Goal: Task Accomplishment & Management: Manage account settings

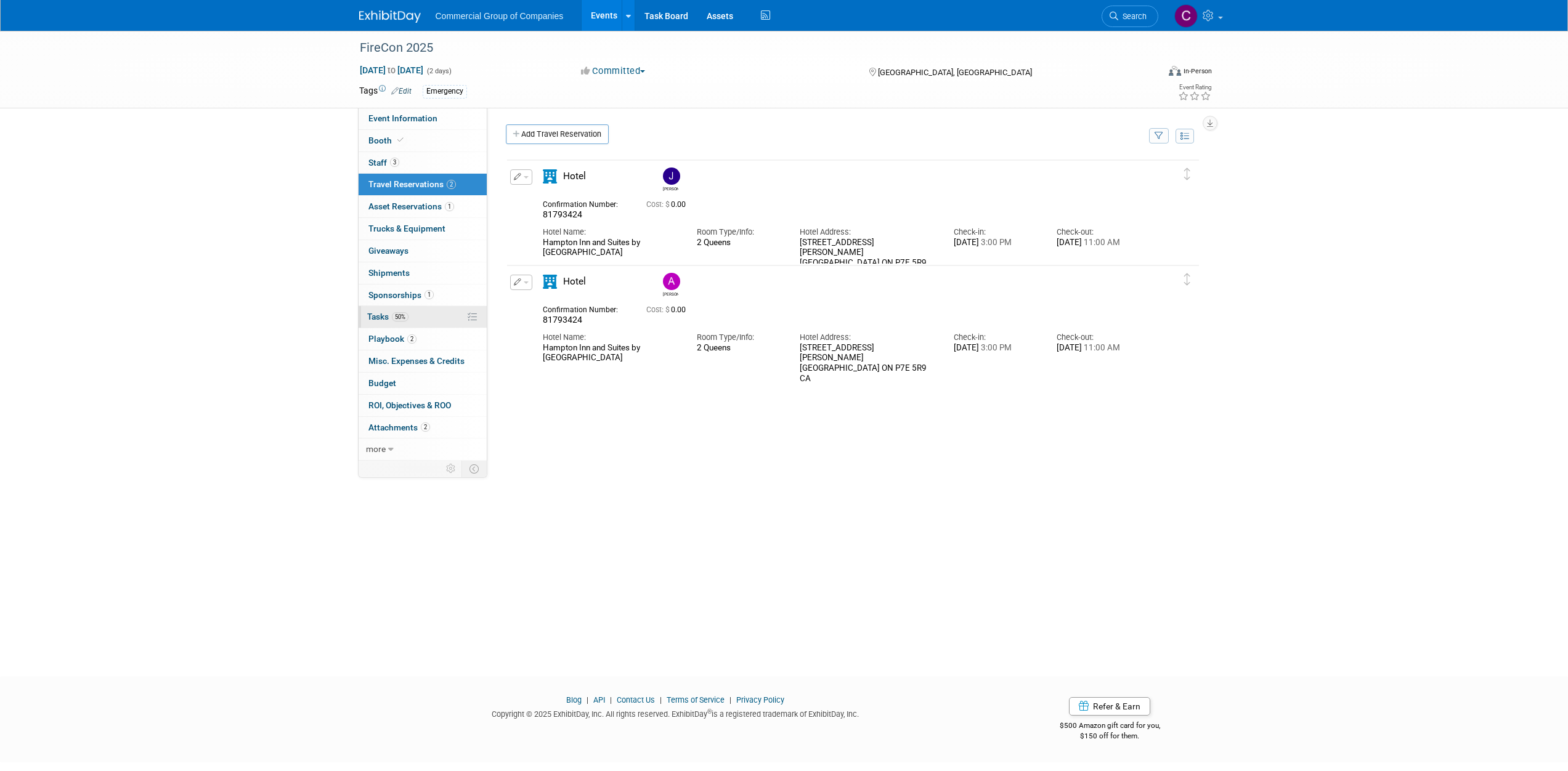
click at [430, 322] on link "50% Tasks 50%" at bounding box center [422, 316] width 128 height 21
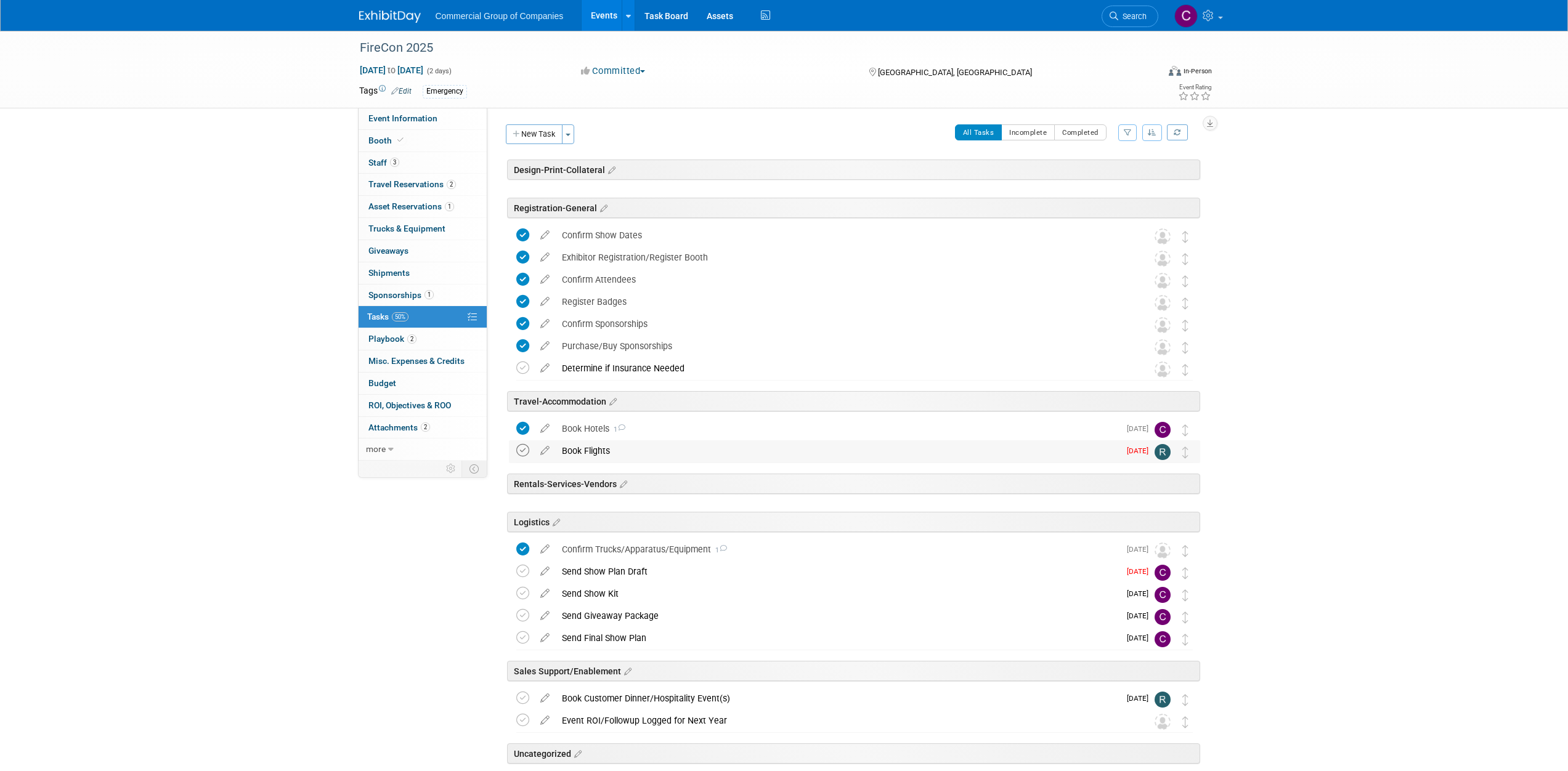
click at [523, 448] on icon at bounding box center [523, 451] width 13 height 13
click at [524, 593] on icon at bounding box center [523, 593] width 13 height 13
click at [521, 613] on icon at bounding box center [523, 615] width 13 height 13
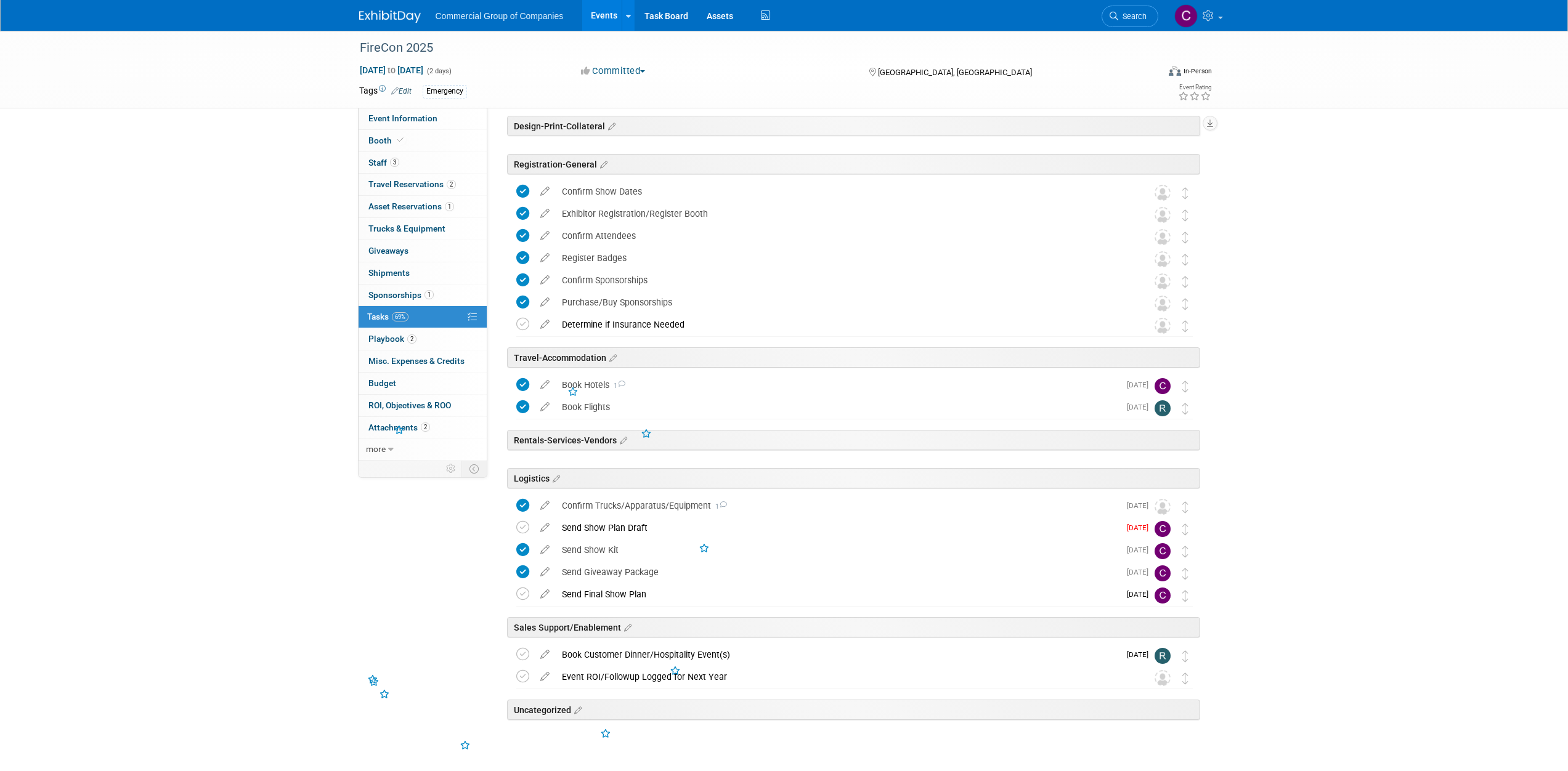
scroll to position [51, 0]
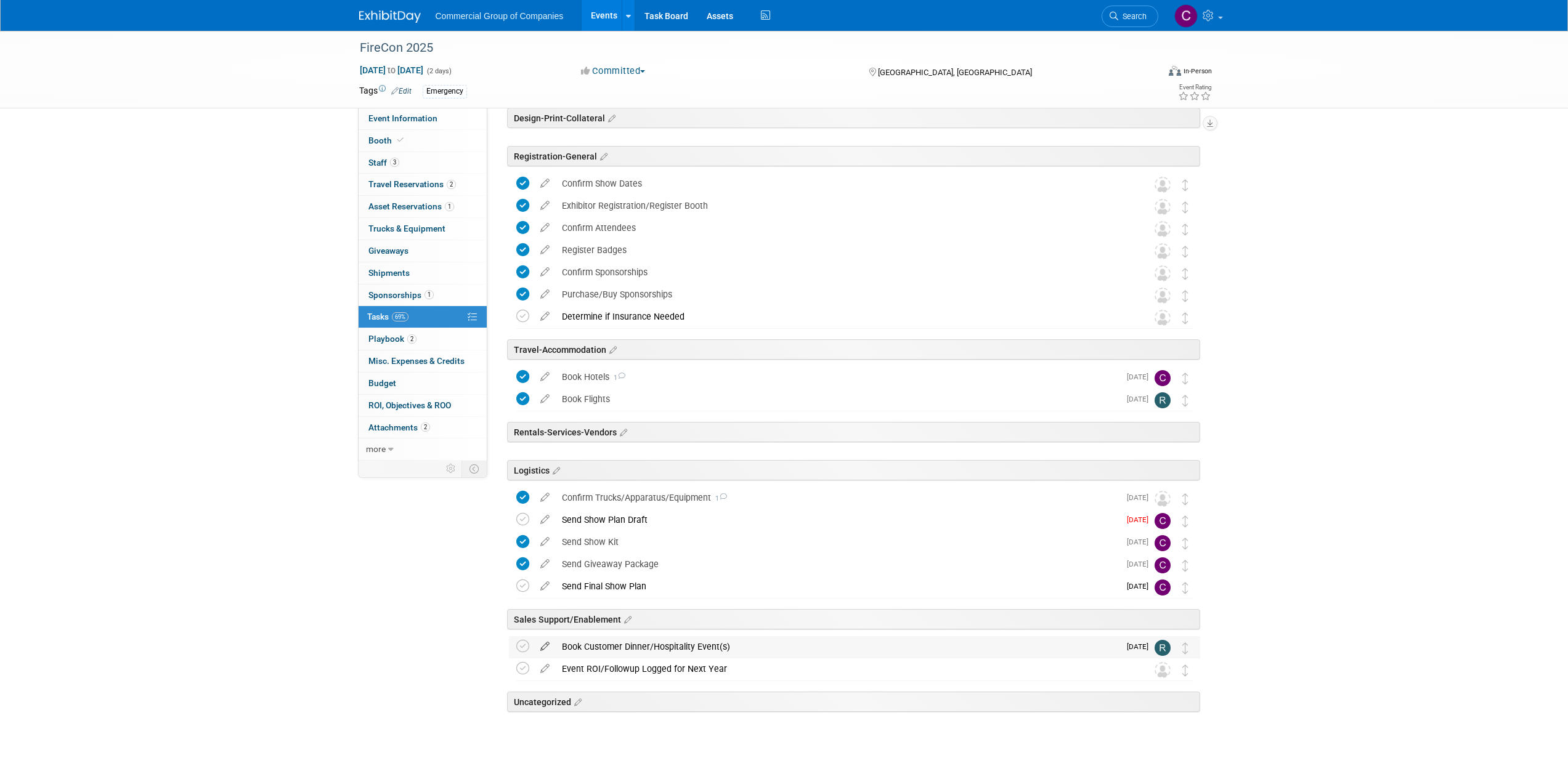
click at [545, 646] on icon at bounding box center [544, 644] width 21 height 15
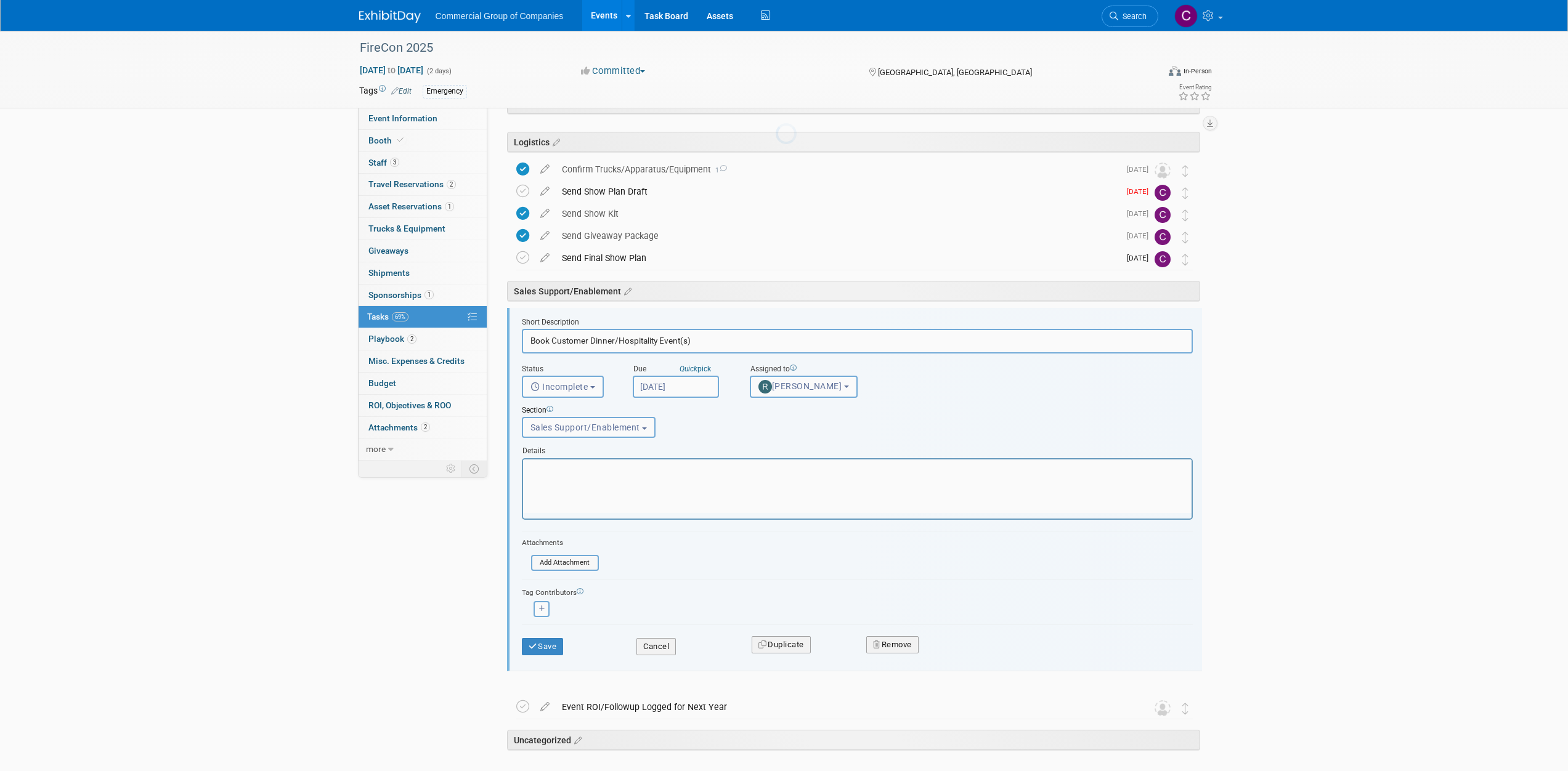
scroll to position [430, 0]
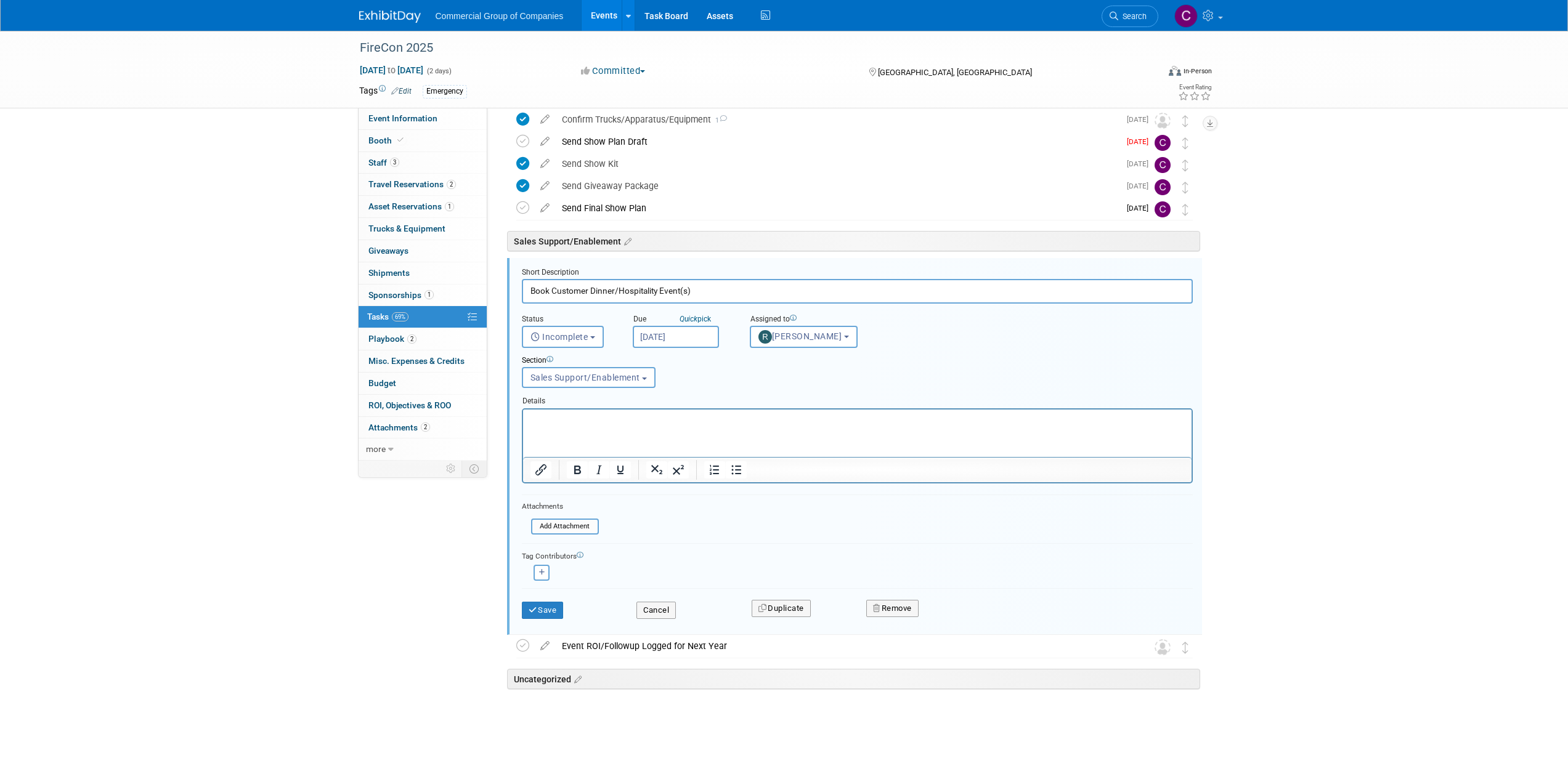
click at [328, 550] on div "FireCon 2025 Sep 11, 2025 to Sep 12, 2025 (2 days) Sep 11, 2025 to Sep 12, 2025…" at bounding box center [784, 186] width 1568 height 1170
click at [564, 607] on button "Save" at bounding box center [543, 610] width 42 height 17
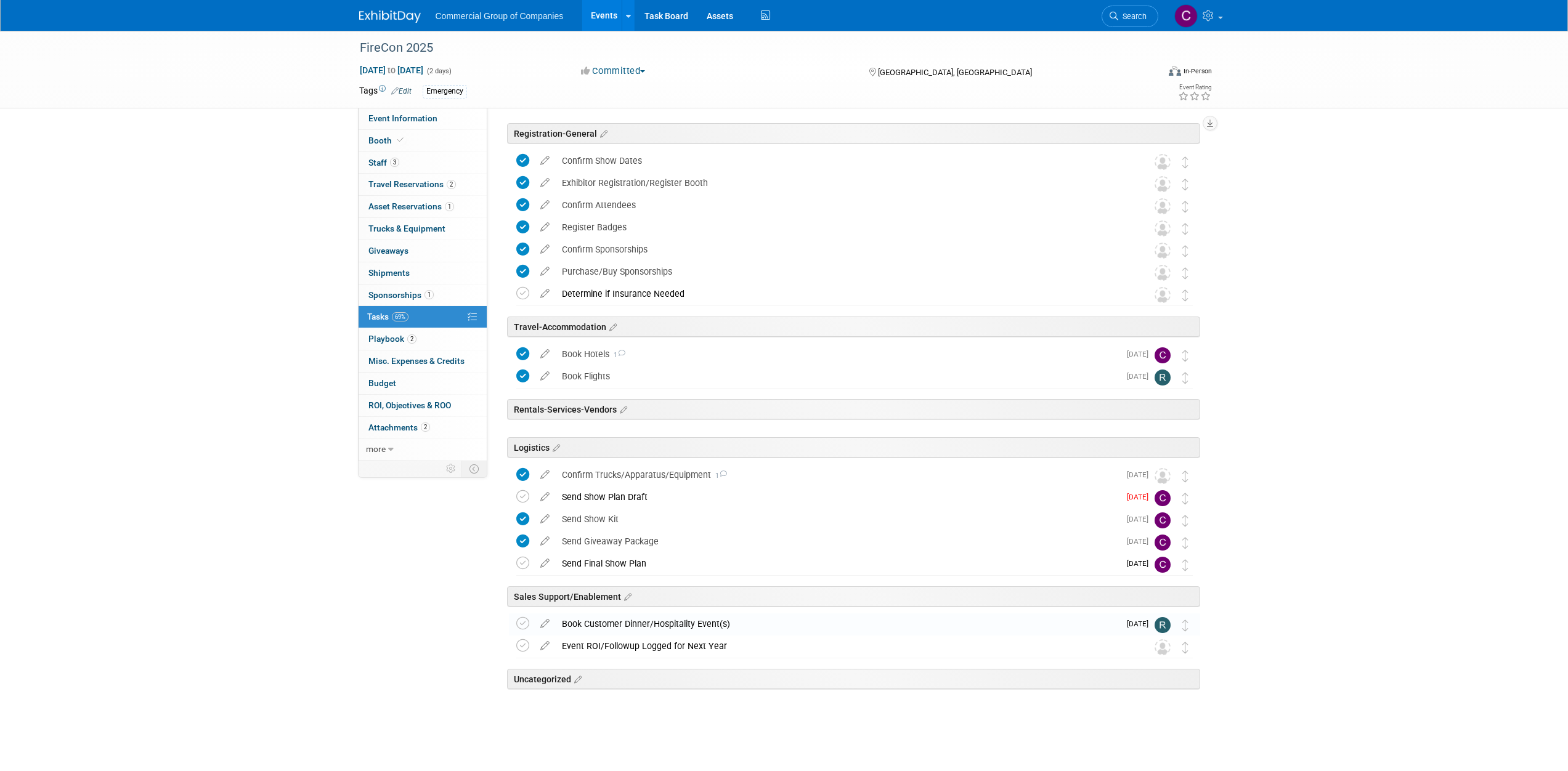
scroll to position [74, 0]
click at [551, 300] on td at bounding box center [544, 294] width 21 height 22
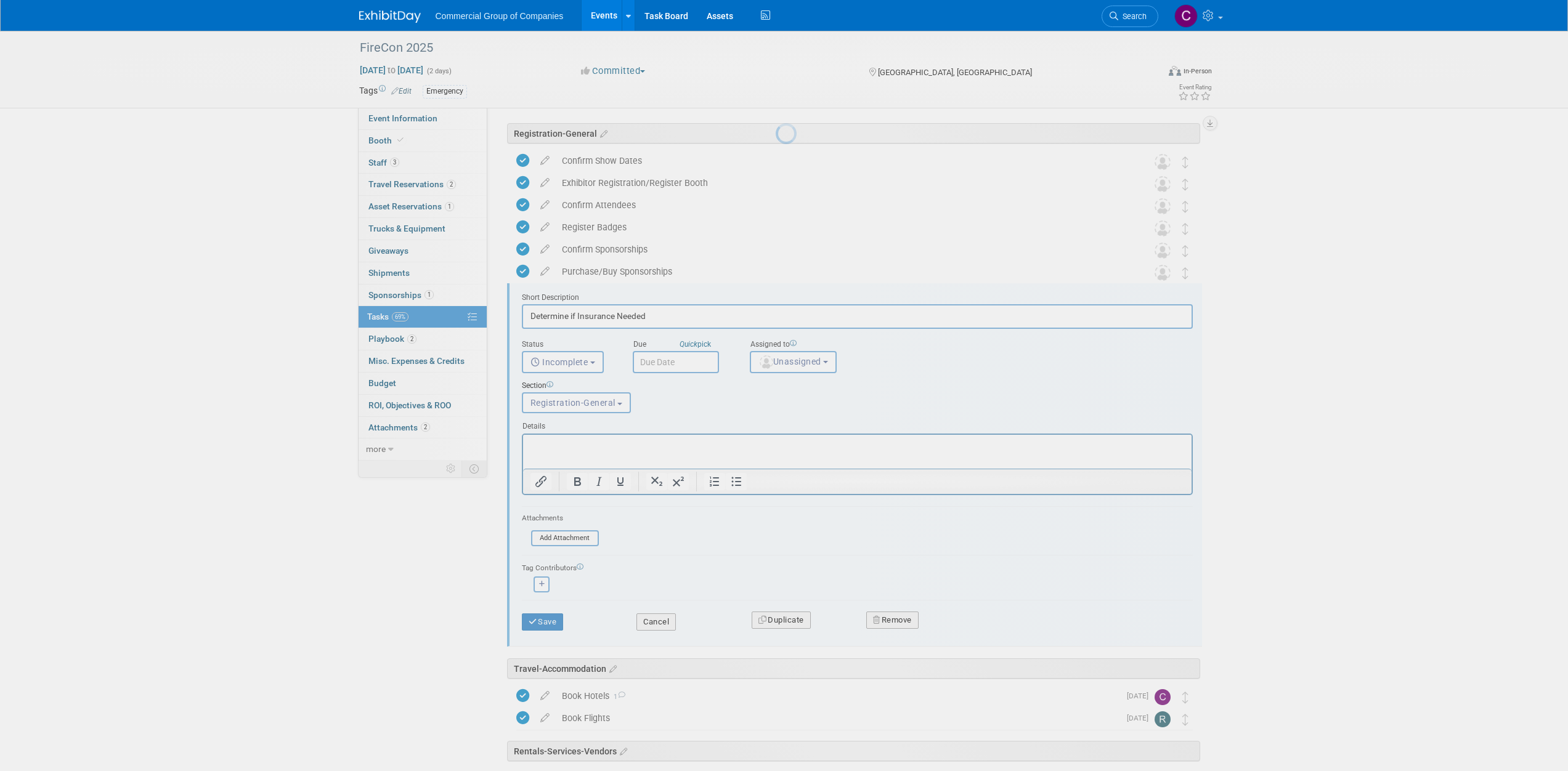
click at [776, 298] on div at bounding box center [785, 385] width 17 height 771
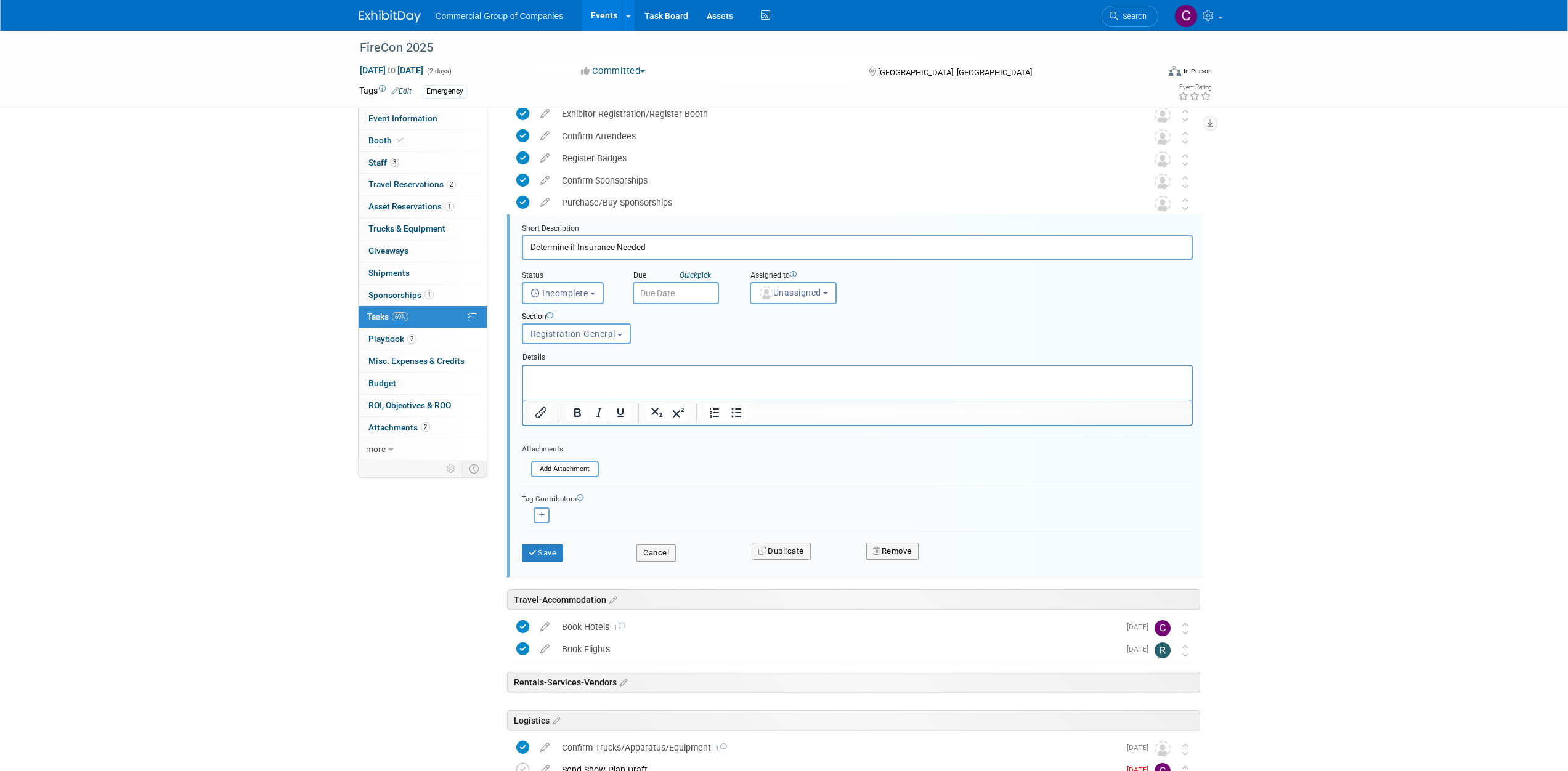
scroll to position [177, 0]
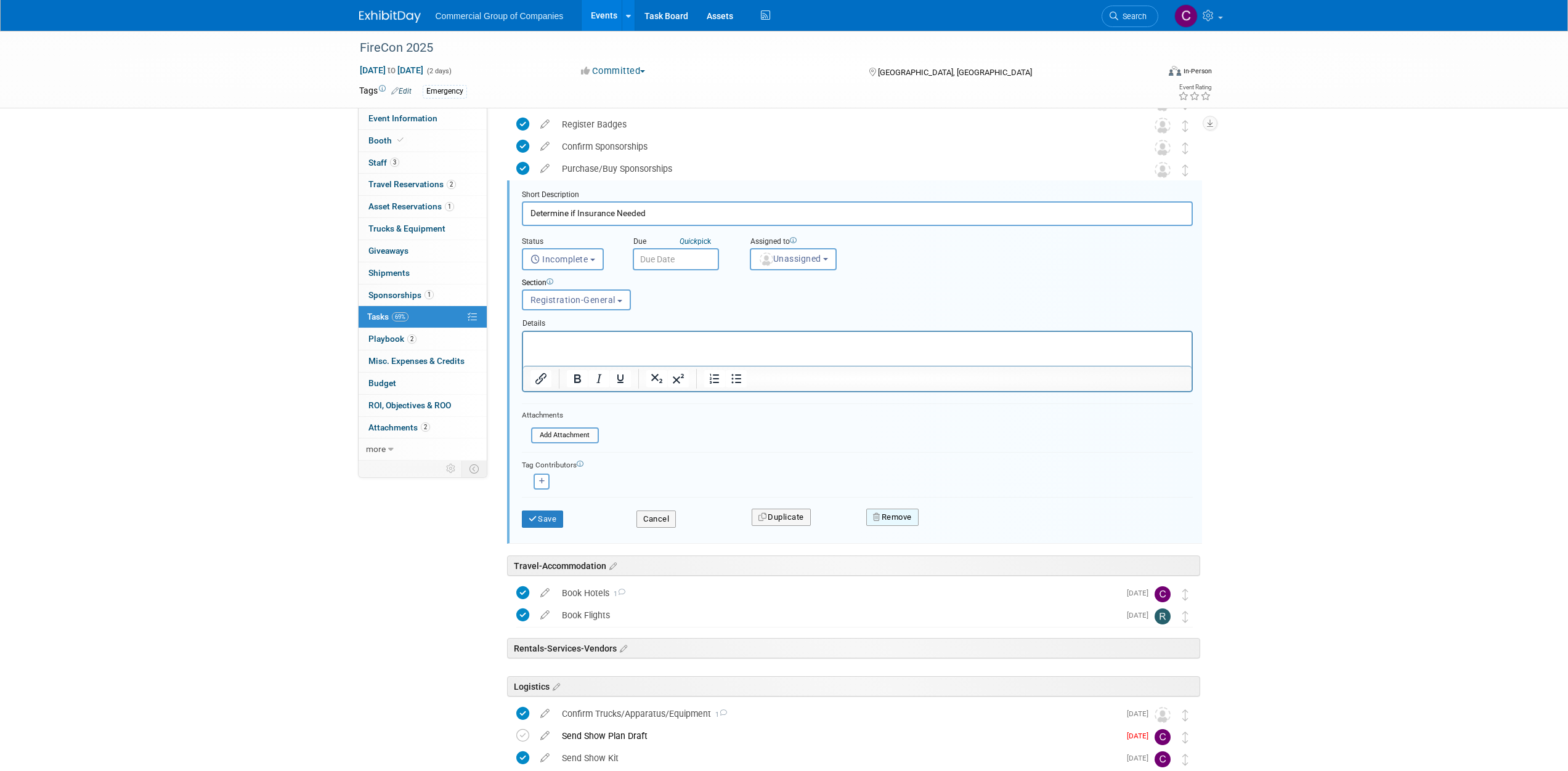
click at [898, 516] on button "Remove" at bounding box center [892, 517] width 52 height 17
click at [964, 527] on link "Yes" at bounding box center [961, 527] width 36 height 20
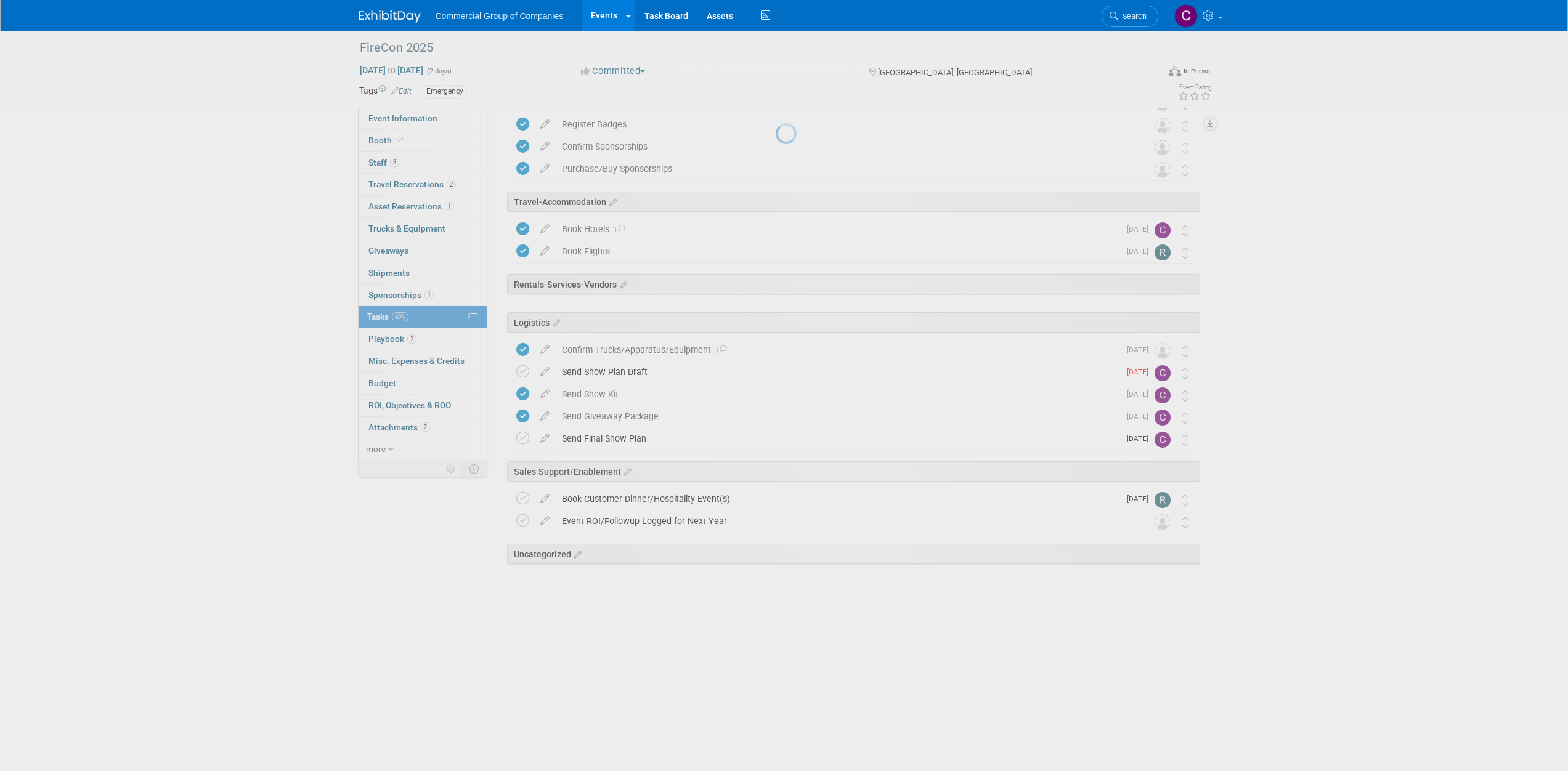
scroll to position [52, 0]
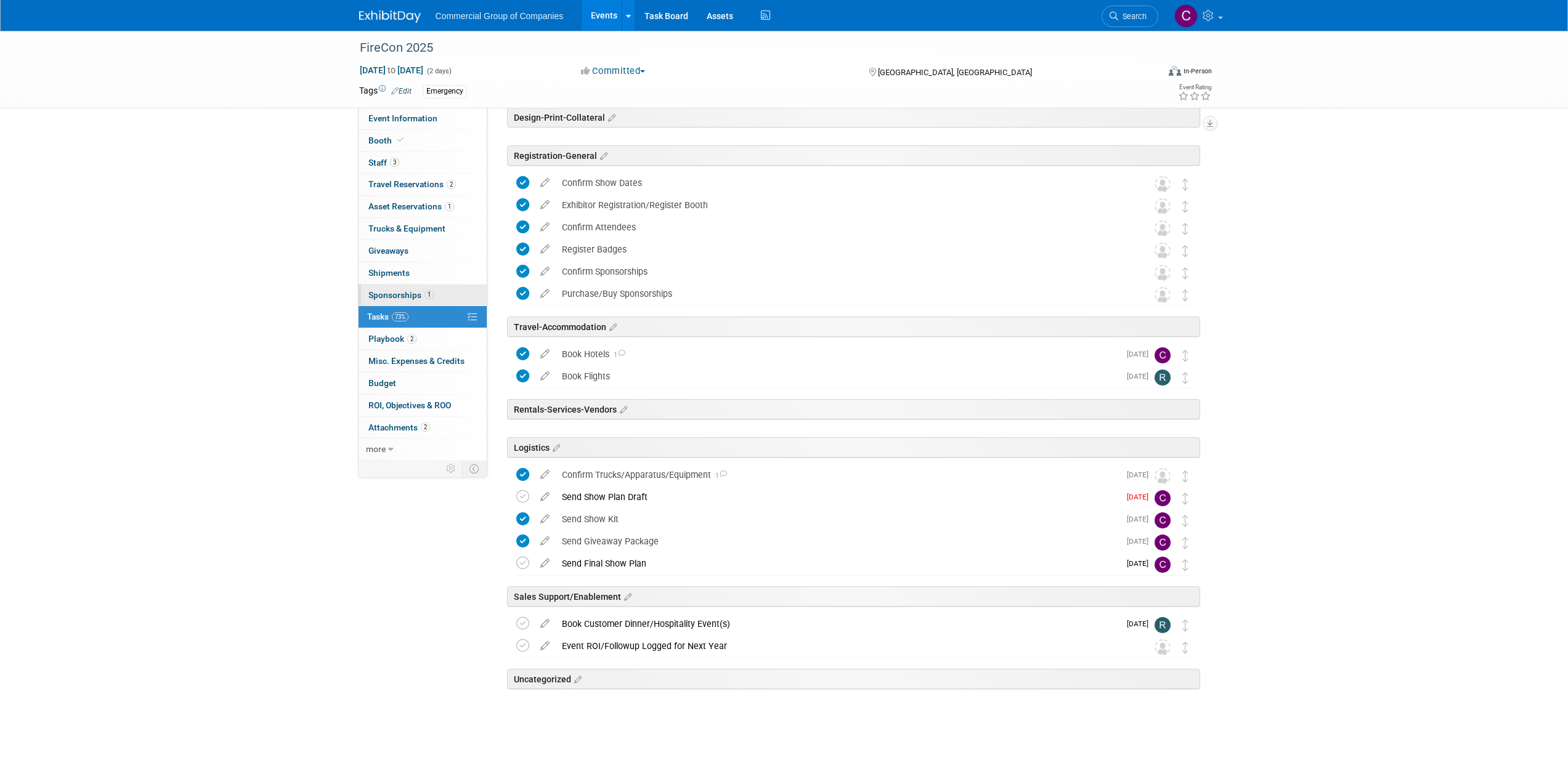
click at [407, 305] on link "1 Sponsorships 1" at bounding box center [422, 295] width 128 height 21
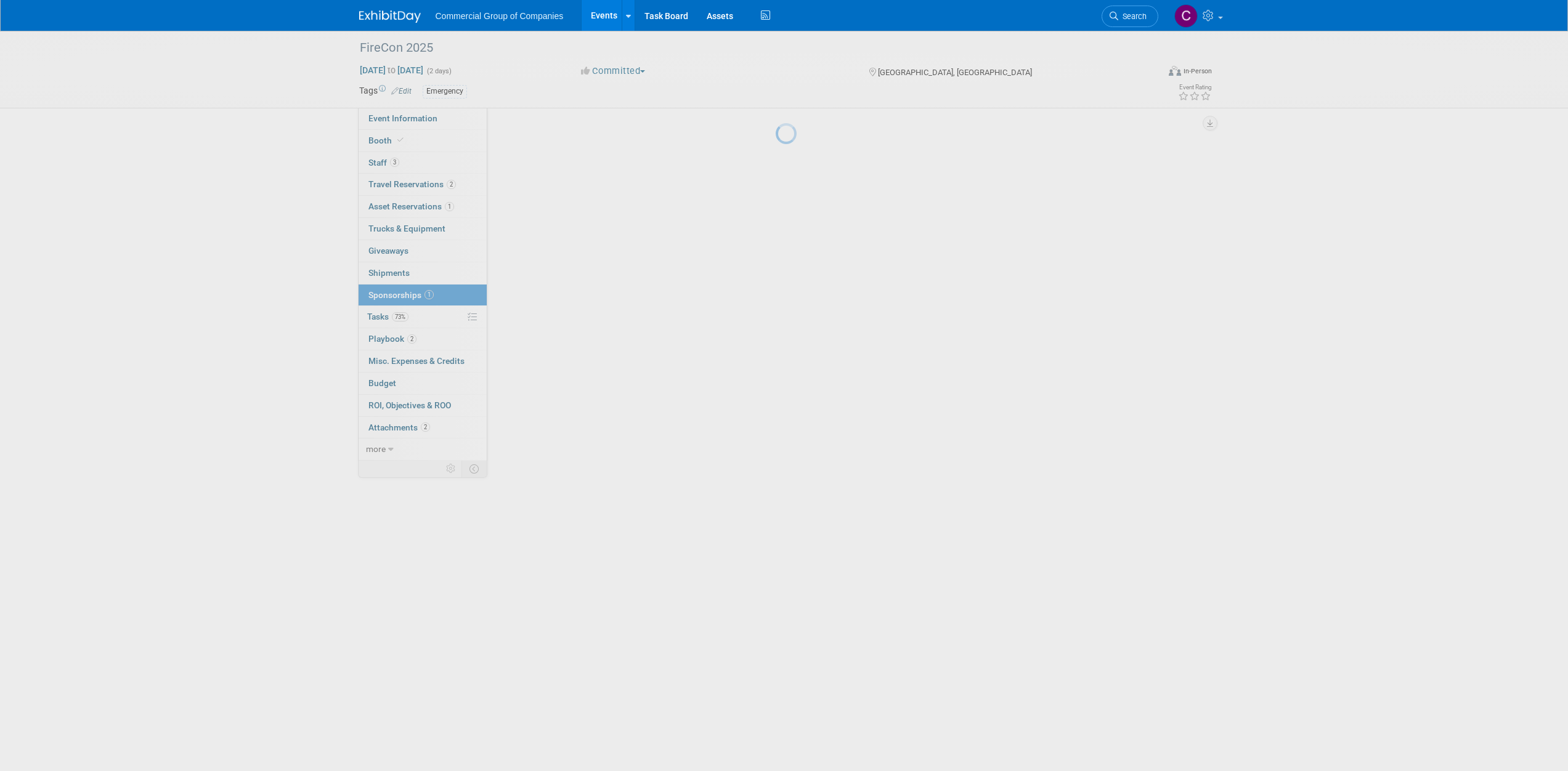
click at [423, 275] on body "Commercial Group of Companies Events Add Event Bulk Upload Events Shareable Eve…" at bounding box center [784, 385] width 1568 height 771
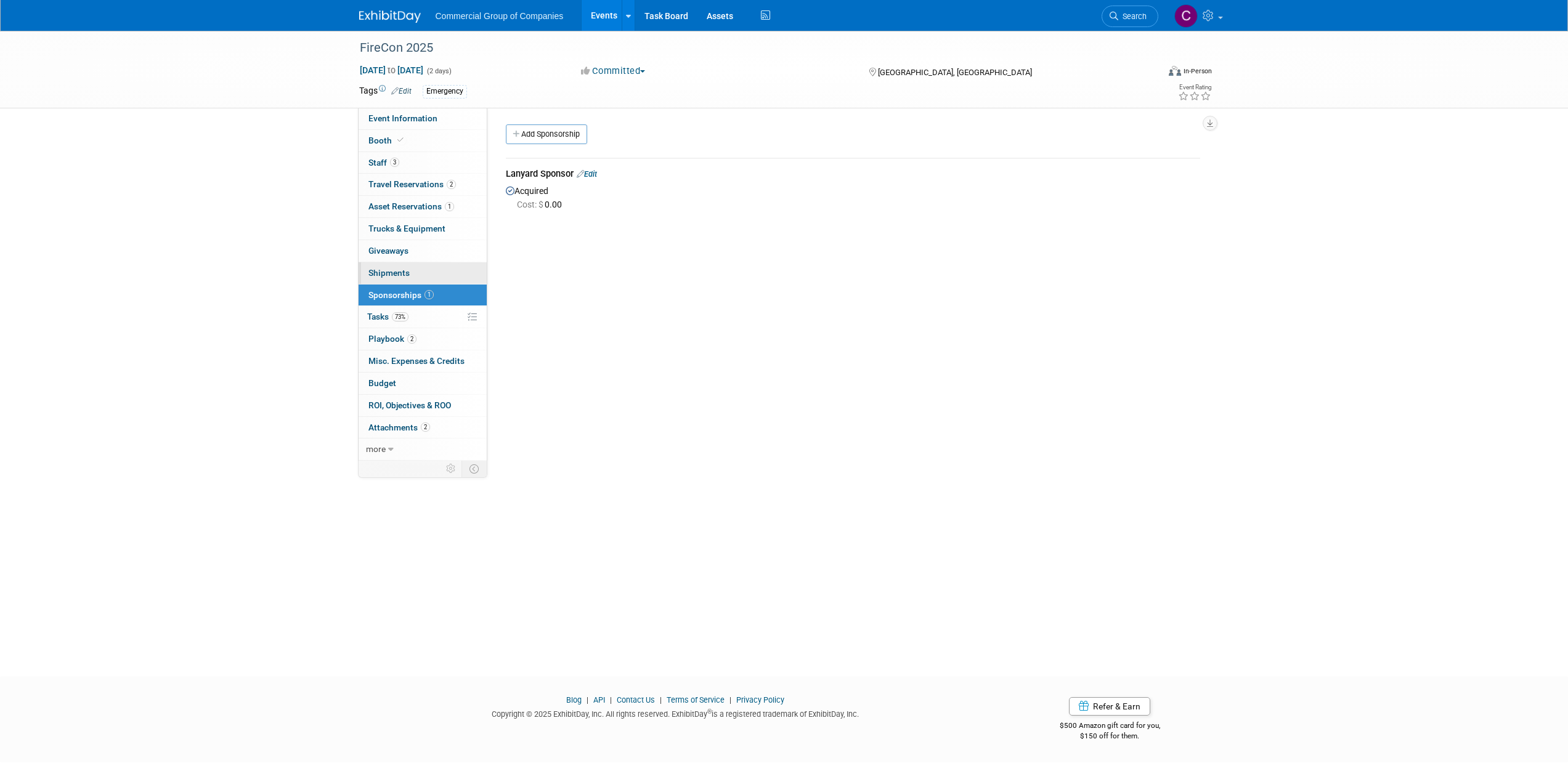
click at [420, 273] on link "0 Shipments 0" at bounding box center [422, 273] width 128 height 21
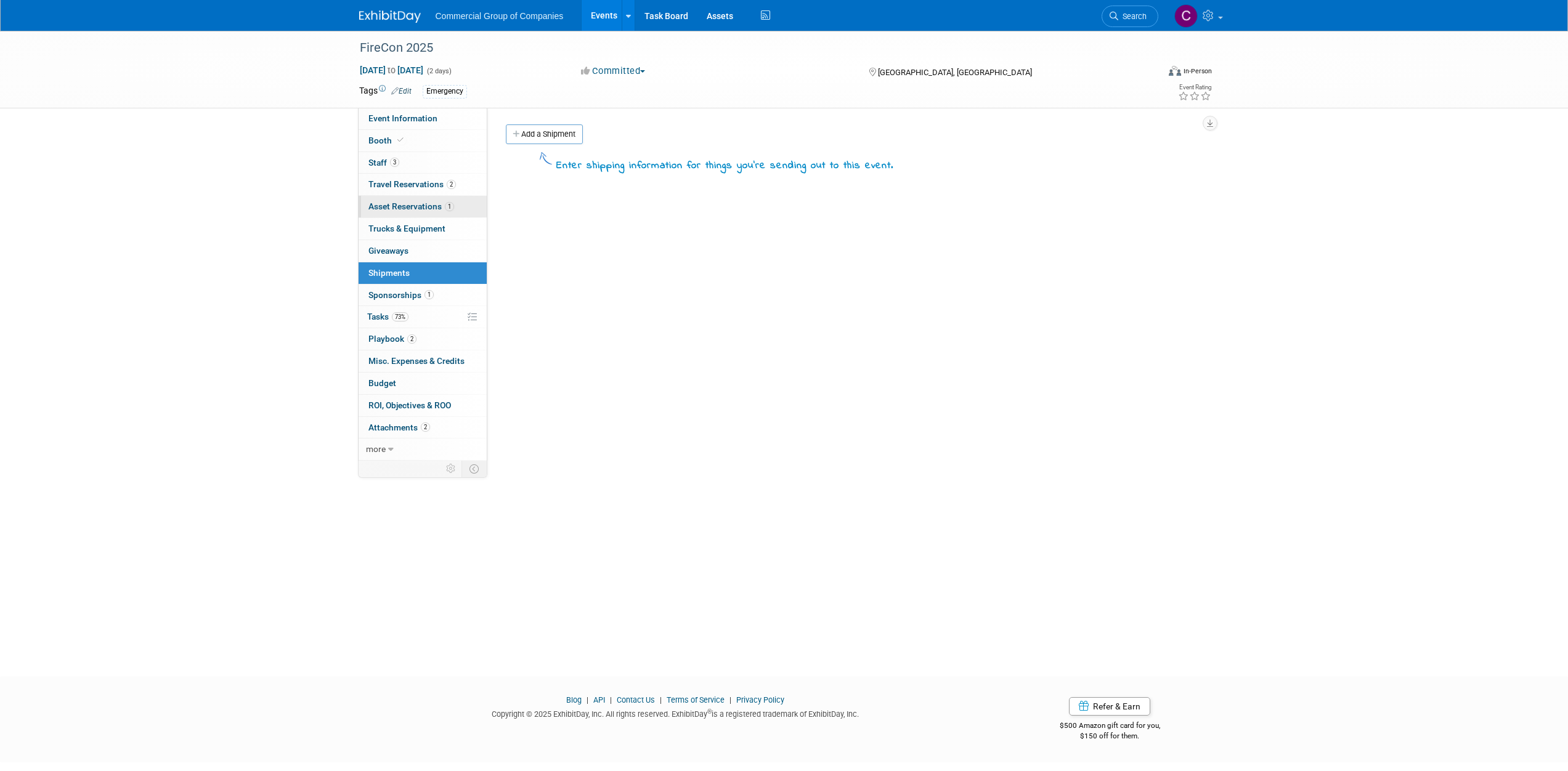
click at [460, 197] on link "1 Asset Reservations 1" at bounding box center [422, 206] width 128 height 21
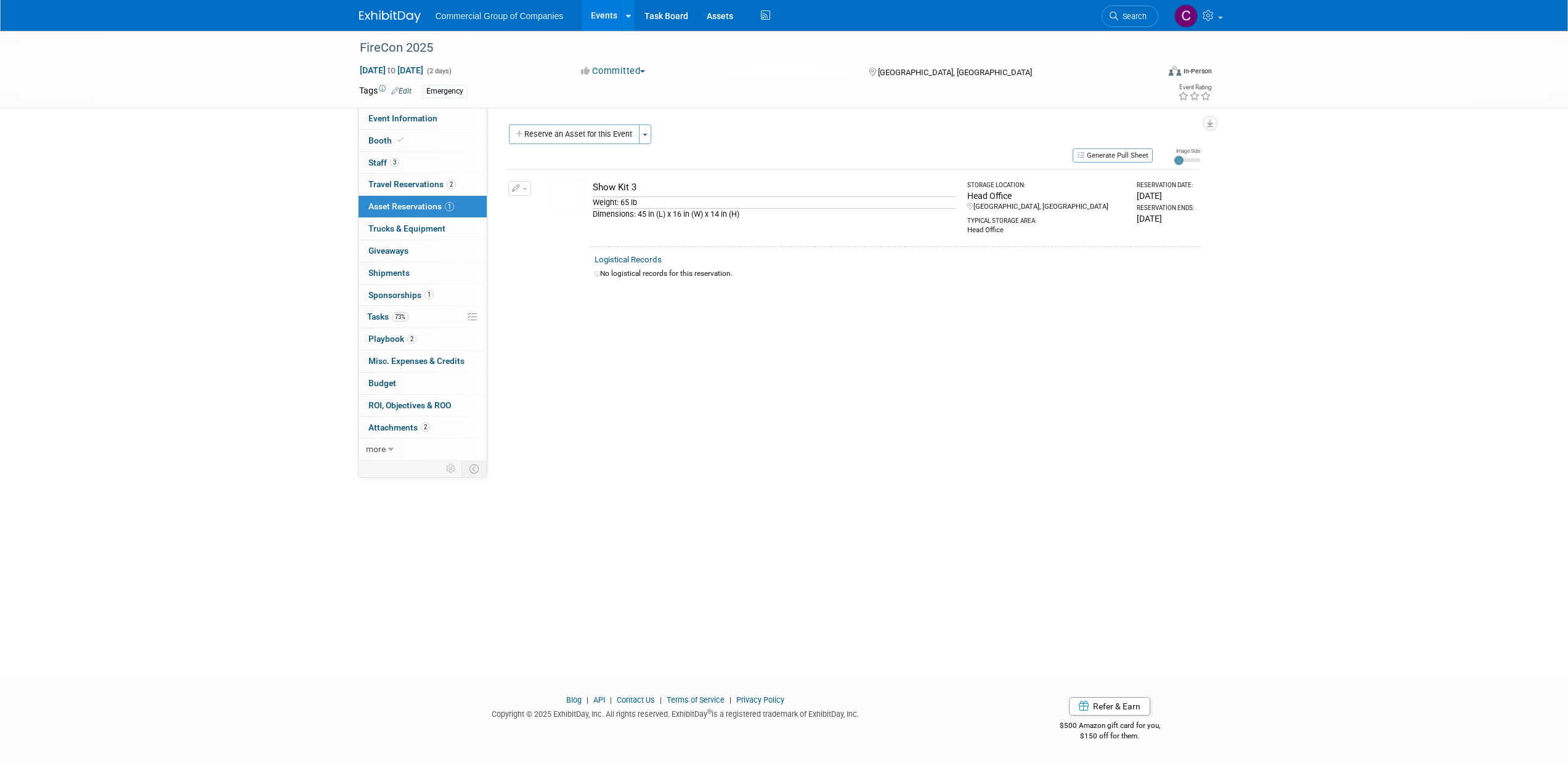
click at [518, 185] on icon "button" at bounding box center [516, 189] width 9 height 8
click at [532, 207] on button "Change Reservation" at bounding box center [567, 208] width 104 height 17
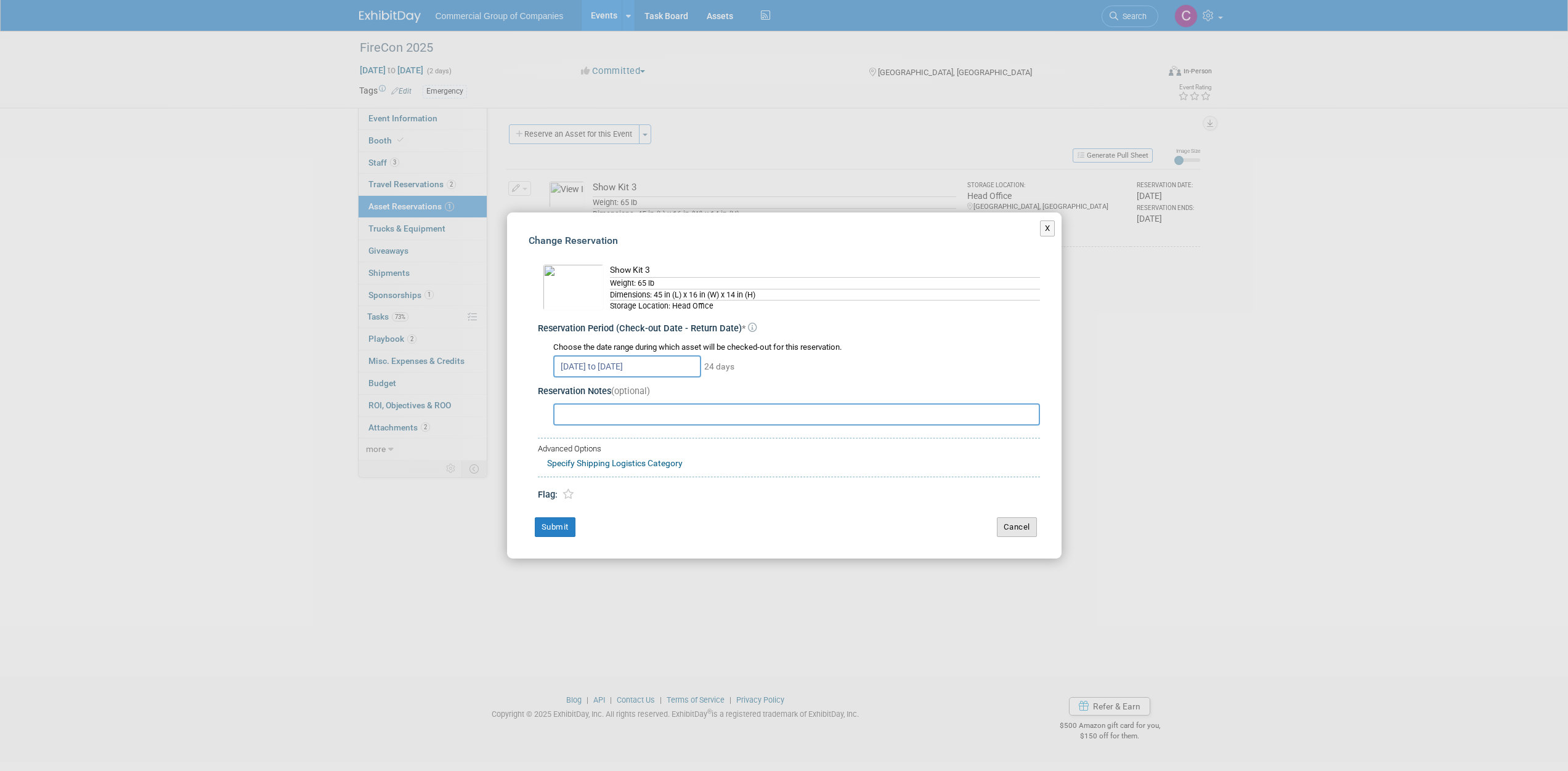
click at [1034, 536] on button "Cancel" at bounding box center [1017, 527] width 40 height 20
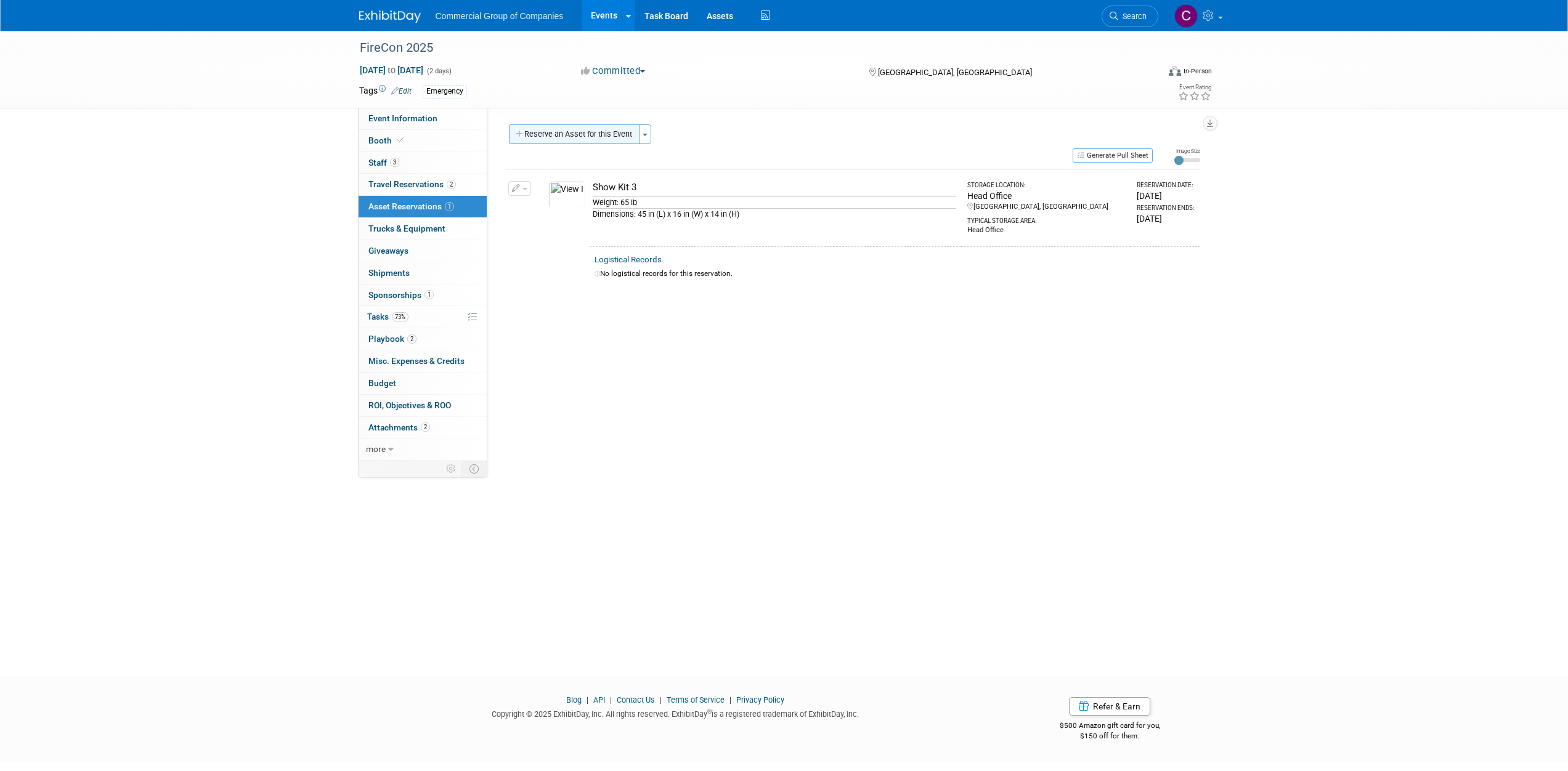
click at [637, 138] on button "Reserve an Asset for this Event" at bounding box center [574, 134] width 131 height 20
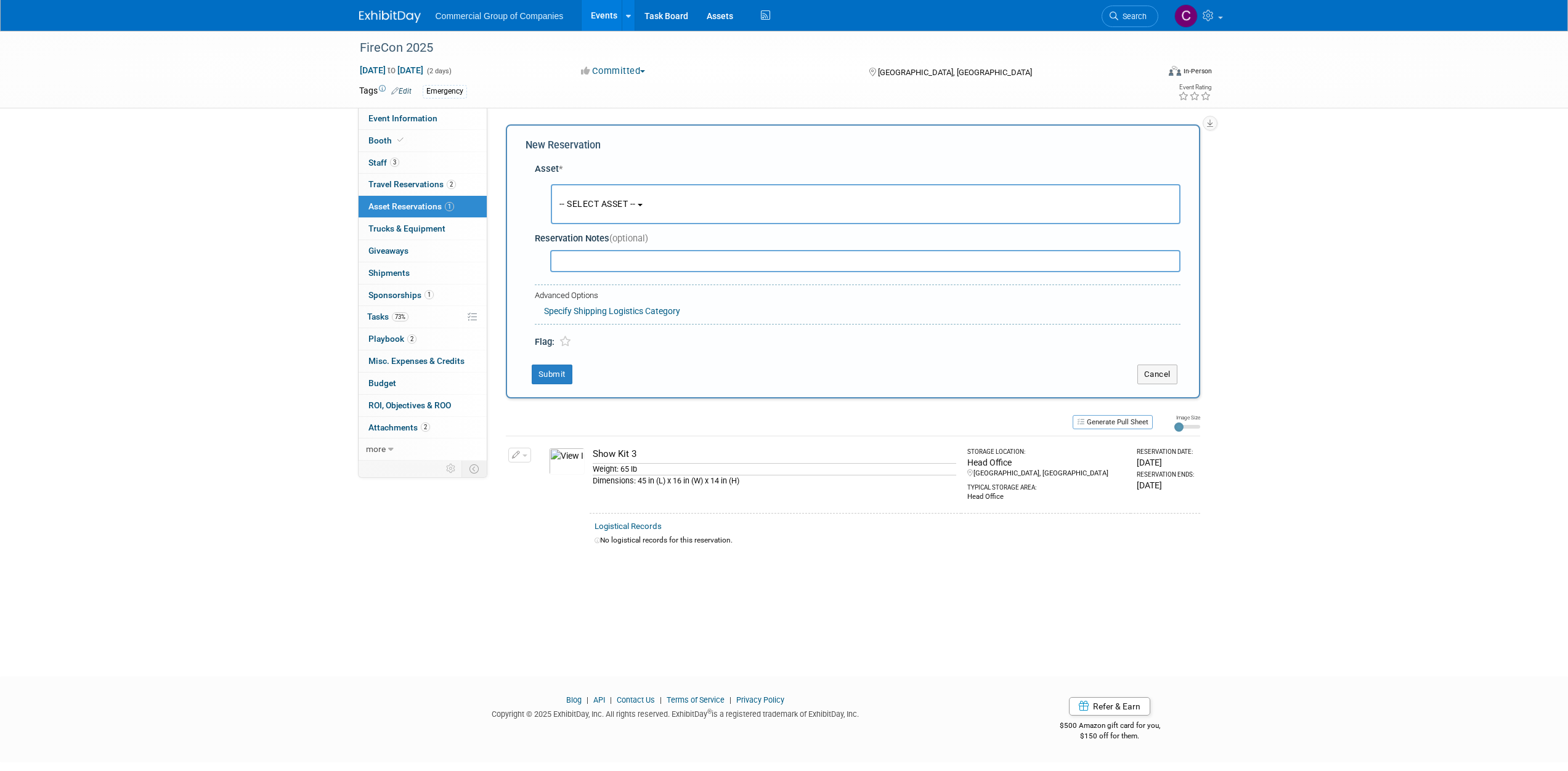
click at [608, 205] on span "-- SELECT ASSET --" at bounding box center [597, 204] width 77 height 9
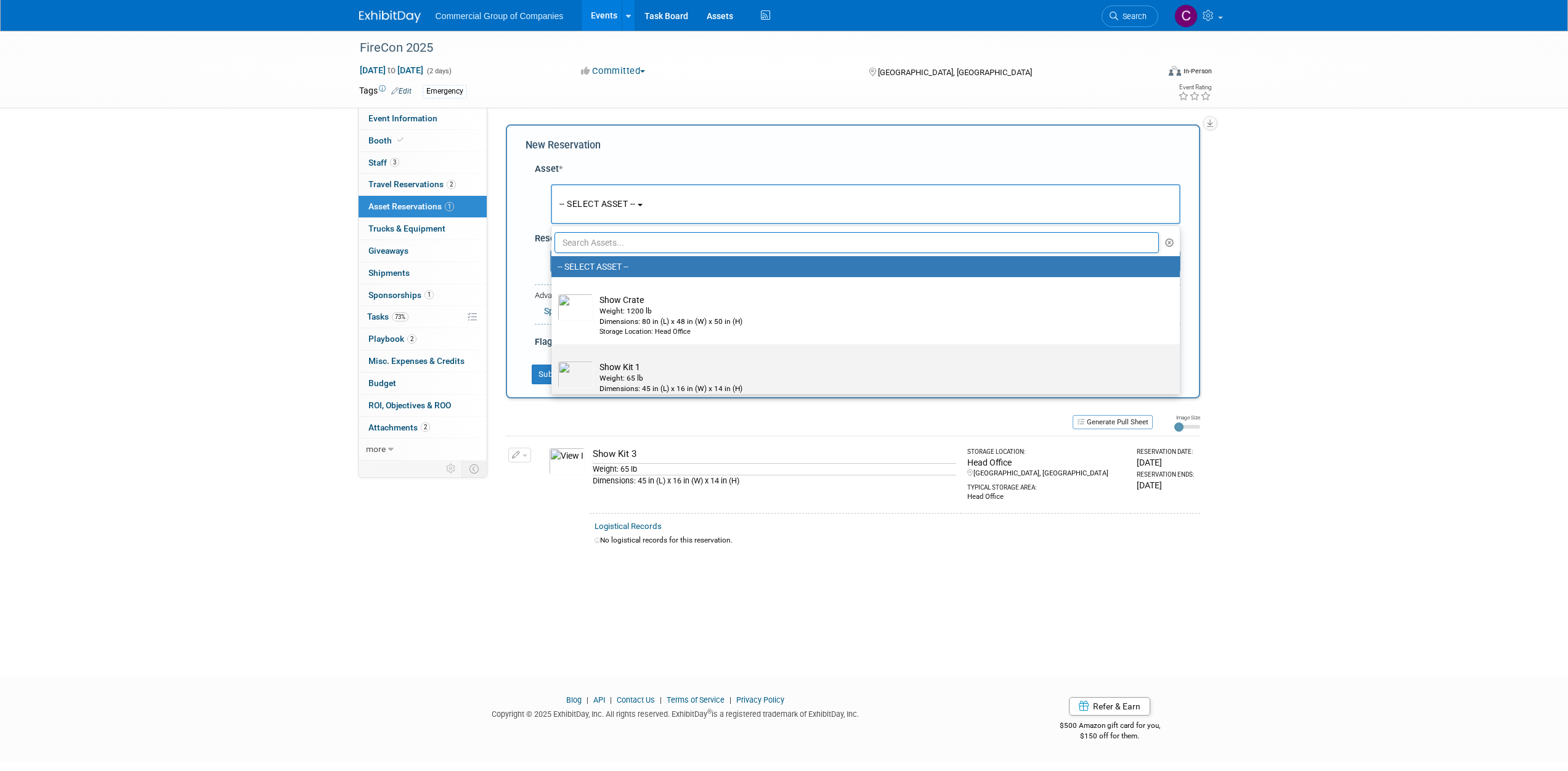
click at [642, 373] on div "Weight: 65 lb" at bounding box center [877, 378] width 556 height 10
click at [553, 359] on input "Show Kit 1 Weight: 65 lb Dimensions: 45 in (L) x 16 in (W) x 14 in (H) Storage …" at bounding box center [549, 355] width 8 height 8
select select "10723848"
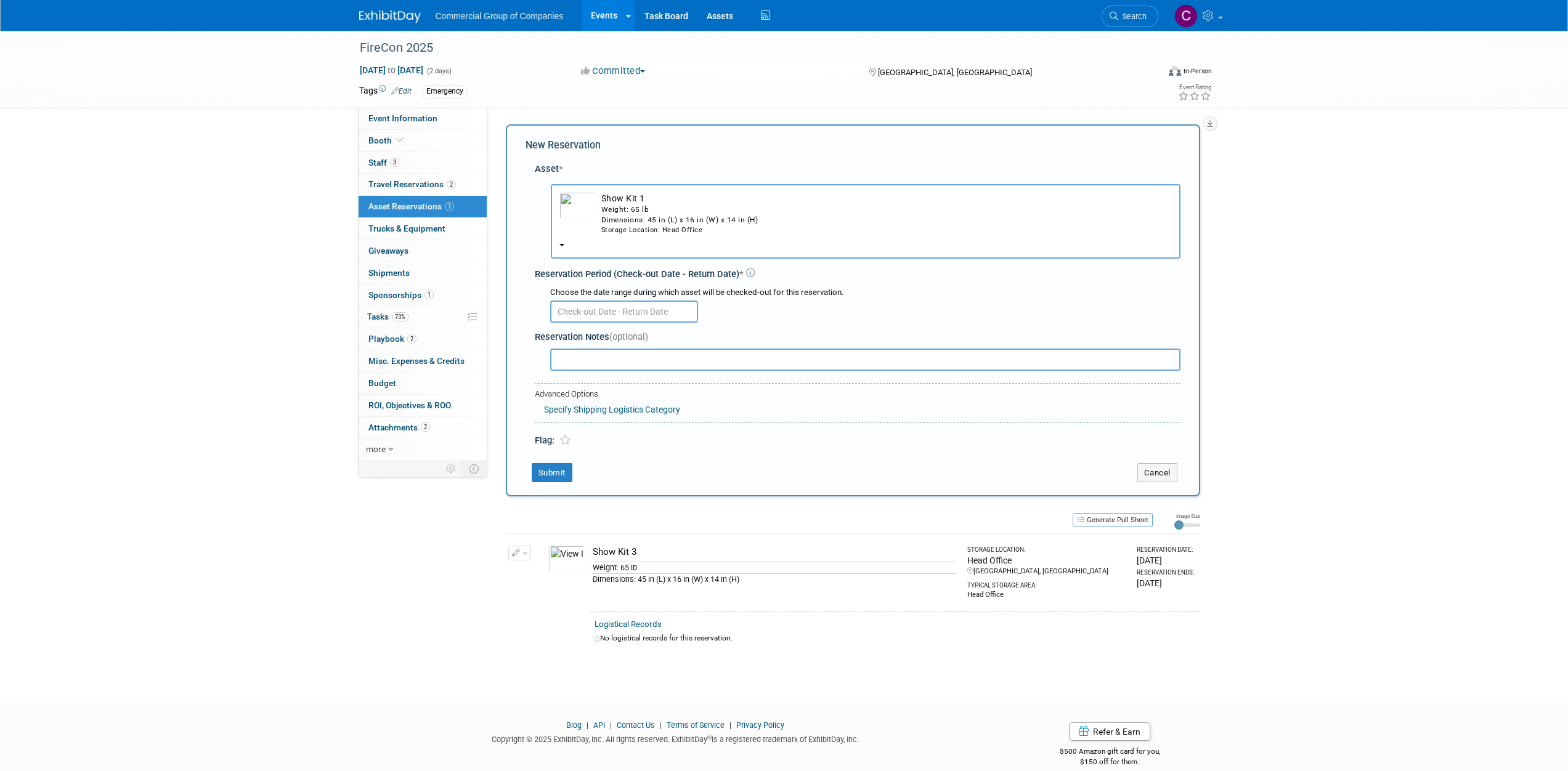
click at [600, 311] on input "text" at bounding box center [624, 312] width 148 height 22
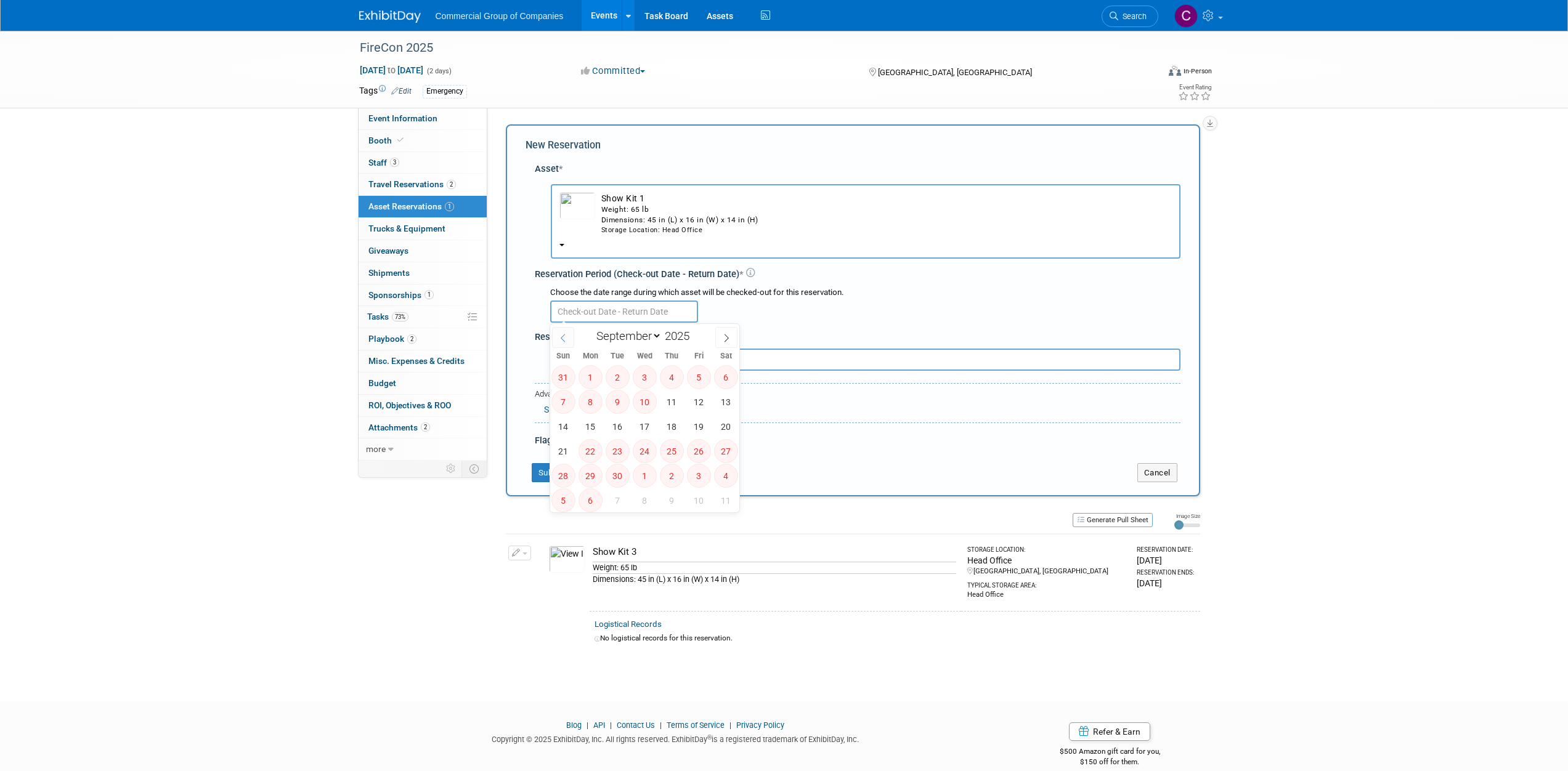
click at [568, 330] on span at bounding box center [563, 338] width 22 height 21
select select "7"
click at [700, 453] on span "22" at bounding box center [699, 451] width 24 height 24
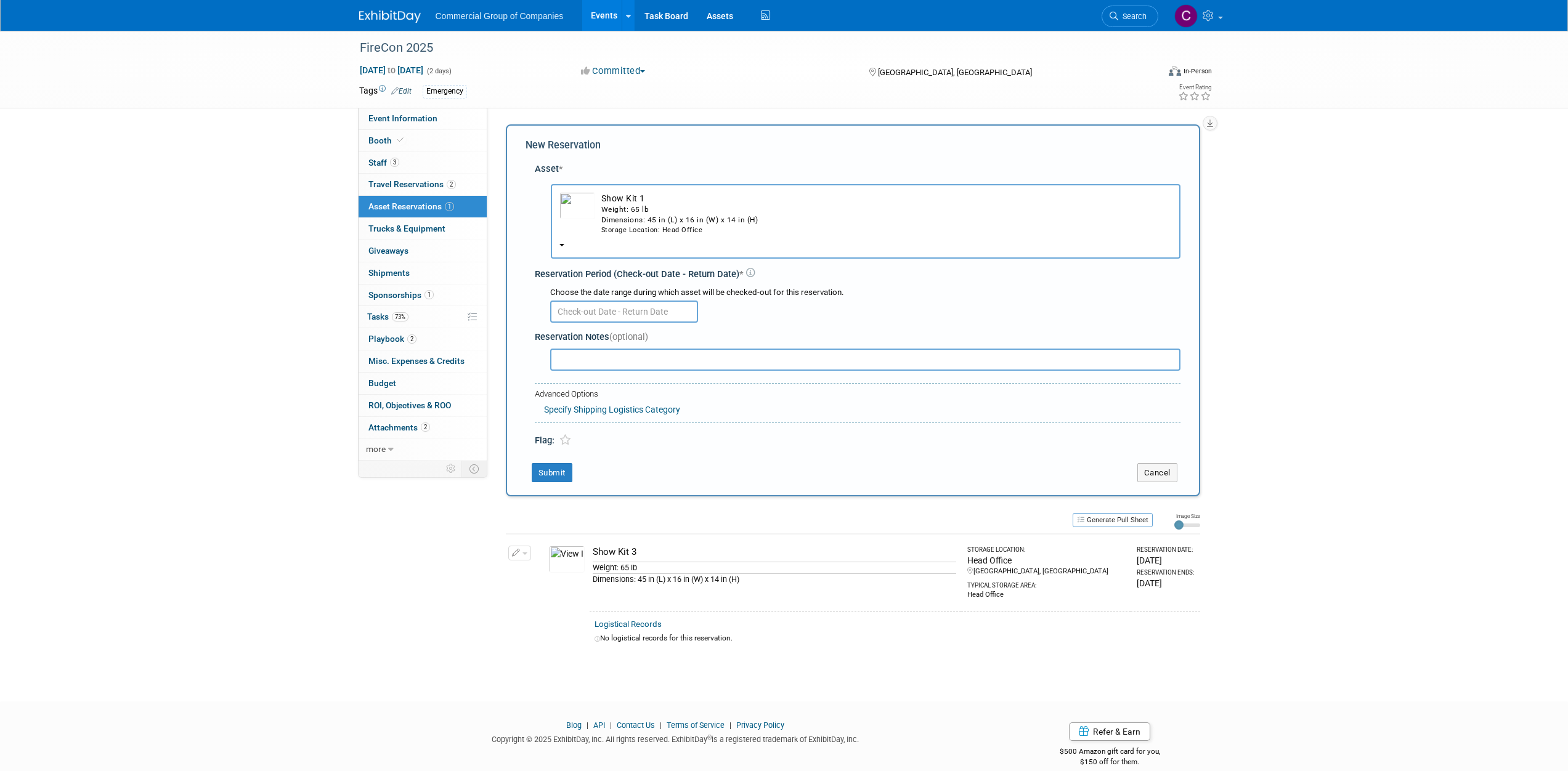
click at [826, 452] on div "New Reservation Asset * -- SELECT ASSET -- Show Kit 1 Weight: 65 lb Dimensions:…" at bounding box center [853, 310] width 695 height 372
click at [369, 4] on div at bounding box center [397, 11] width 77 height 23
click at [373, 9] on link at bounding box center [397, 10] width 77 height 9
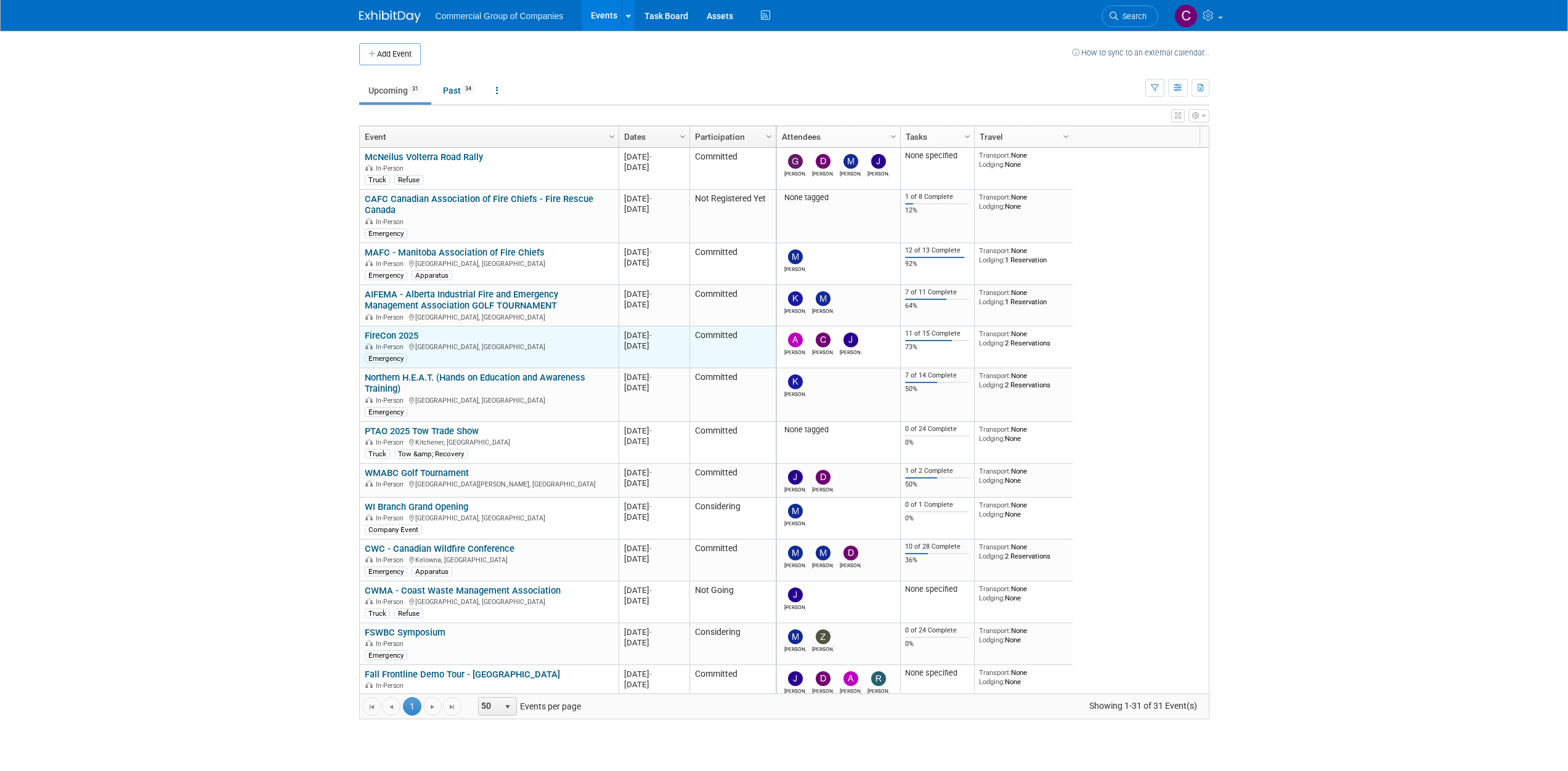
click at [404, 336] on link "FireCon 2025" at bounding box center [392, 335] width 54 height 11
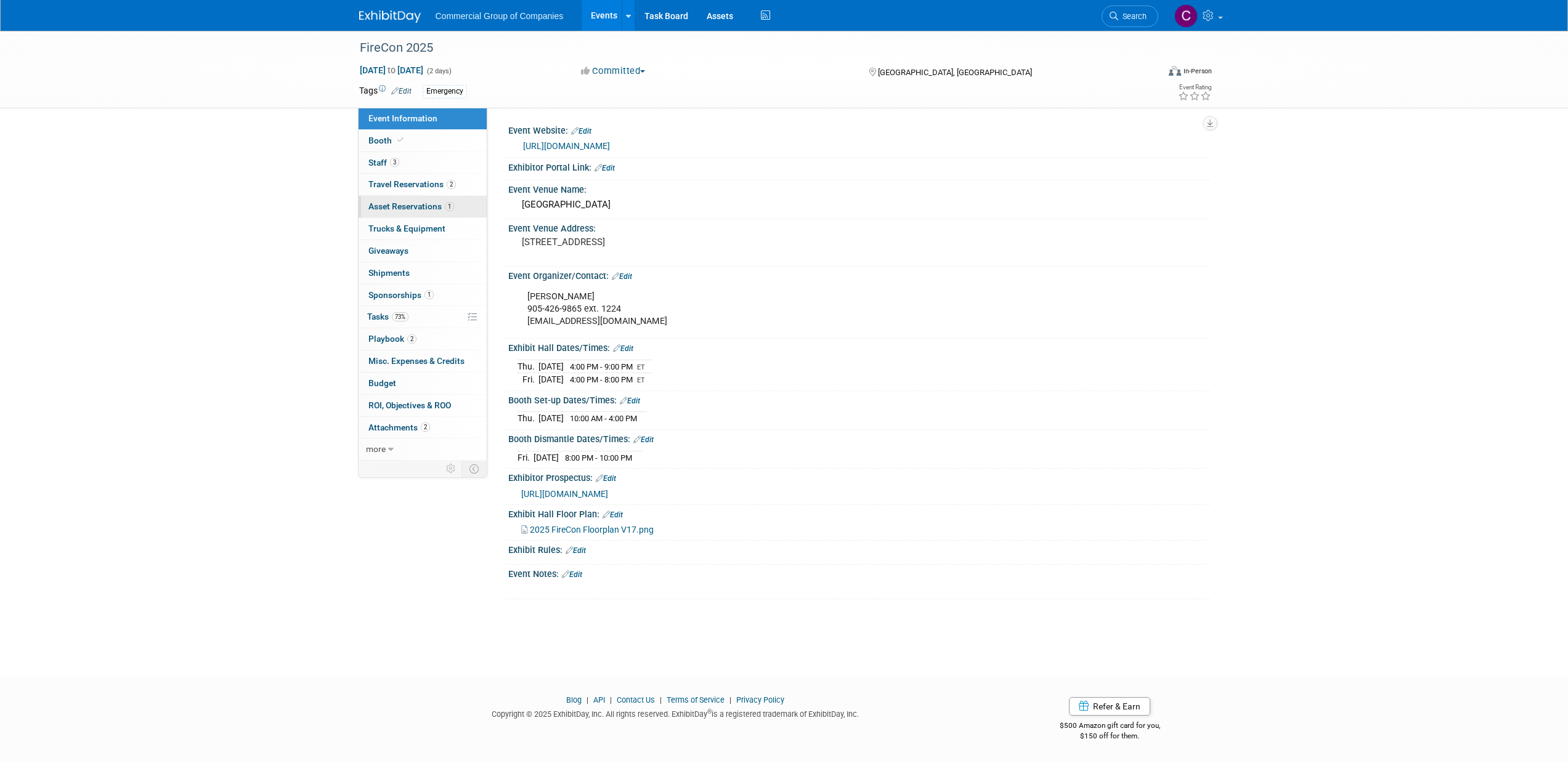
click at [448, 202] on span "1" at bounding box center [449, 206] width 9 height 9
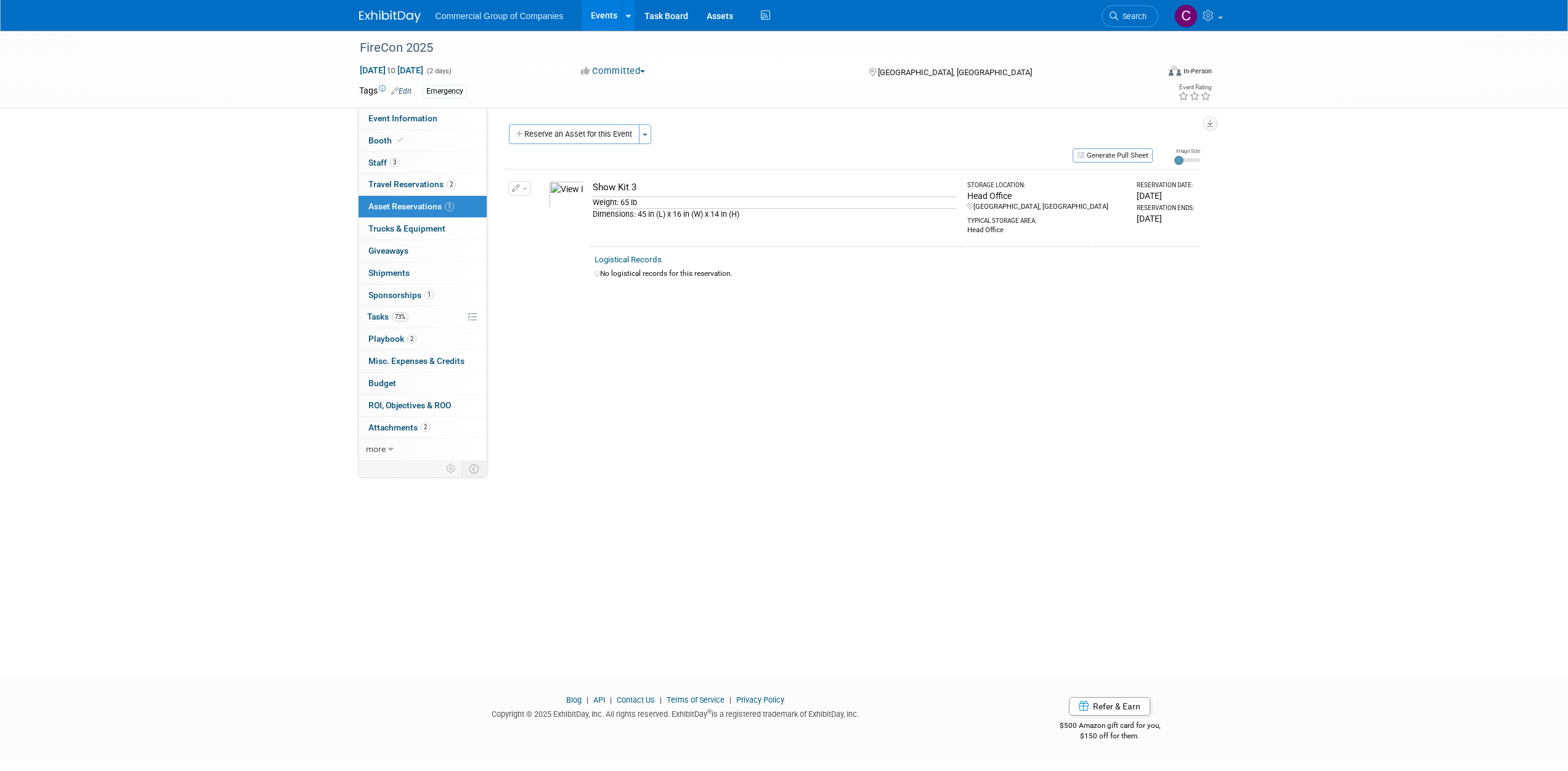
click at [537, 196] on td at bounding box center [539, 207] width 9 height 77
click at [526, 190] on span "button" at bounding box center [525, 189] width 5 height 2
click at [570, 249] on span "Cancel Reservation" at bounding box center [572, 246] width 79 height 9
click at [661, 256] on link "Yes" at bounding box center [662, 256] width 36 height 20
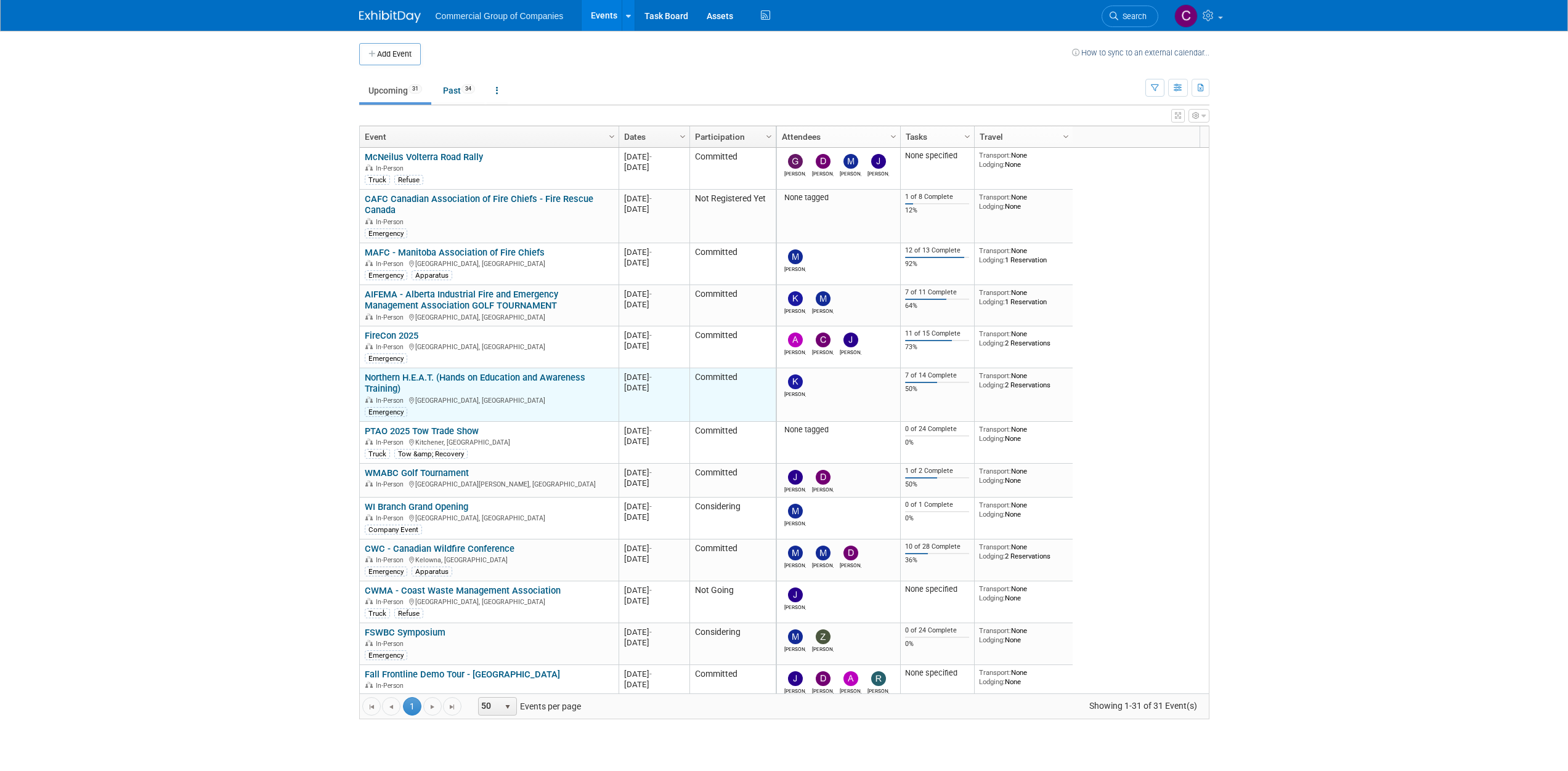
click at [489, 379] on link "Northern H.E.A.T. (Hands on Education and Awareness Training)" at bounding box center [475, 383] width 221 height 23
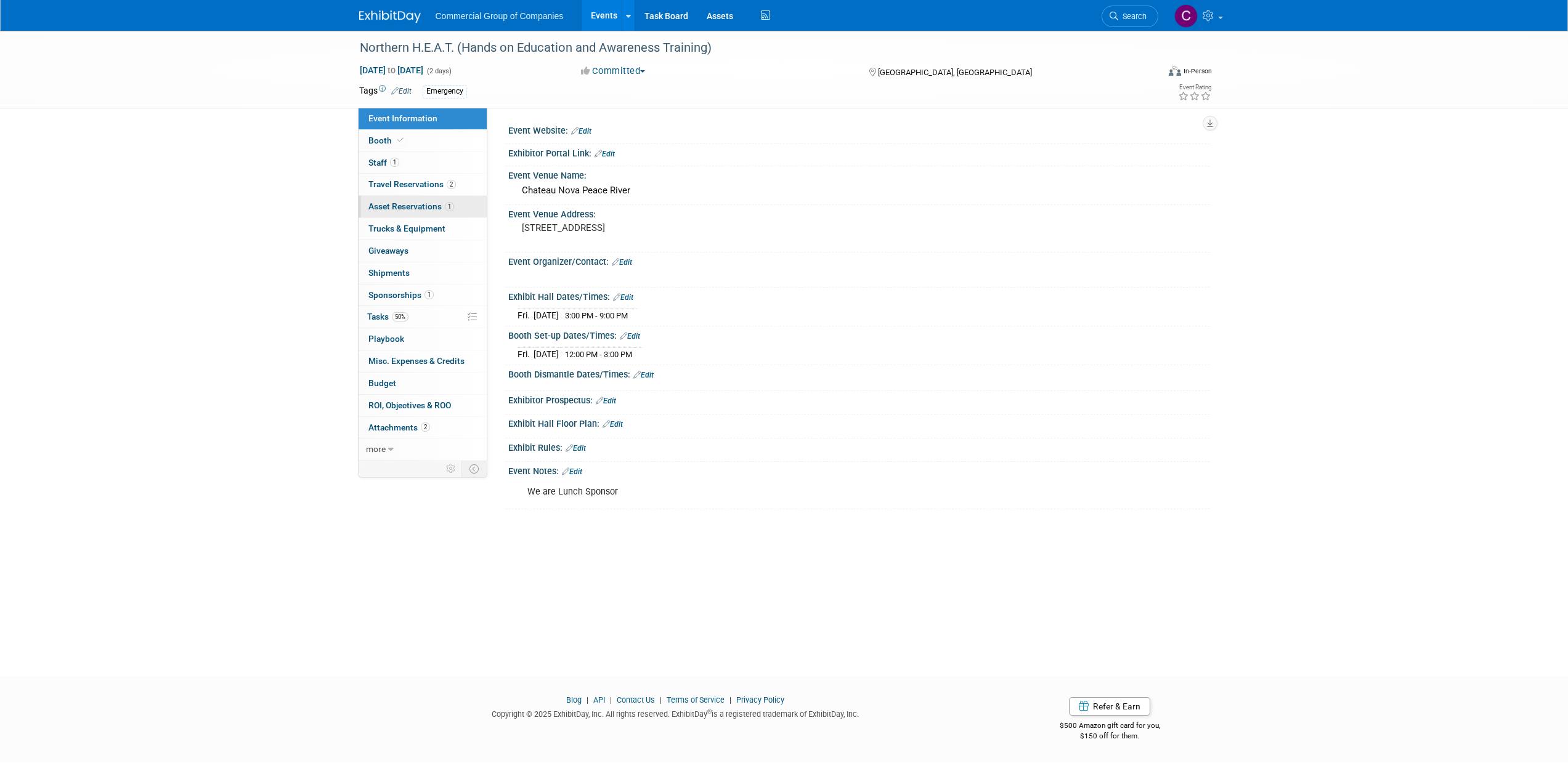
click at [420, 199] on link "1 Asset Reservations 1" at bounding box center [422, 206] width 128 height 21
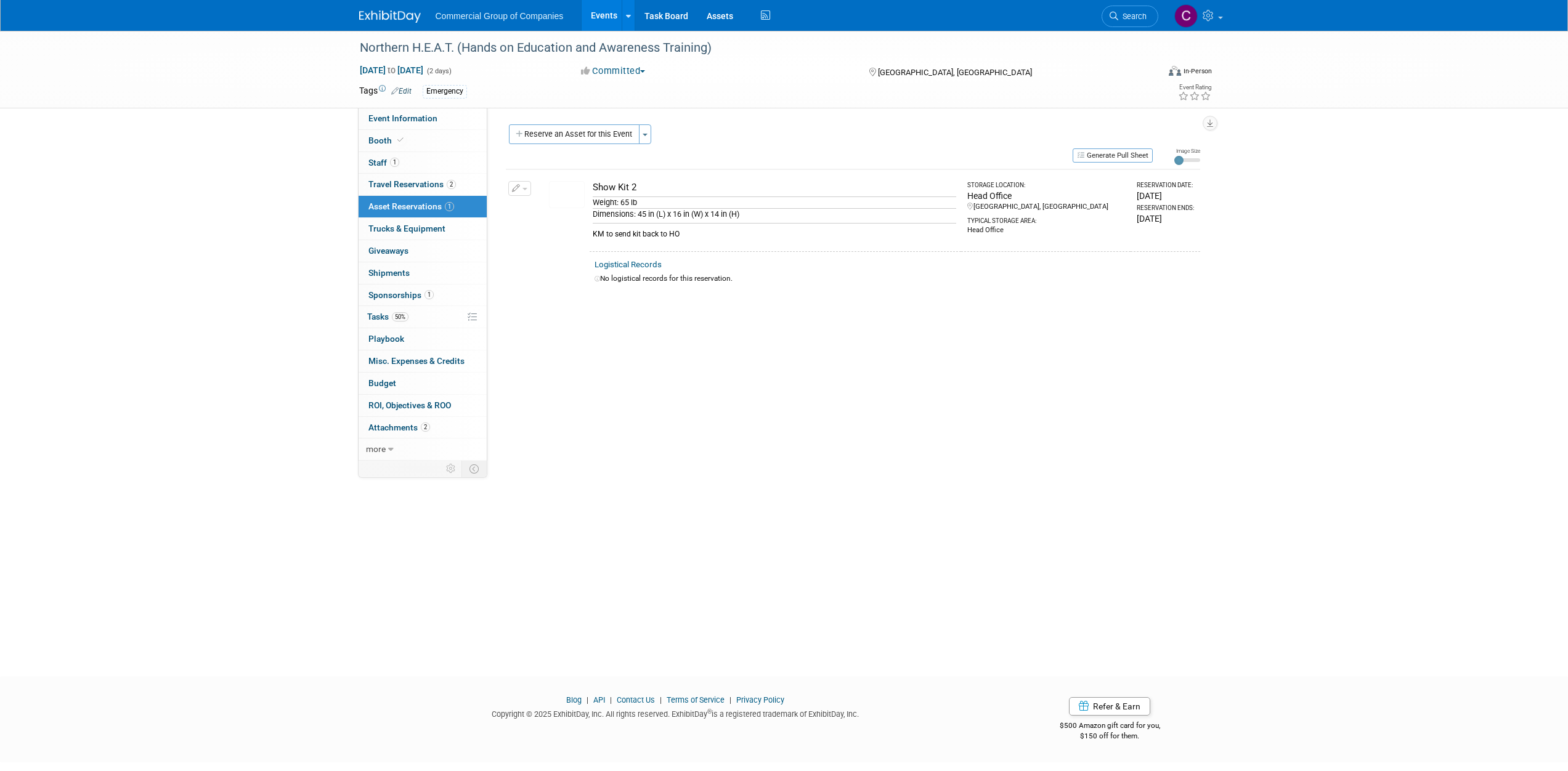
click at [521, 189] on button "button" at bounding box center [520, 188] width 23 height 15
click at [534, 207] on button "Change Reservation" at bounding box center [567, 208] width 104 height 17
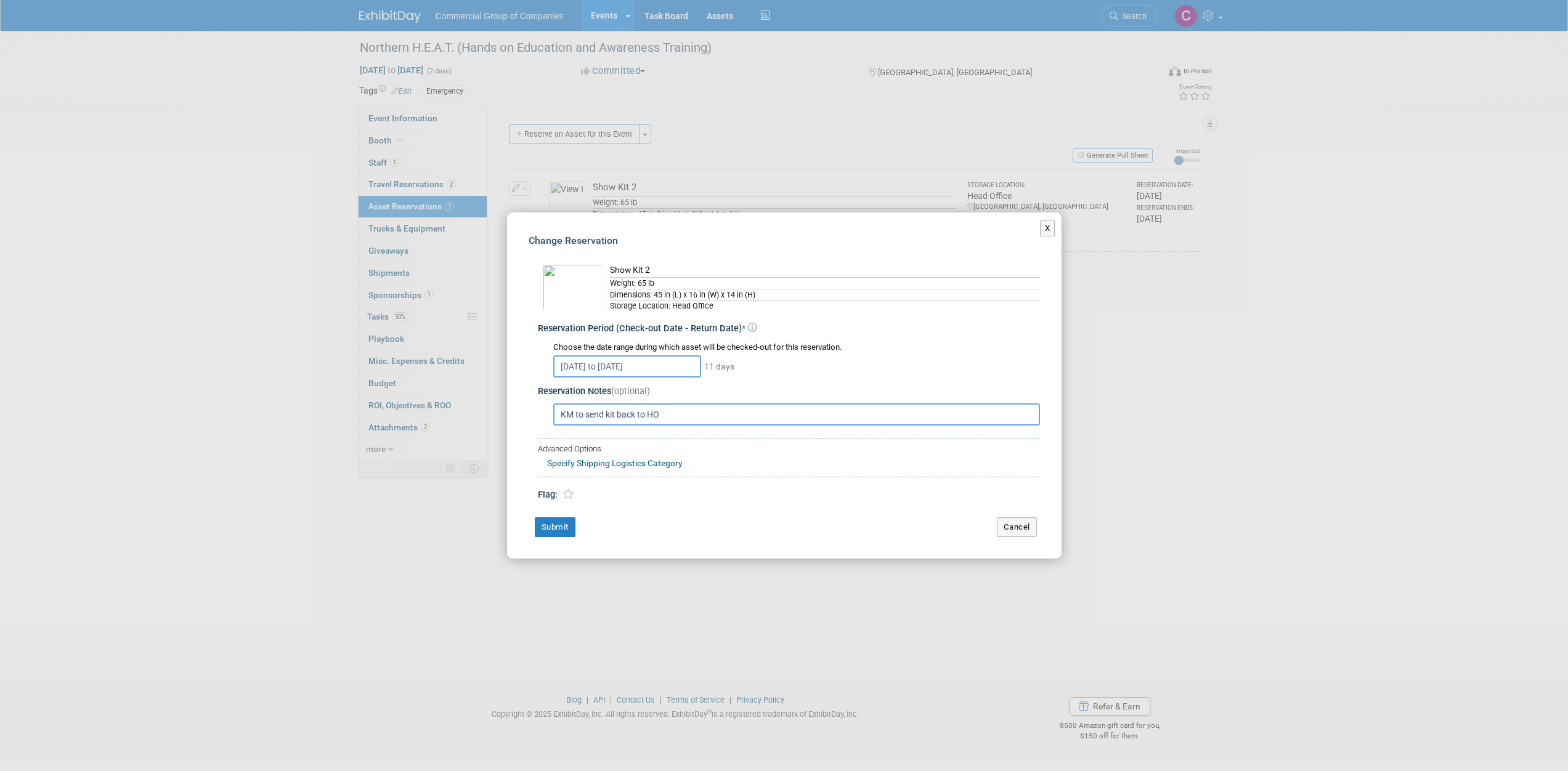
click at [1035, 231] on div "Change Reservation Show Kit 2 Weight: 65 lb *" at bounding box center [784, 386] width 555 height 346
click at [1041, 227] on button "X" at bounding box center [1047, 229] width 15 height 16
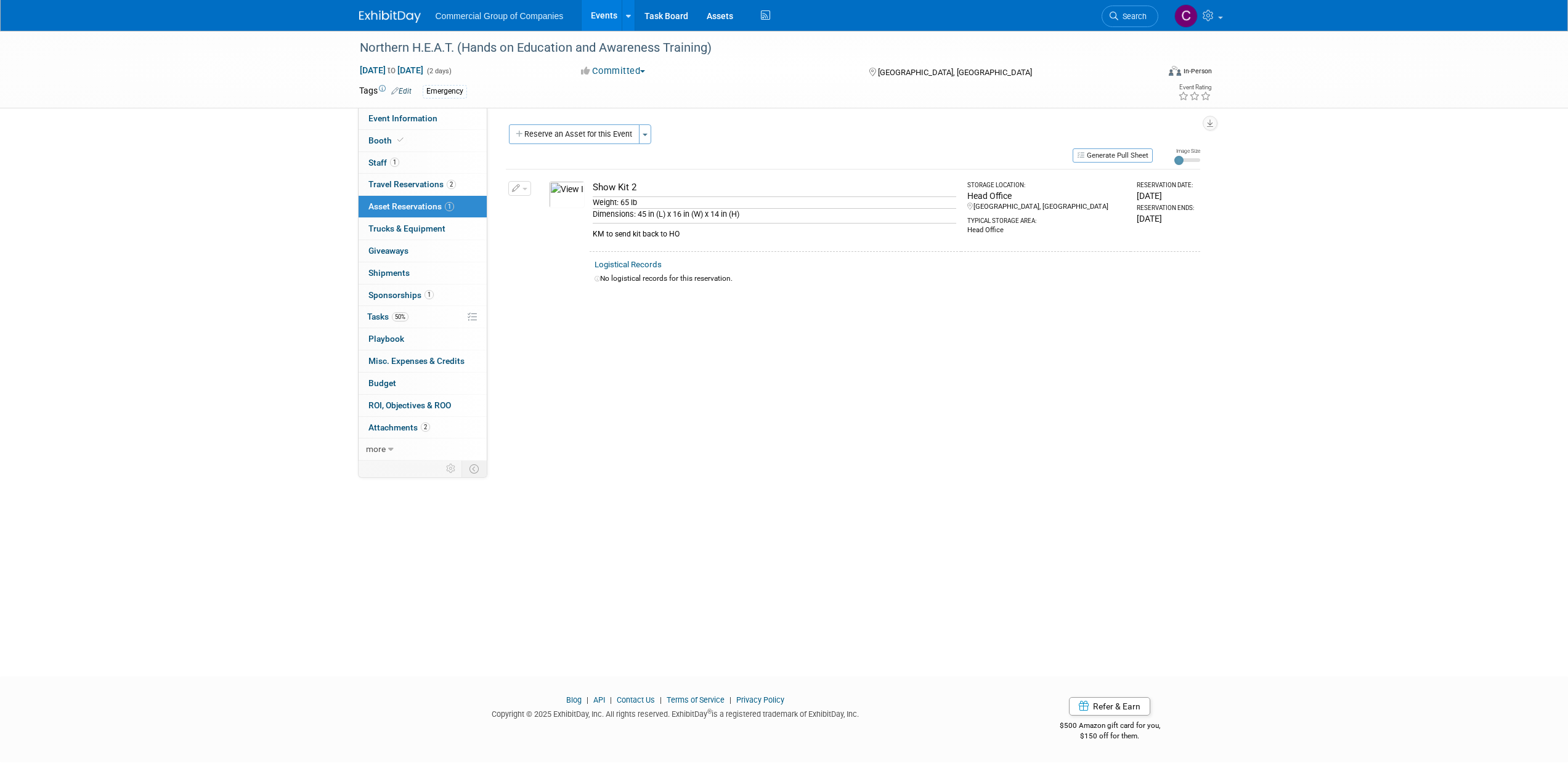
drag, startPoint x: 532, startPoint y: 186, endPoint x: 525, endPoint y: 185, distance: 7.1
click at [530, 186] on td "Change Reservation Manage Logistical Records" at bounding box center [520, 210] width 28 height 82
click at [525, 185] on button "button" at bounding box center [520, 188] width 23 height 15
click at [550, 244] on span "Cancel Reservation" at bounding box center [572, 246] width 79 height 9
click at [668, 258] on link "Yes" at bounding box center [662, 256] width 36 height 20
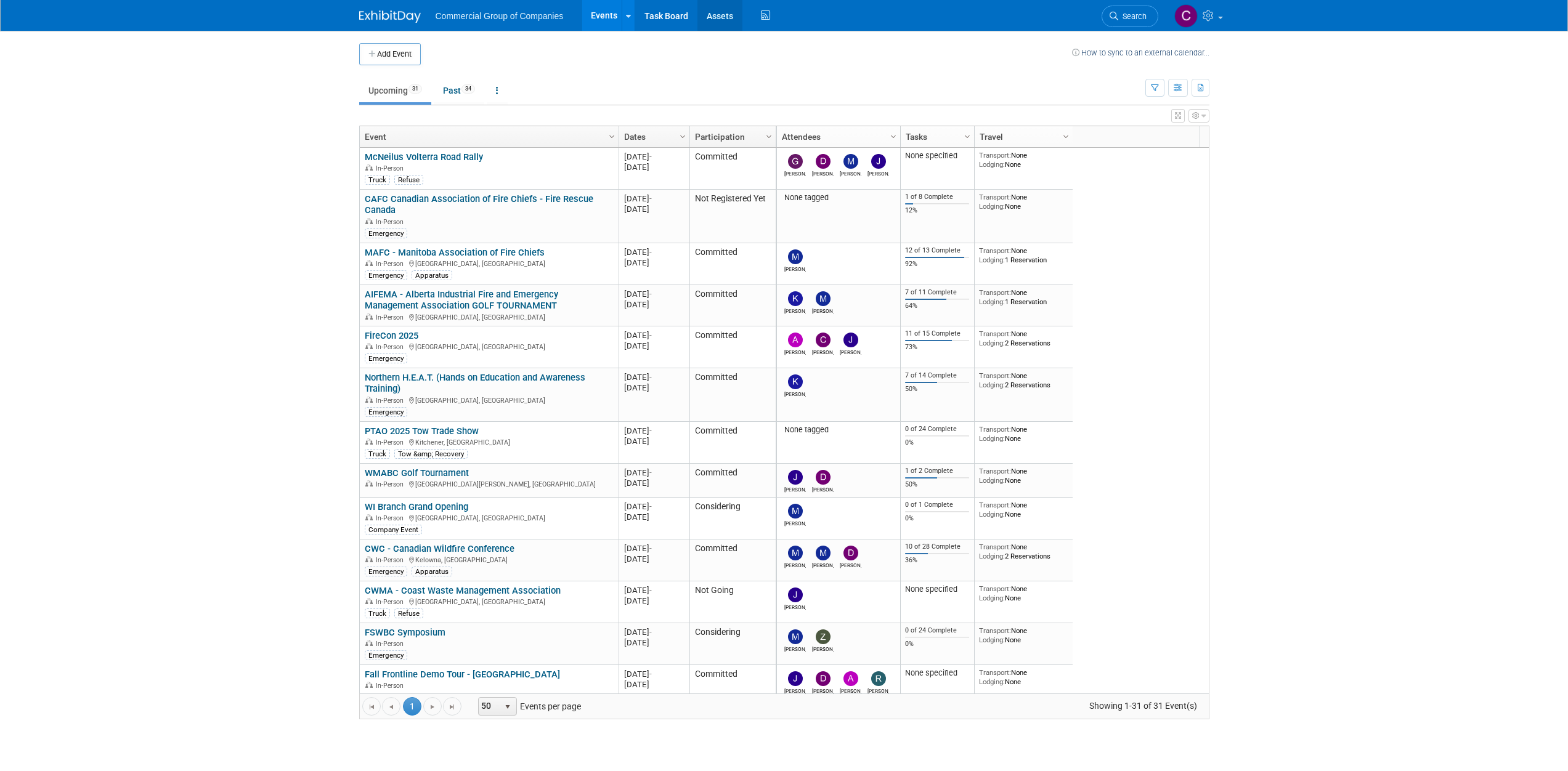
click at [720, 9] on link "Assets" at bounding box center [720, 15] width 45 height 31
click at [464, 248] on link "MAFC - Manitoba Association of Fire Chiefs" at bounding box center [454, 252] width 180 height 11
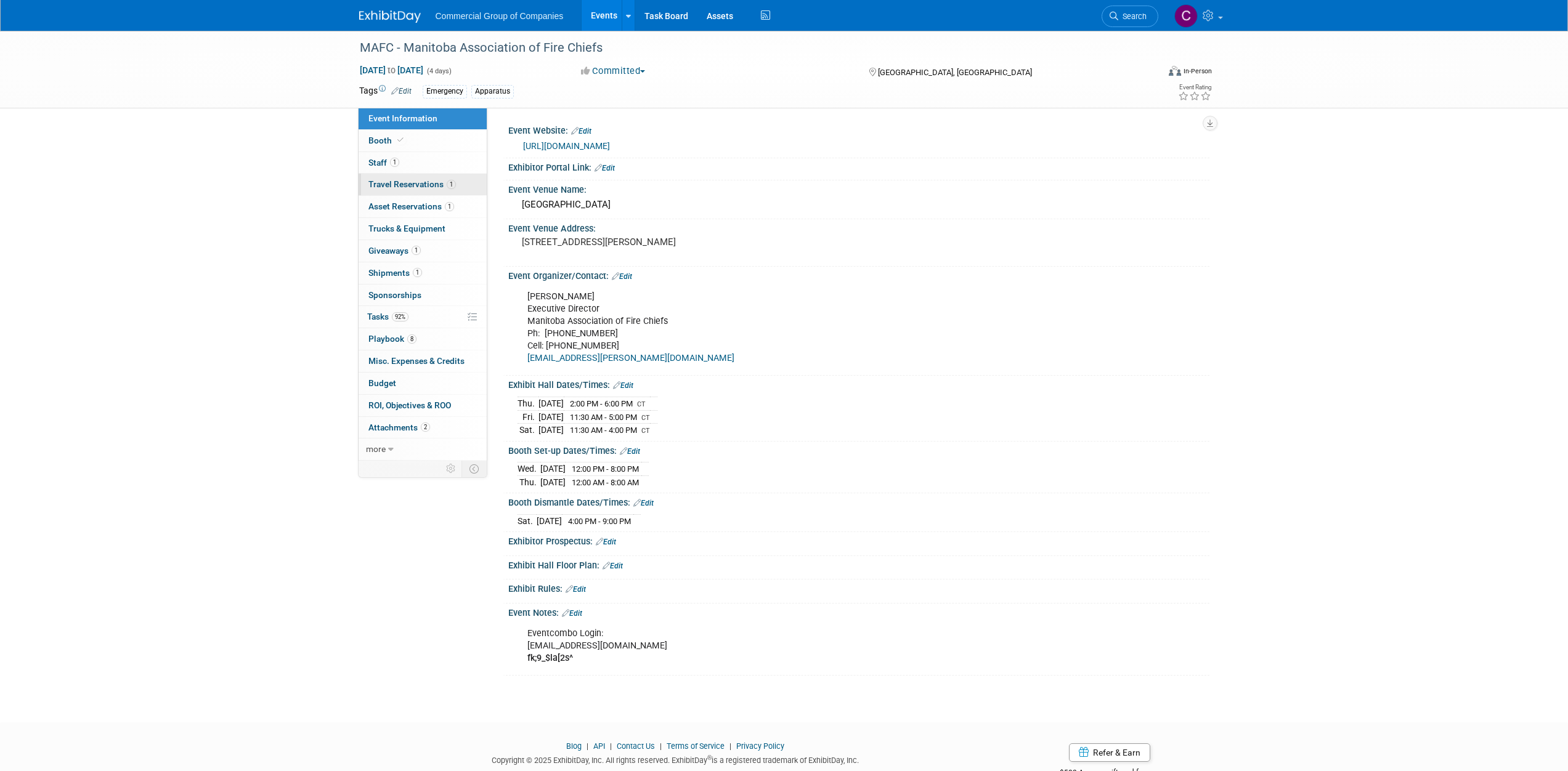
click at [434, 189] on span "Travel Reservations 1" at bounding box center [412, 184] width 88 height 9
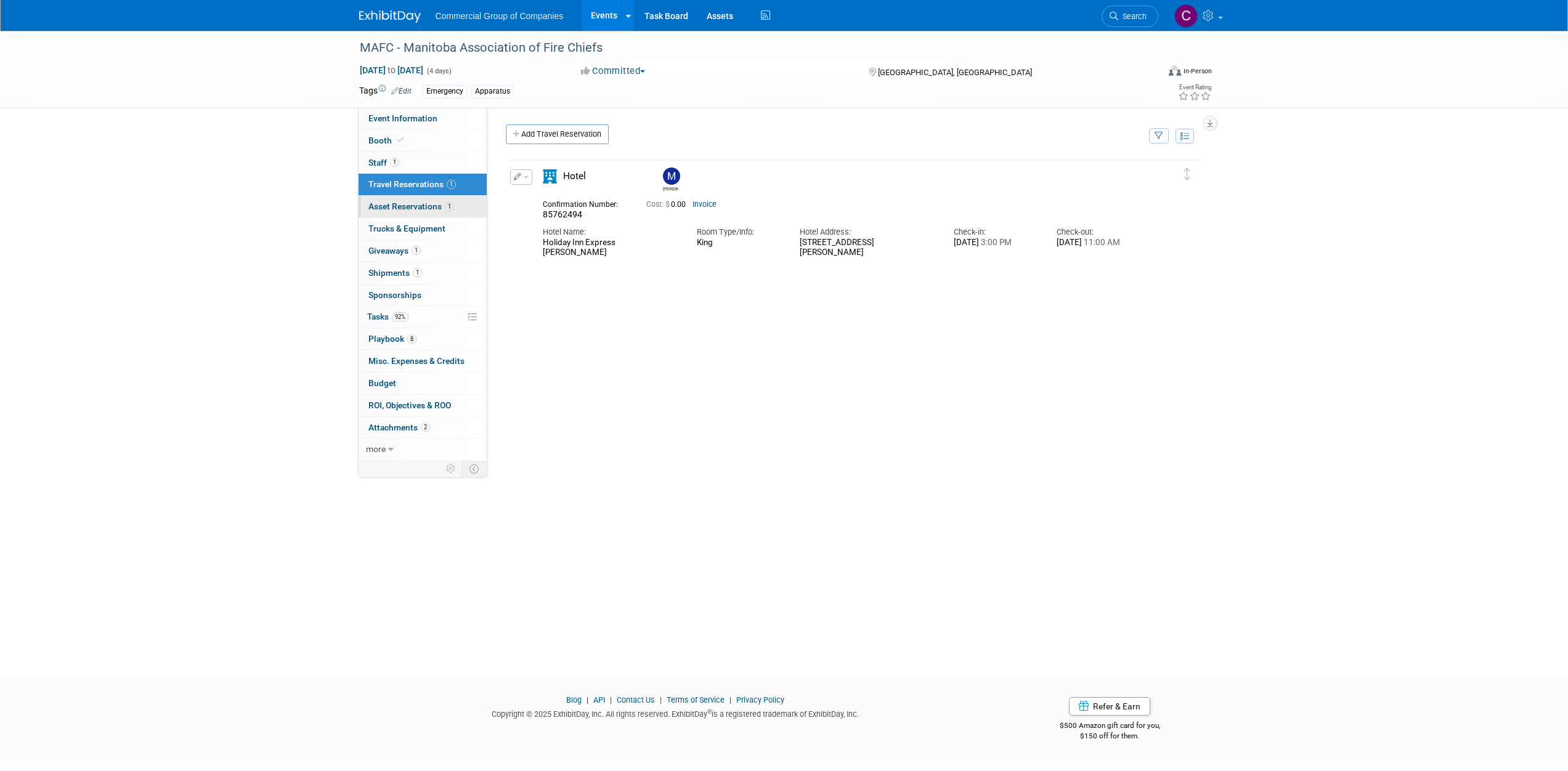
click at [439, 210] on span "Asset Reservations 1" at bounding box center [411, 206] width 85 height 9
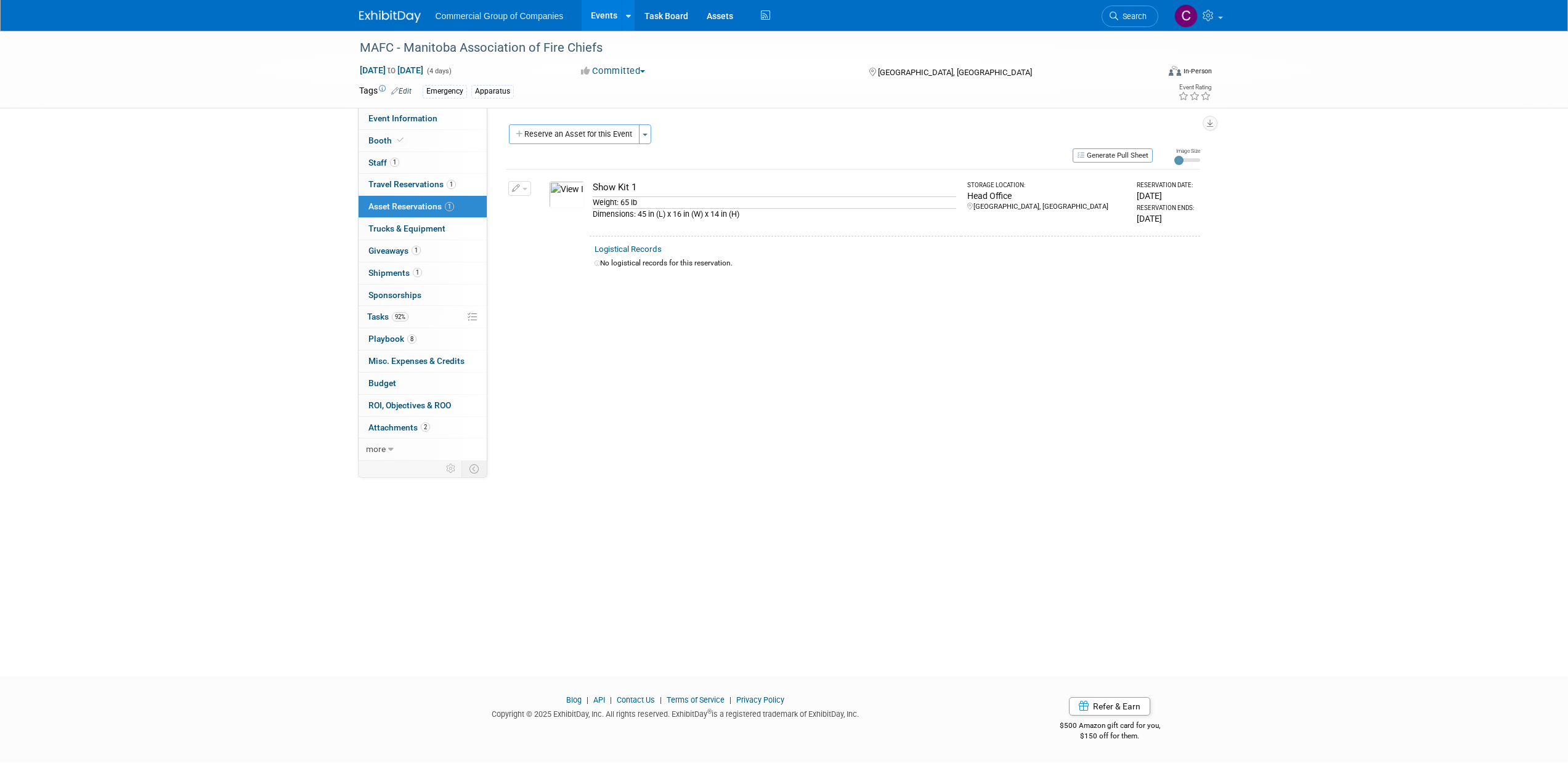
click at [509, 198] on td "Change Reservation Manage Logistical Records" at bounding box center [520, 202] width 28 height 66
click at [520, 194] on button "button" at bounding box center [520, 188] width 23 height 15
click at [536, 240] on button "Cancel Reservation" at bounding box center [566, 246] width 102 height 17
click at [672, 258] on link "Yes" at bounding box center [662, 256] width 36 height 20
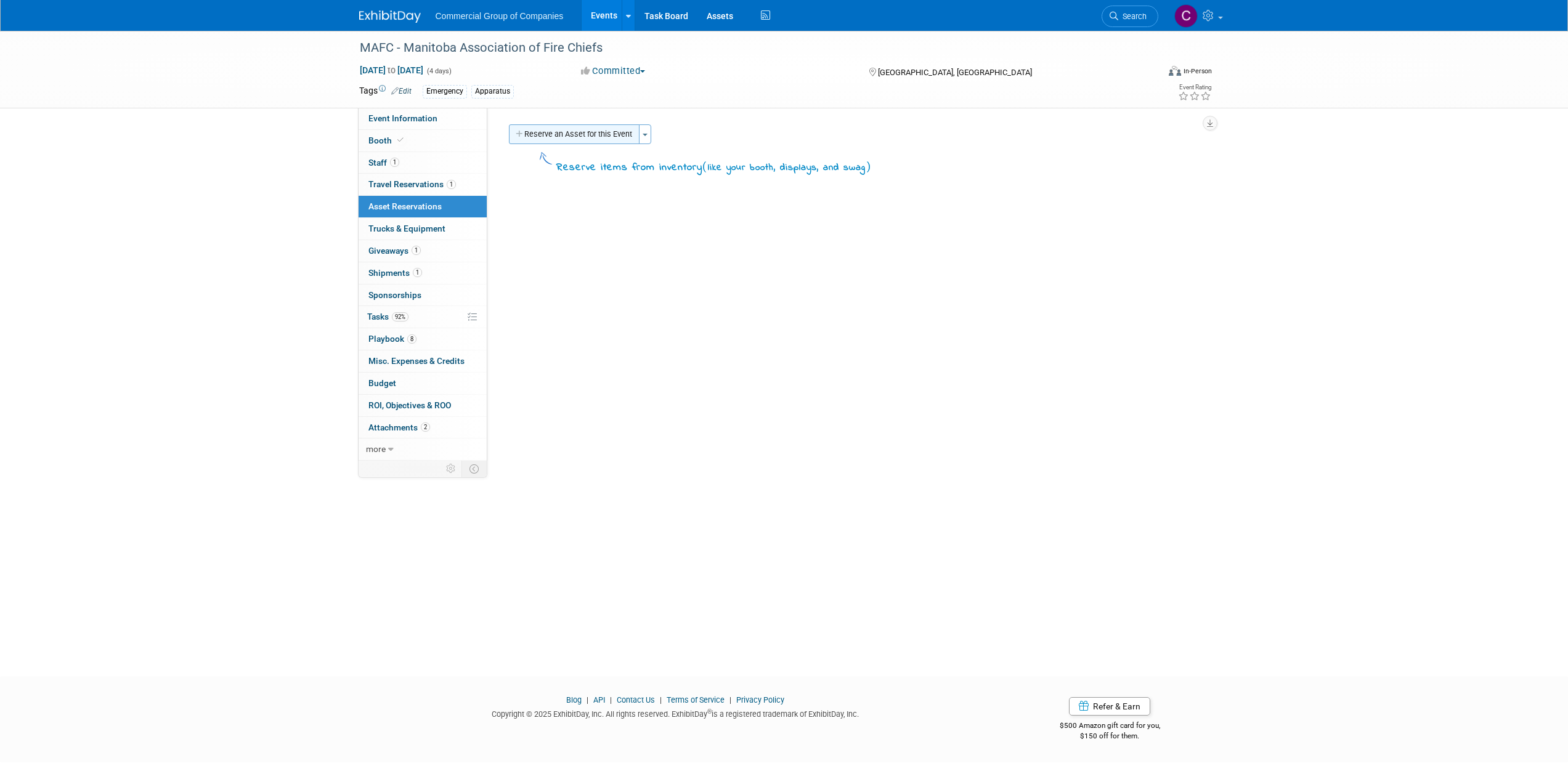
click at [615, 140] on button "Reserve an Asset for this Event" at bounding box center [574, 134] width 131 height 20
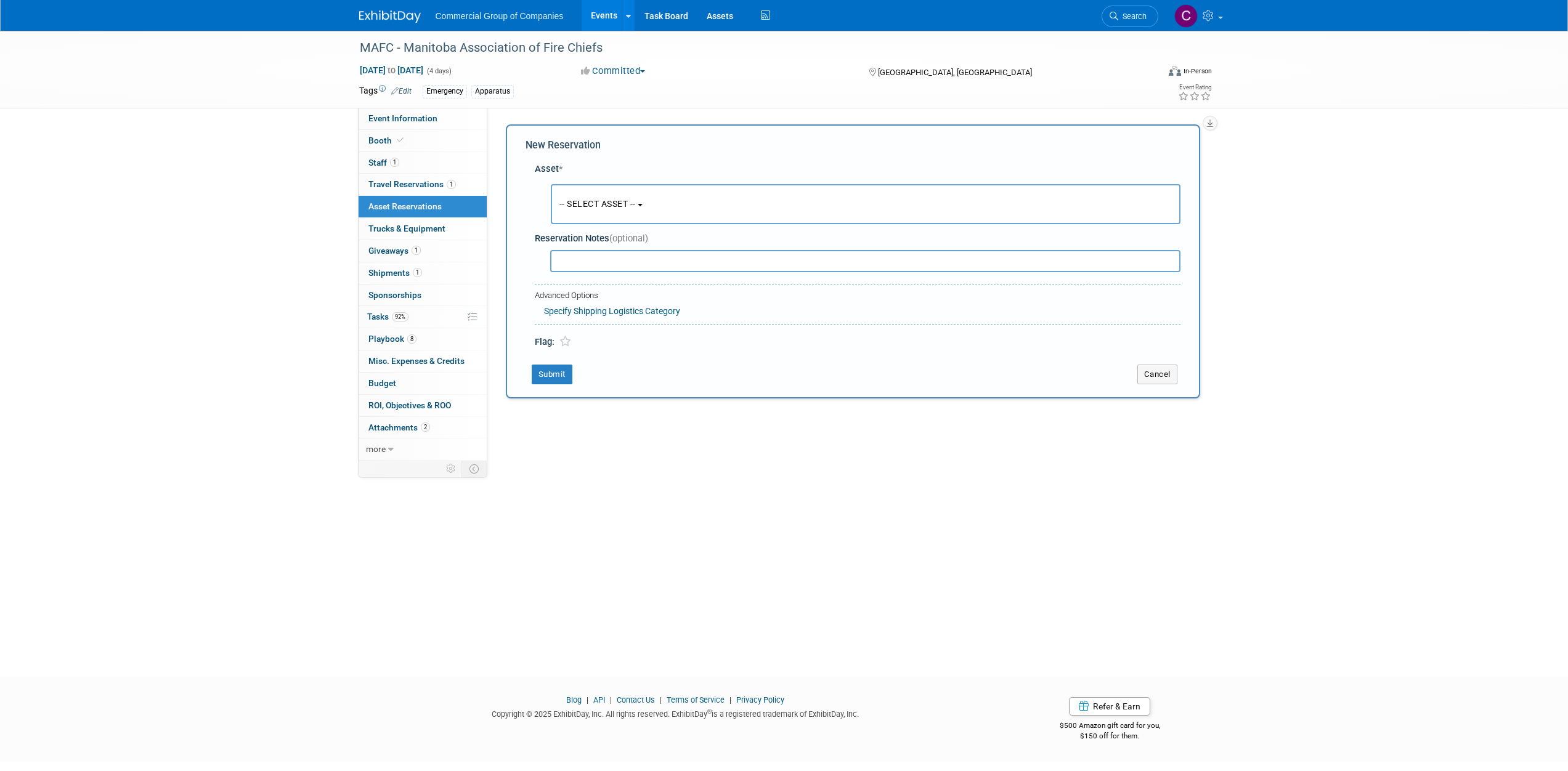
click at [581, 207] on span "-- SELECT ASSET --" at bounding box center [597, 204] width 77 height 9
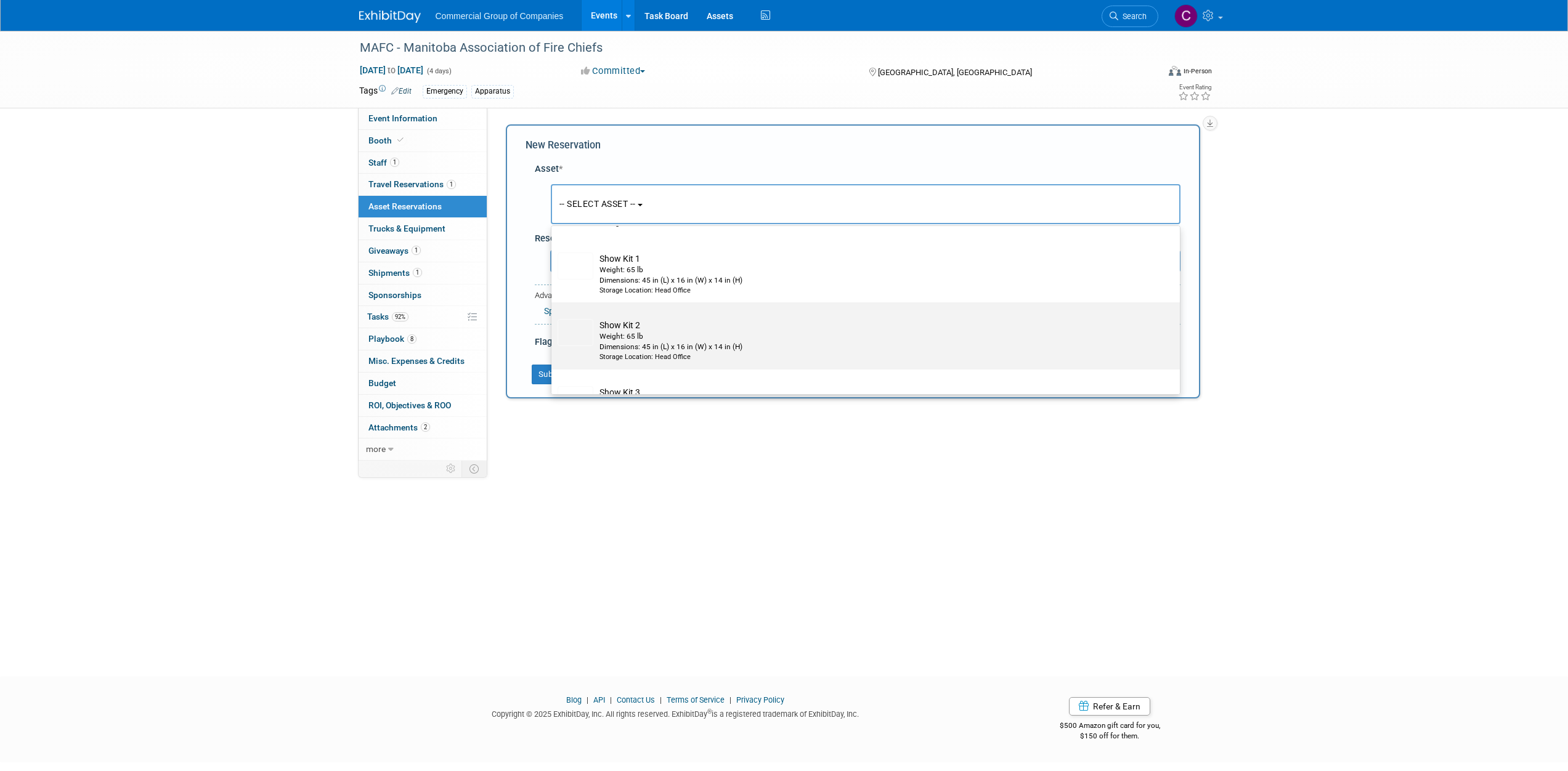
scroll to position [134, 0]
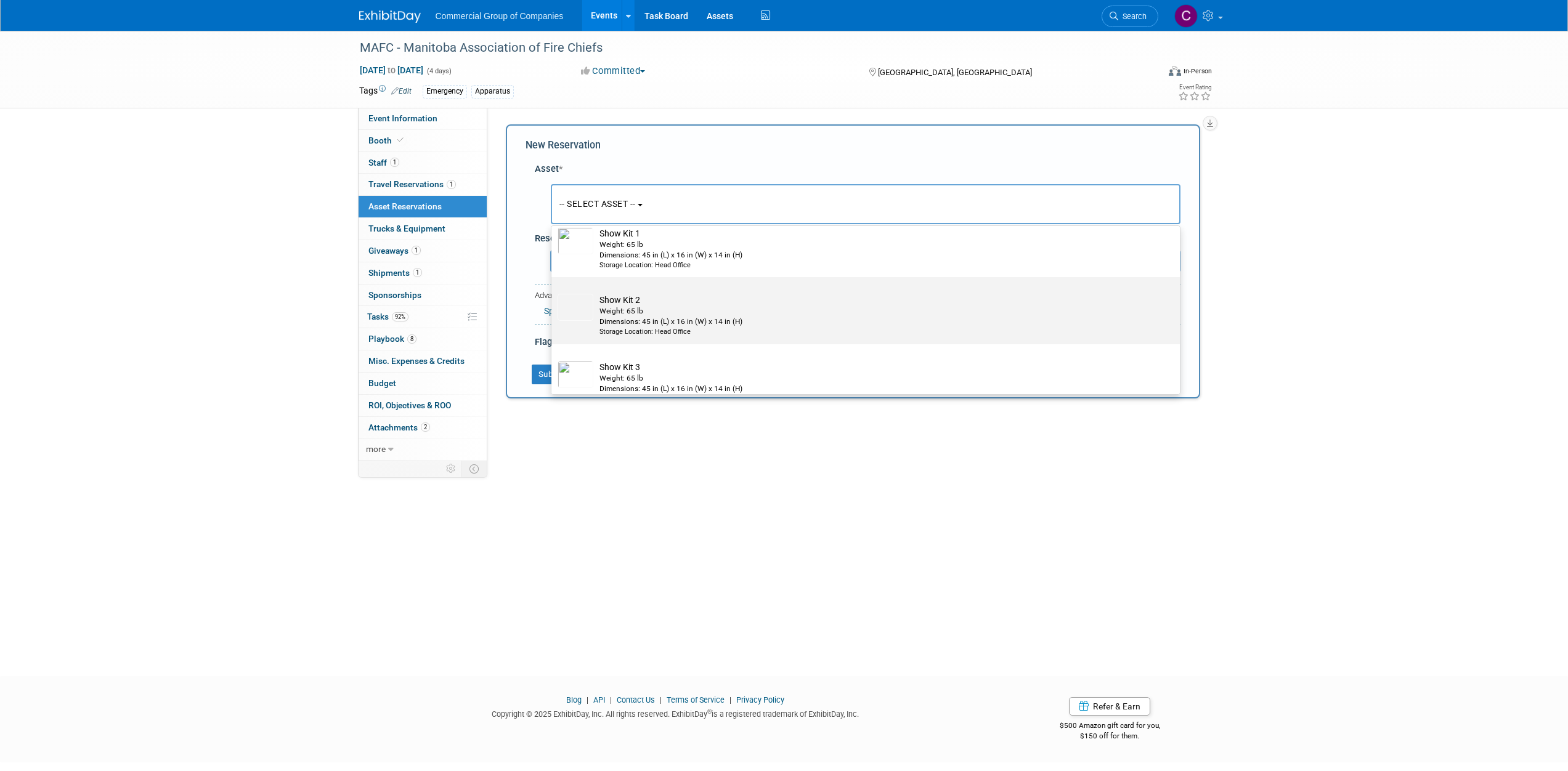
click at [642, 302] on td "Show Kit 2 Weight: 65 lb Dimensions: 45 in (L) x 16 in (W) x 14 in (H) Storage …" at bounding box center [874, 316] width 562 height 43
click at [553, 292] on input "Show Kit 2 Weight: 65 lb Dimensions: 45 in (L) x 16 in (W) x 14 in (H) Storage …" at bounding box center [549, 288] width 8 height 8
select select "10723849"
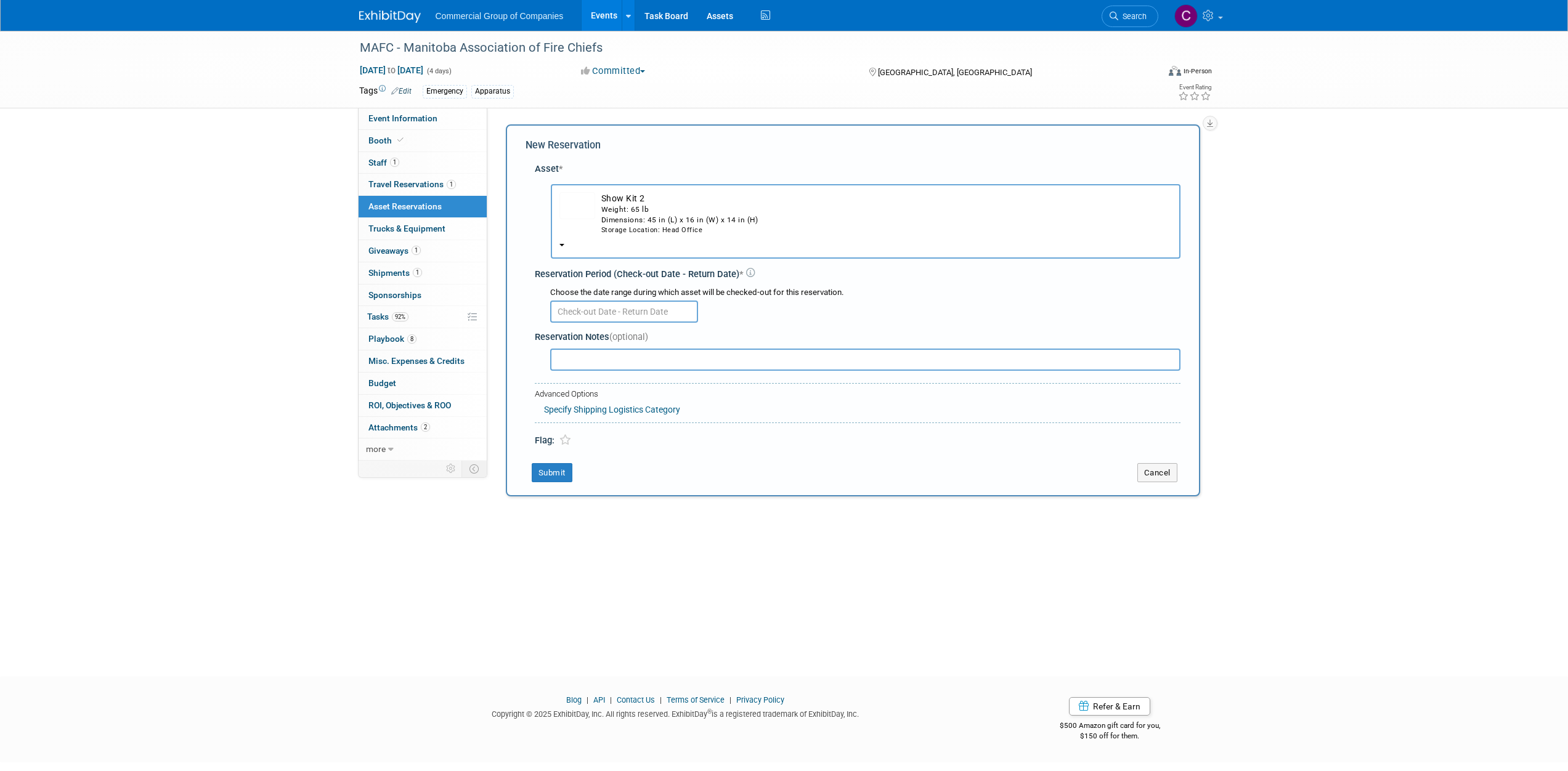
click at [604, 315] on input "text" at bounding box center [624, 312] width 148 height 22
click at [551, 338] on div "January February March April May June July August September October November De…" at bounding box center [646, 334] width 190 height 21
click at [559, 338] on icon at bounding box center [562, 338] width 9 height 9
select select "7"
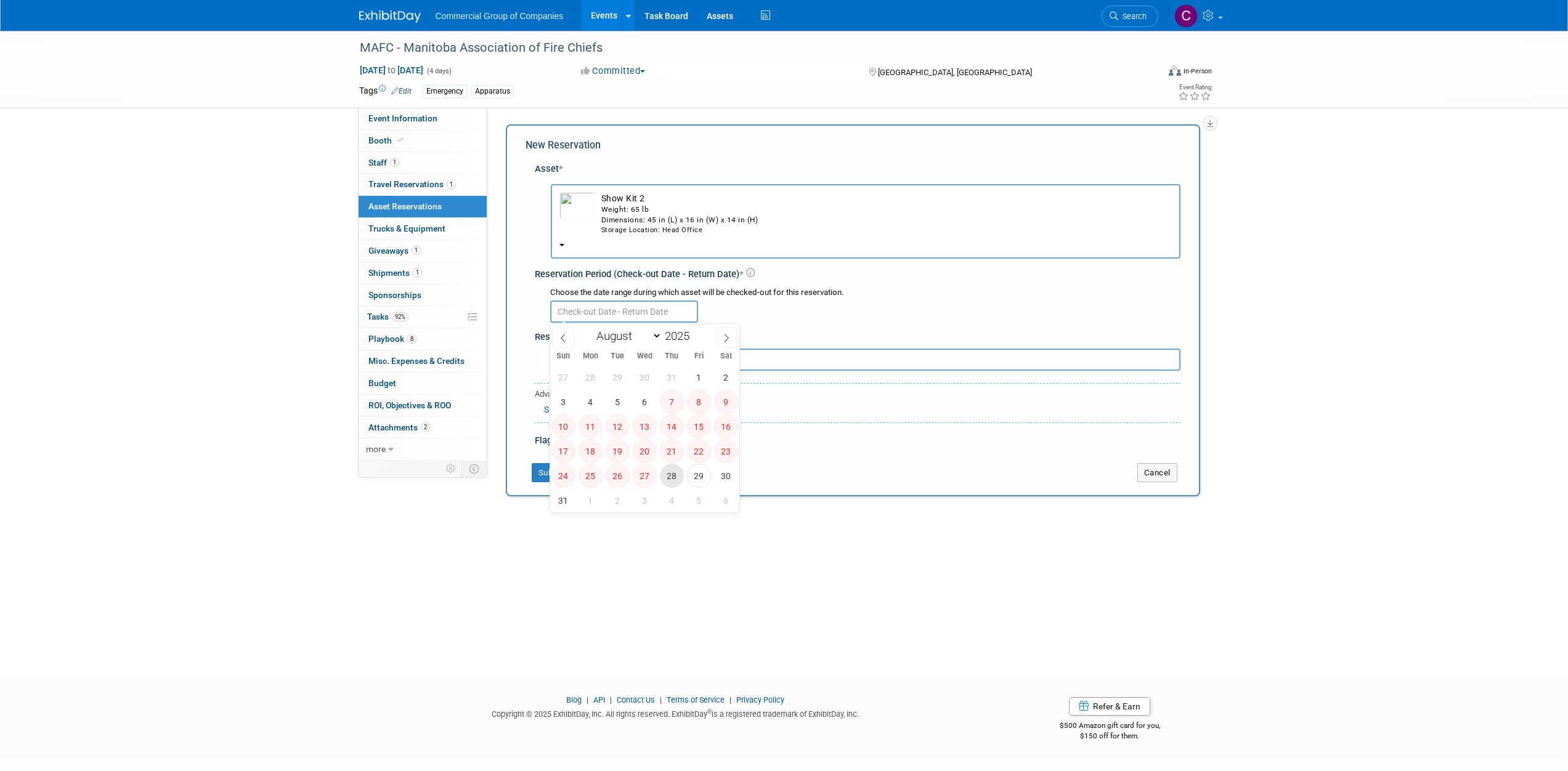
click at [675, 480] on span "28" at bounding box center [672, 475] width 24 height 24
type input "Aug 28, 2025"
click at [722, 342] on span at bounding box center [726, 338] width 22 height 21
select select "8"
click at [626, 399] on span "9" at bounding box center [618, 402] width 24 height 24
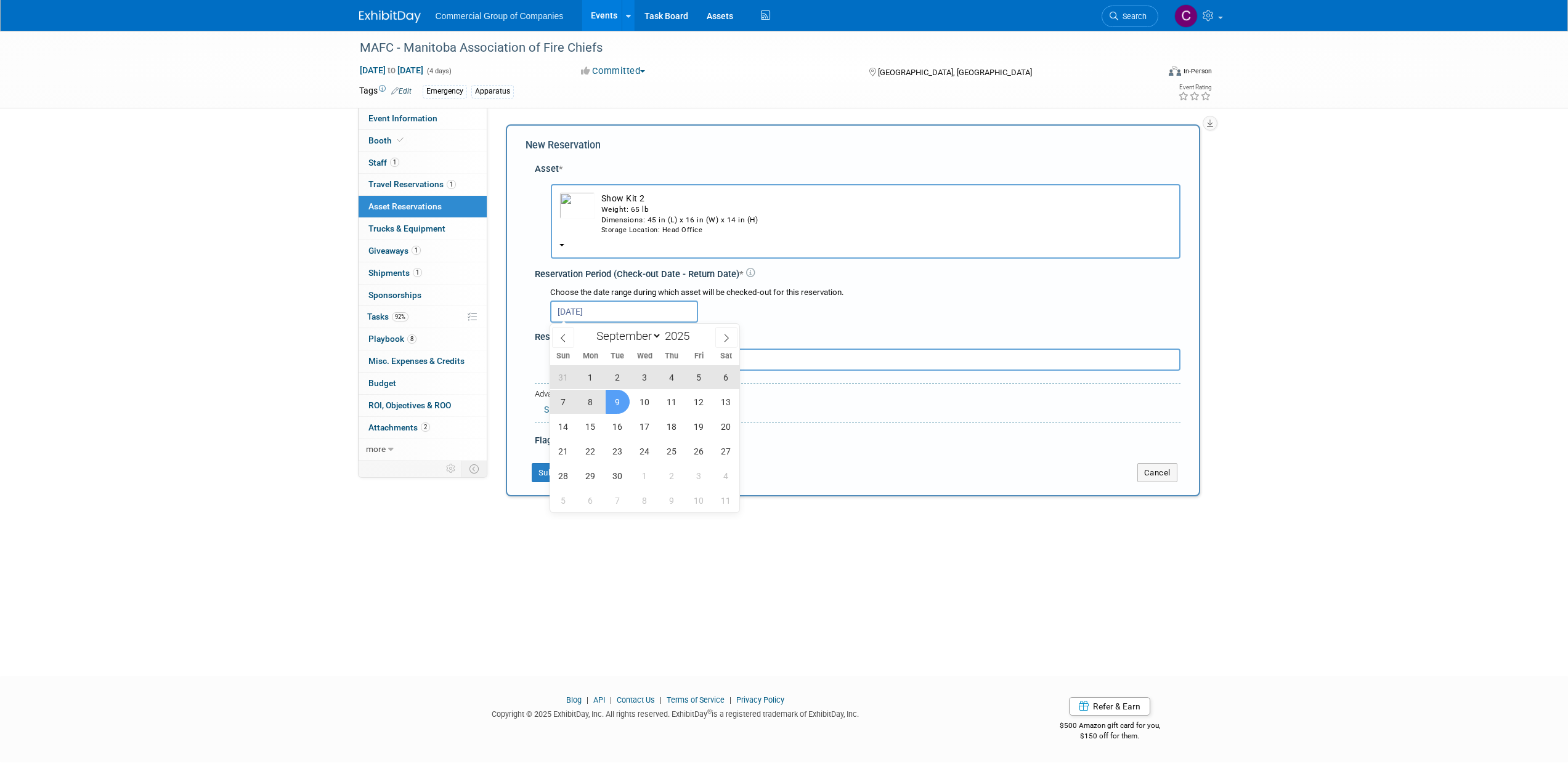
type input "Aug 28, 2025 to Sep 9, 2025"
click at [556, 470] on button "Submit" at bounding box center [551, 473] width 40 height 20
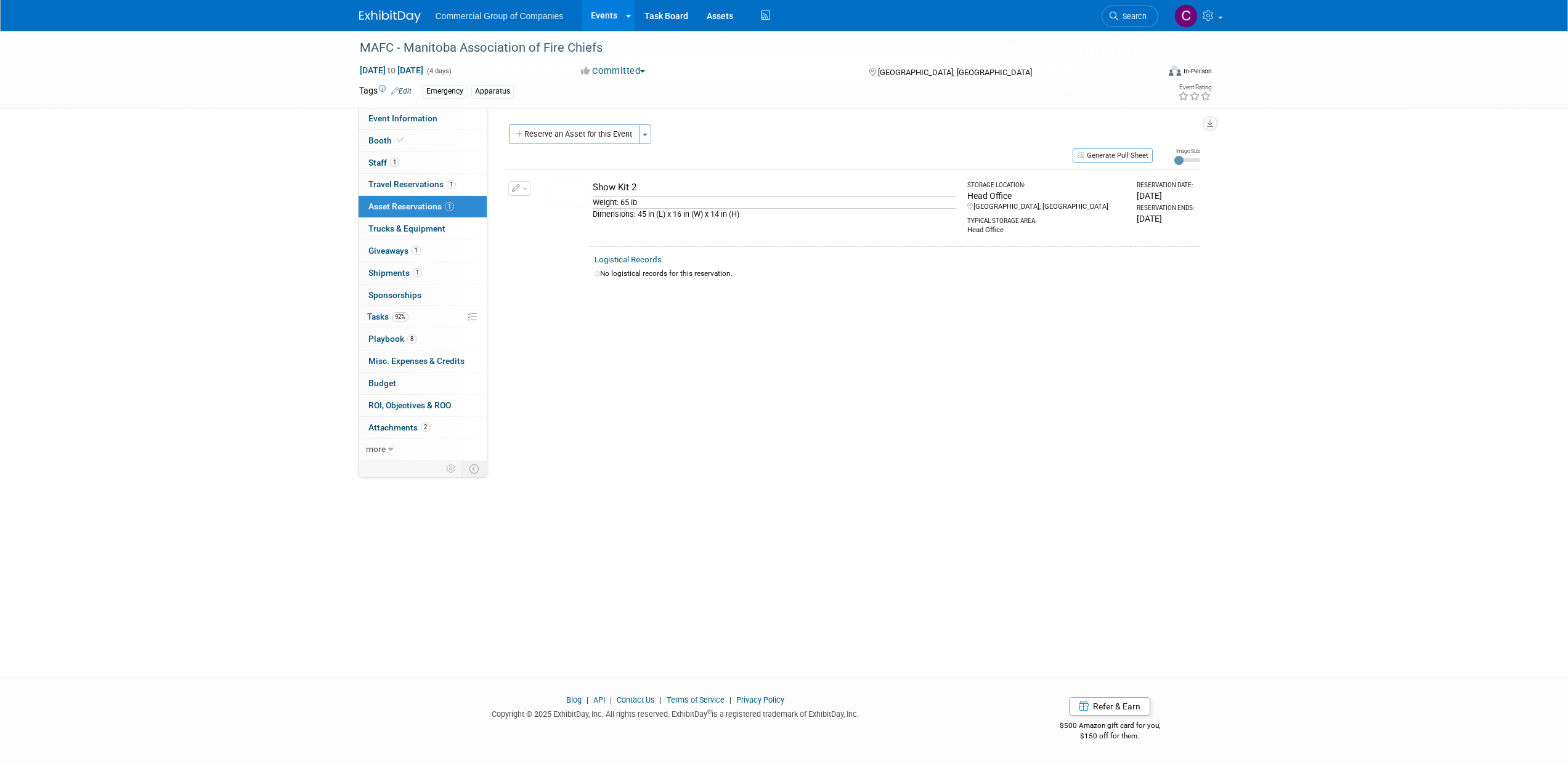
click at [392, 27] on div "Commercial Group of Companies Events Add Event Bulk Upload Events Shareable Eve…" at bounding box center [784, 15] width 850 height 31
click at [392, 23] on div "Commercial Group of Companies Events Add Event Bulk Upload Events Shareable Eve…" at bounding box center [784, 15] width 850 height 31
click at [397, 16] on img at bounding box center [390, 17] width 62 height 13
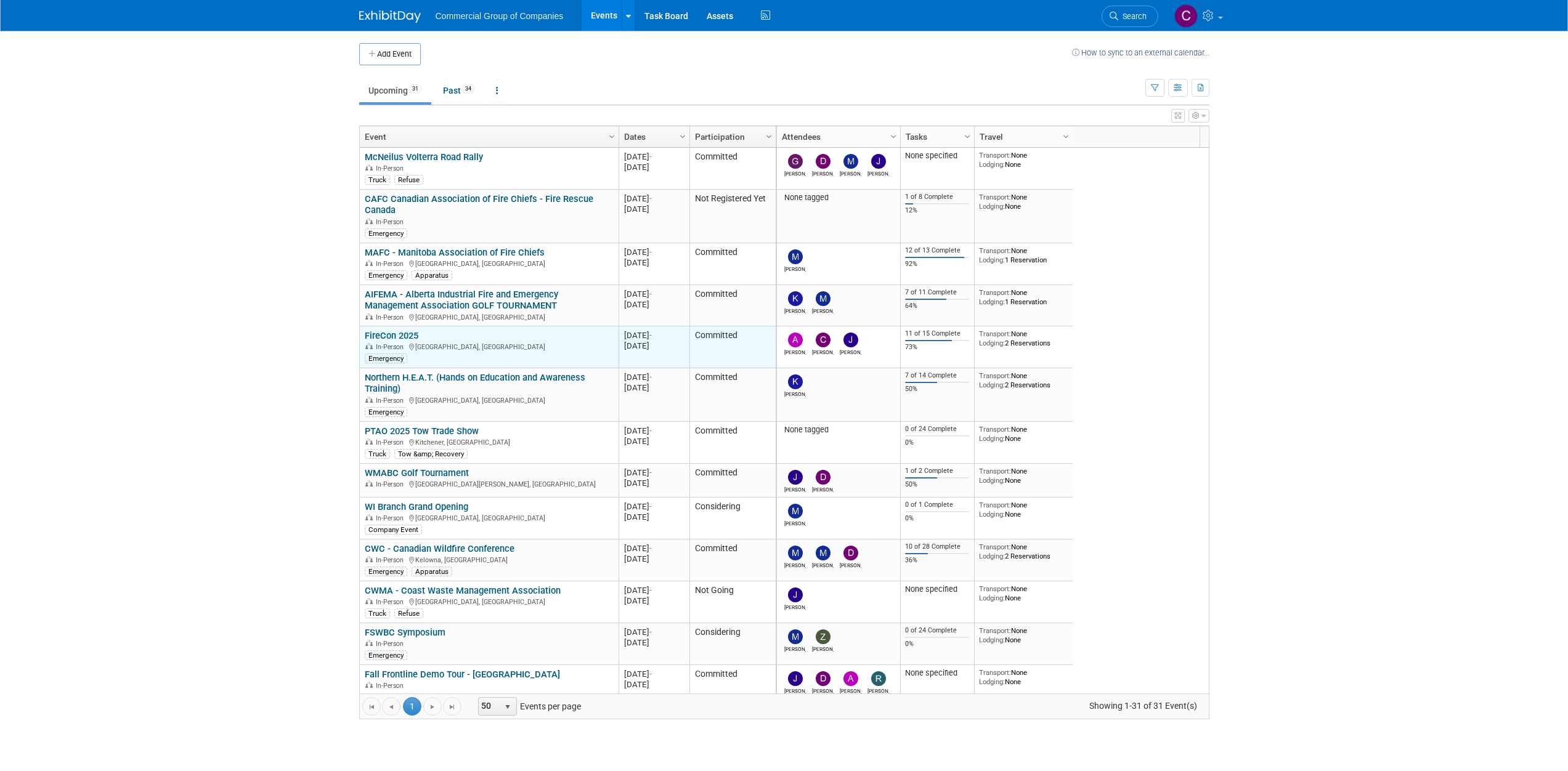
click at [403, 335] on link "FireCon 2025" at bounding box center [392, 335] width 54 height 11
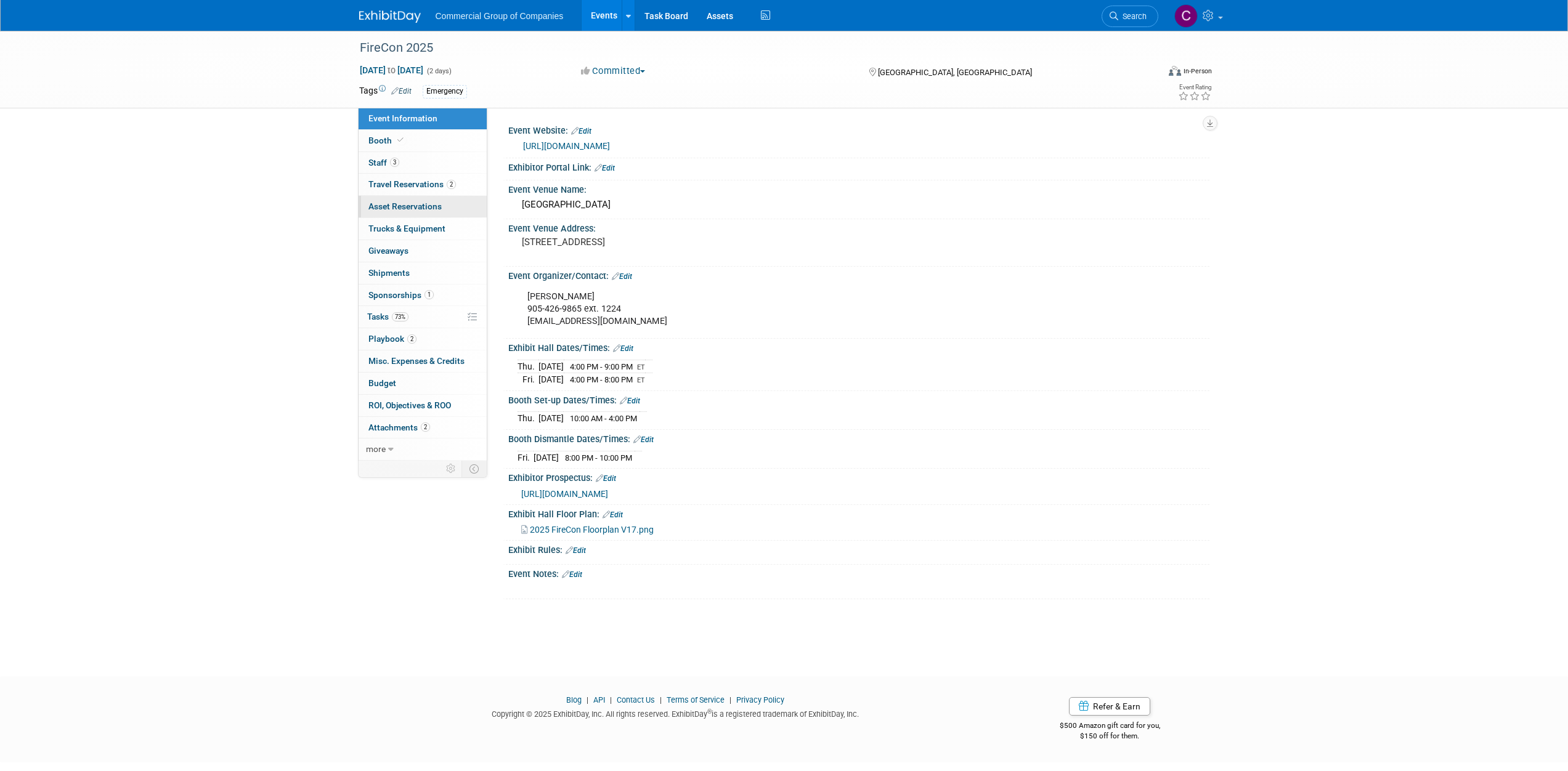
click at [455, 210] on link "0 Asset Reservations 0" at bounding box center [422, 206] width 128 height 21
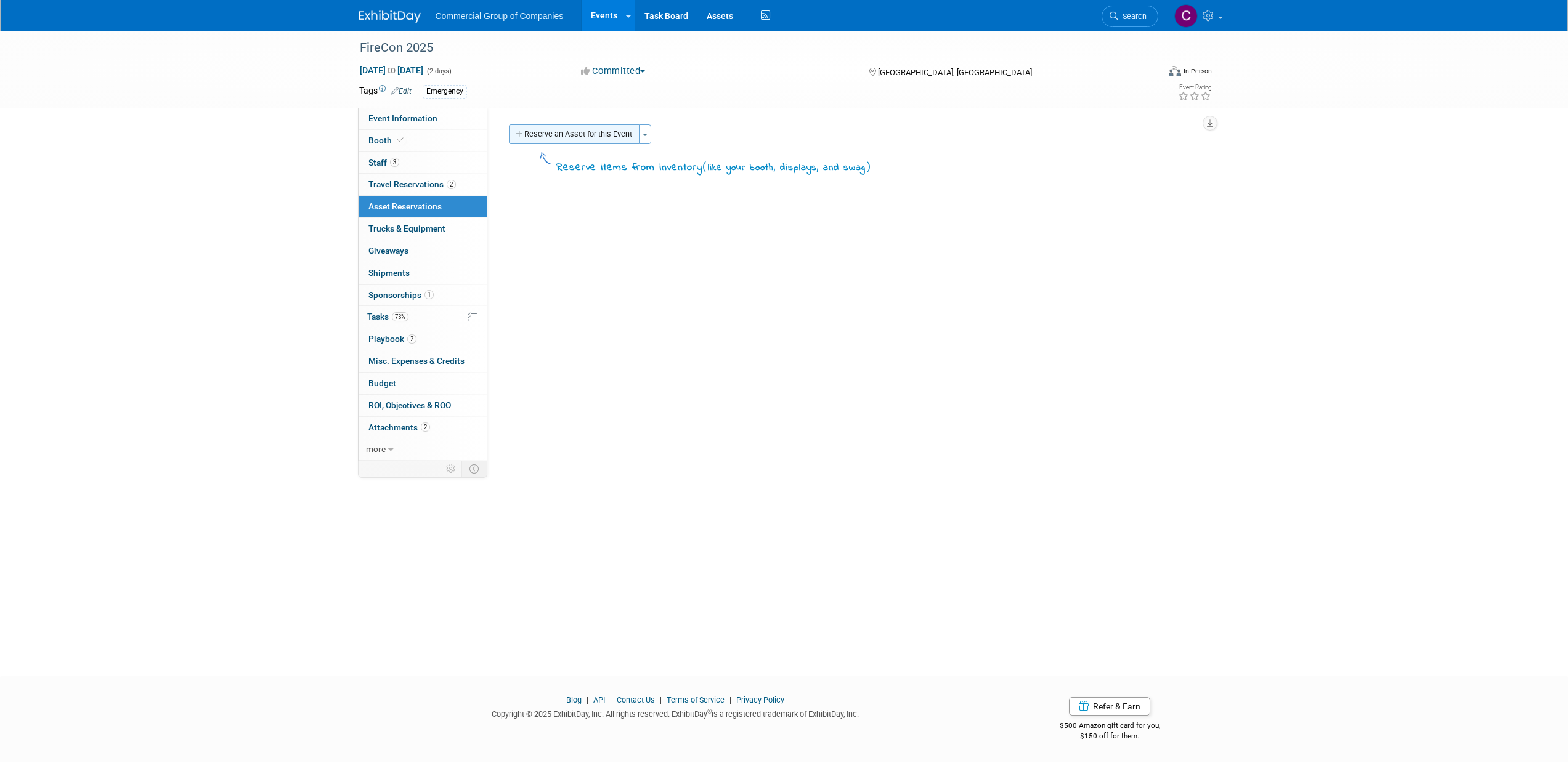
click at [561, 135] on button "Reserve an Asset for this Event" at bounding box center [574, 134] width 131 height 20
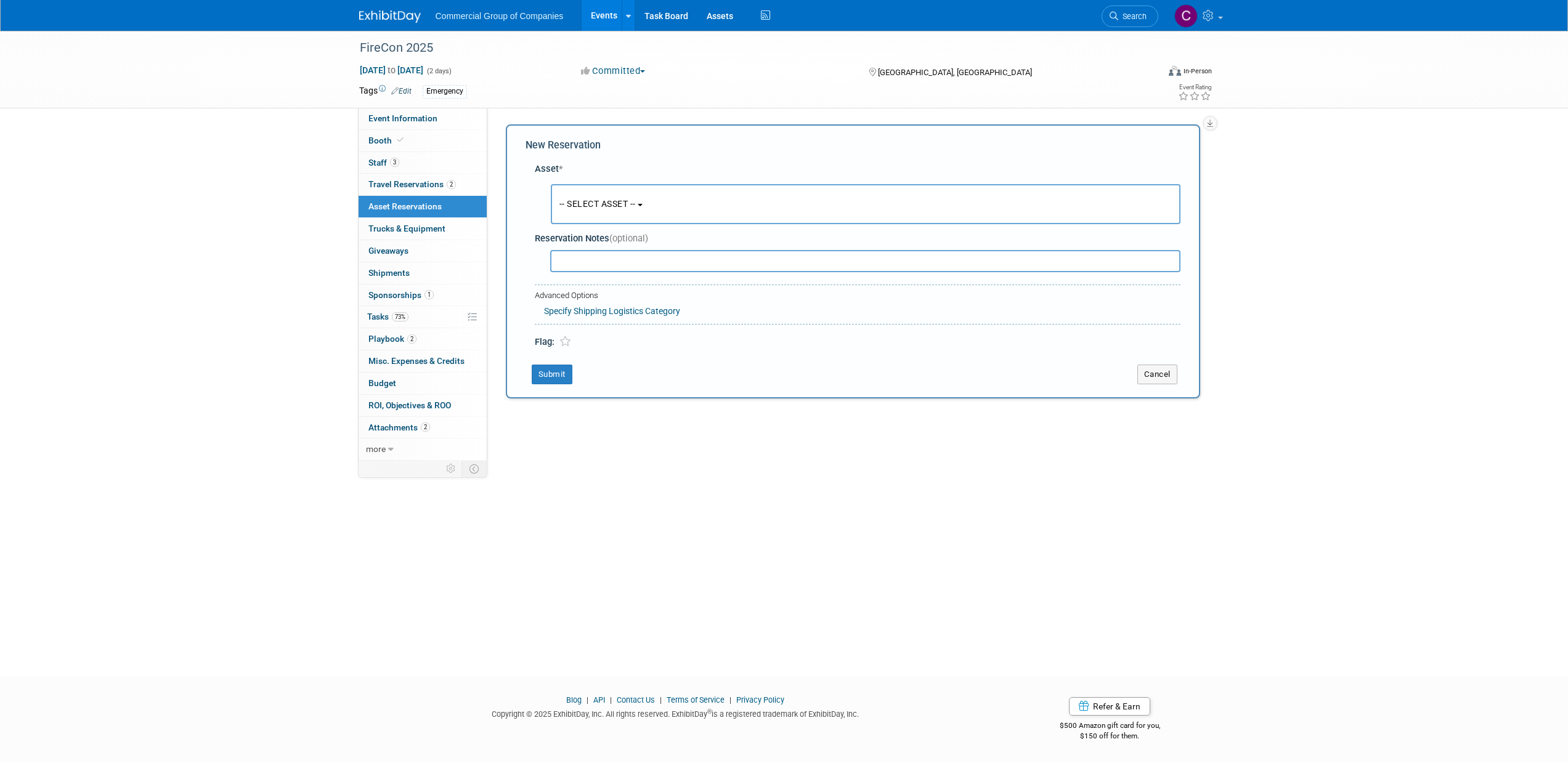
click at [581, 203] on span "-- SELECT ASSET --" at bounding box center [597, 204] width 77 height 9
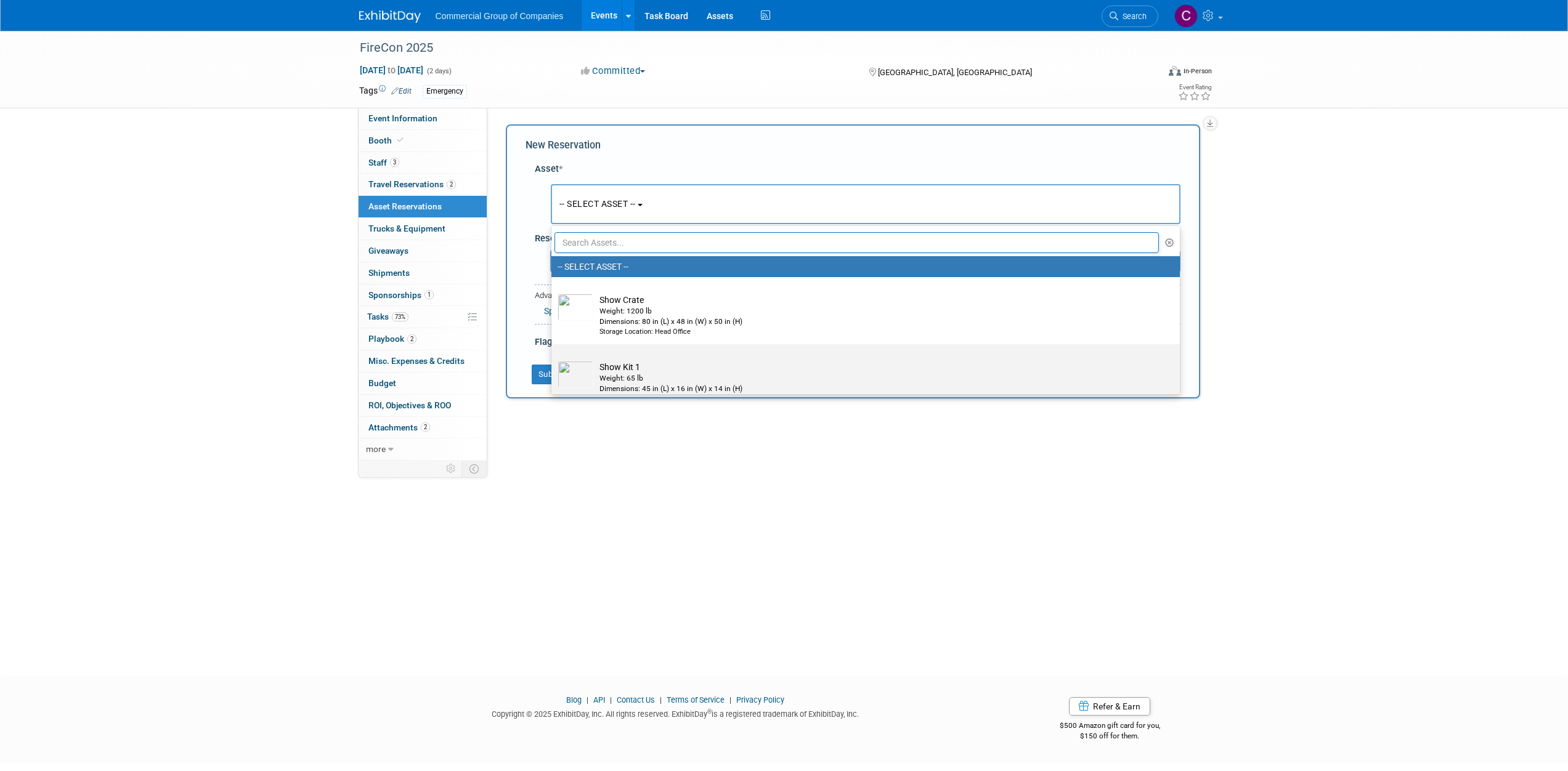
click at [641, 368] on td "Show Kit 1 Weight: 65 lb Dimensions: 45 in (L) x 16 in (W) x 14 in (H) Storage …" at bounding box center [874, 382] width 562 height 43
click at [553, 359] on input "Show Kit 1 Weight: 65 lb Dimensions: 45 in (L) x 16 in (W) x 14 in (H) Storage …" at bounding box center [549, 355] width 8 height 8
select select "10723848"
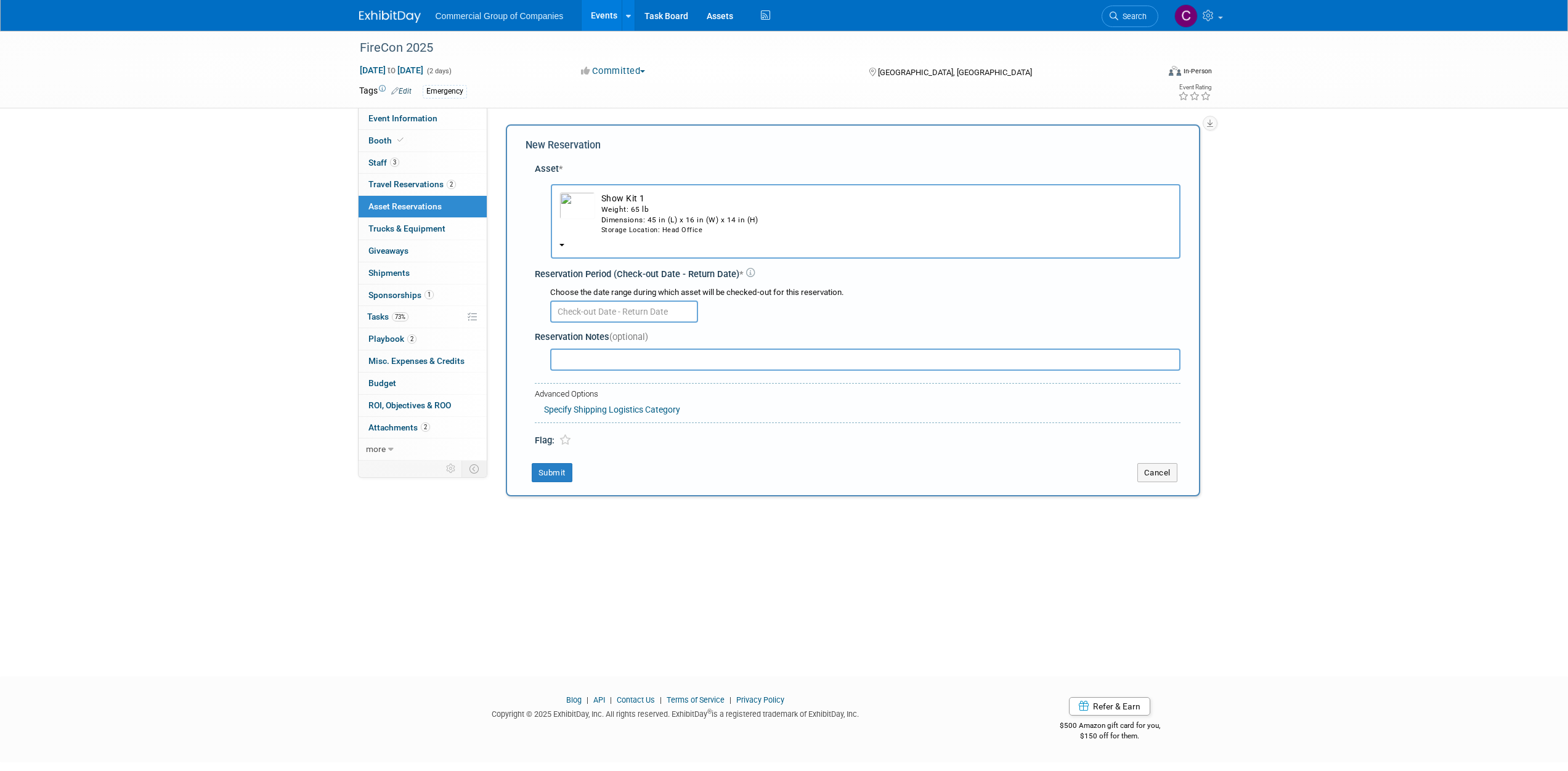
click at [608, 322] on body "Commercial Group of Companies Events Add Event Bulk Upload Events Shareable Eve…" at bounding box center [784, 385] width 1568 height 771
click at [566, 334] on icon at bounding box center [562, 338] width 9 height 9
select select "7"
click at [700, 480] on span "29" at bounding box center [699, 475] width 24 height 24
type input "Aug 29, 2025"
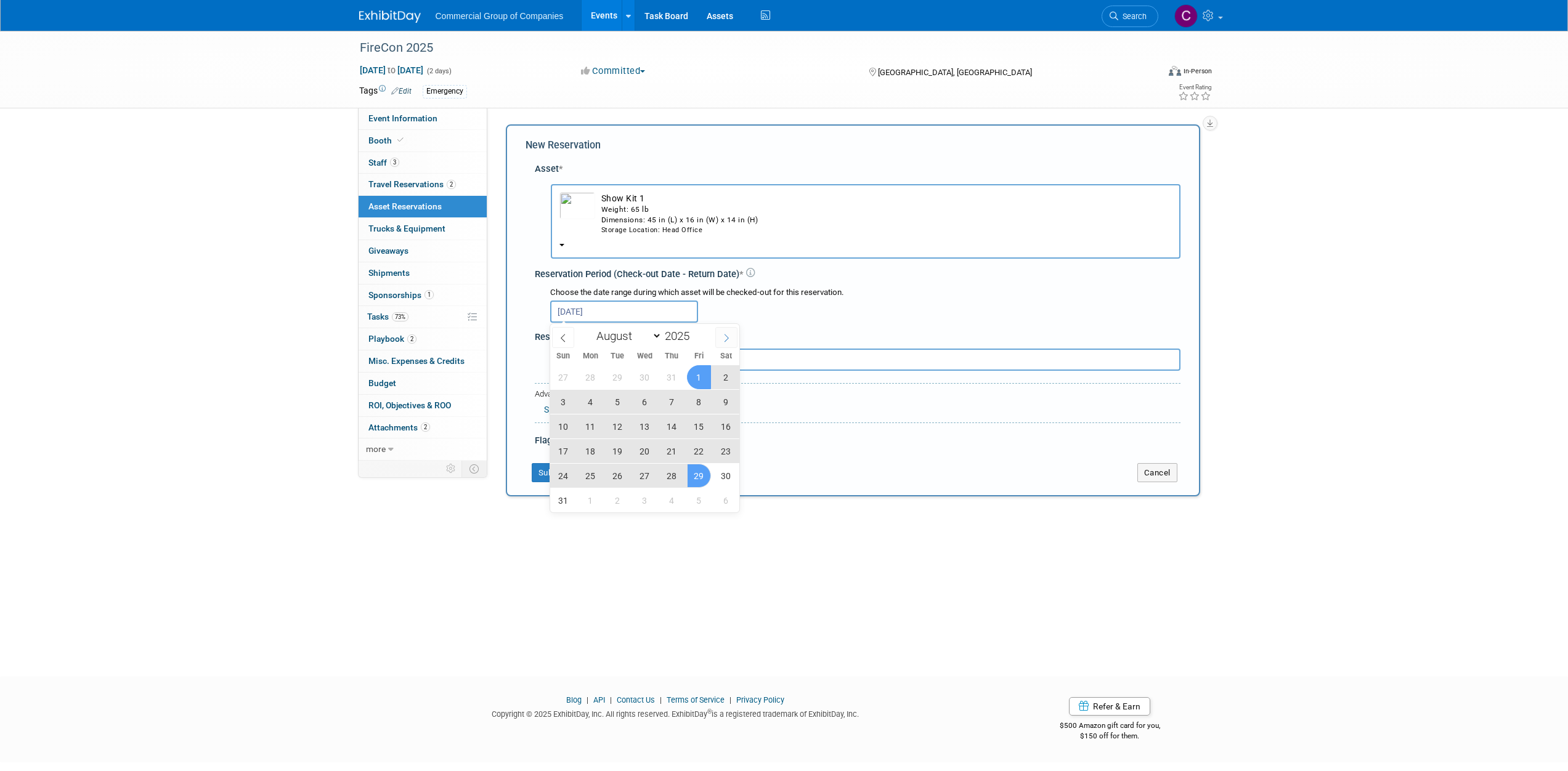
click at [728, 334] on icon at bounding box center [726, 338] width 9 height 9
select select "8"
click at [696, 429] on span "19" at bounding box center [699, 426] width 24 height 24
type input "Aug 29, 2025 to Sep 19, 2025"
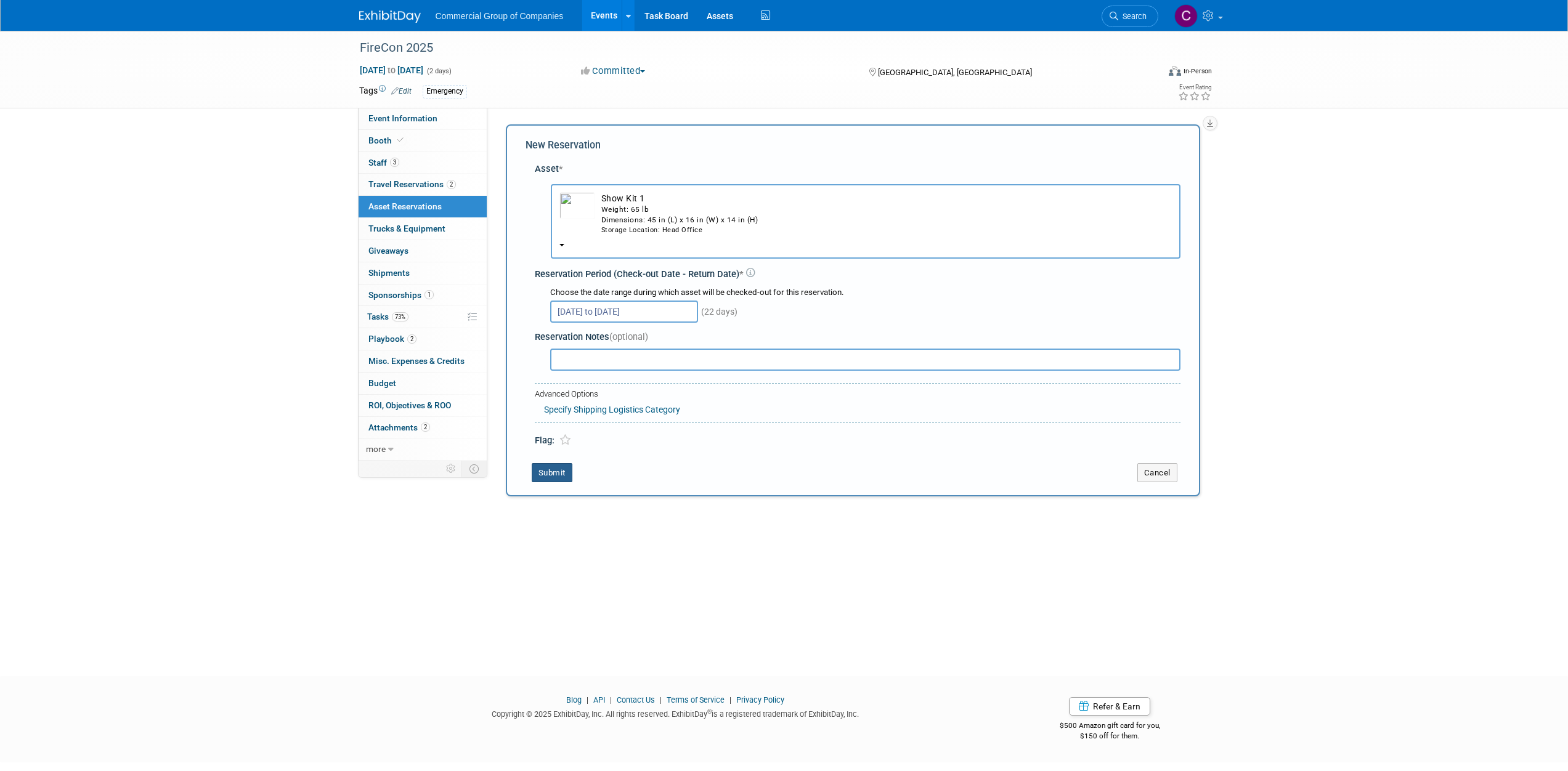
click at [563, 470] on button "Submit" at bounding box center [551, 473] width 40 height 20
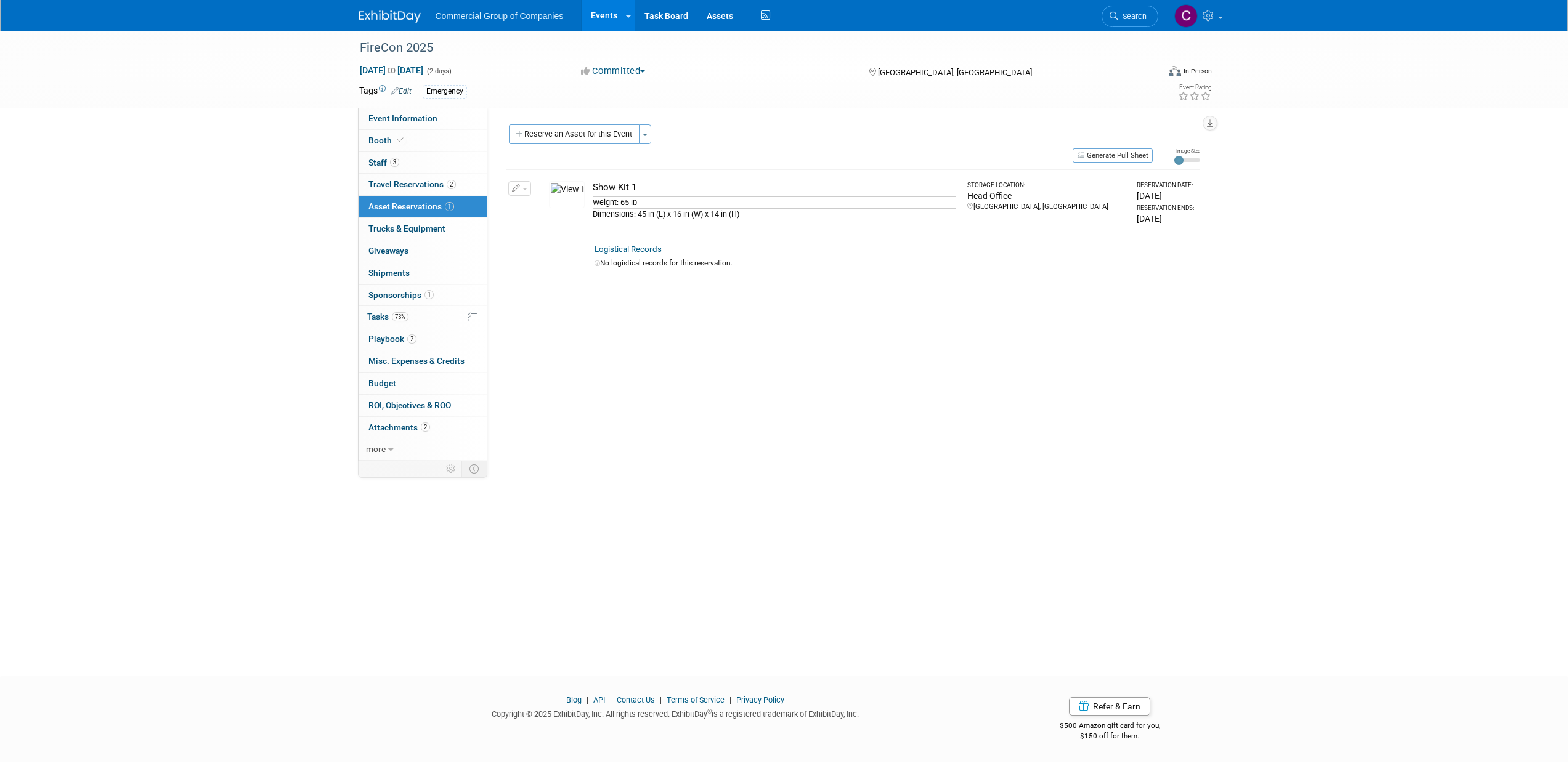
click at [388, 24] on div "Commercial Group of Companies Events Add Event Bulk Upload Events Shareable Eve…" at bounding box center [784, 15] width 850 height 31
click at [388, 21] on img at bounding box center [390, 17] width 62 height 13
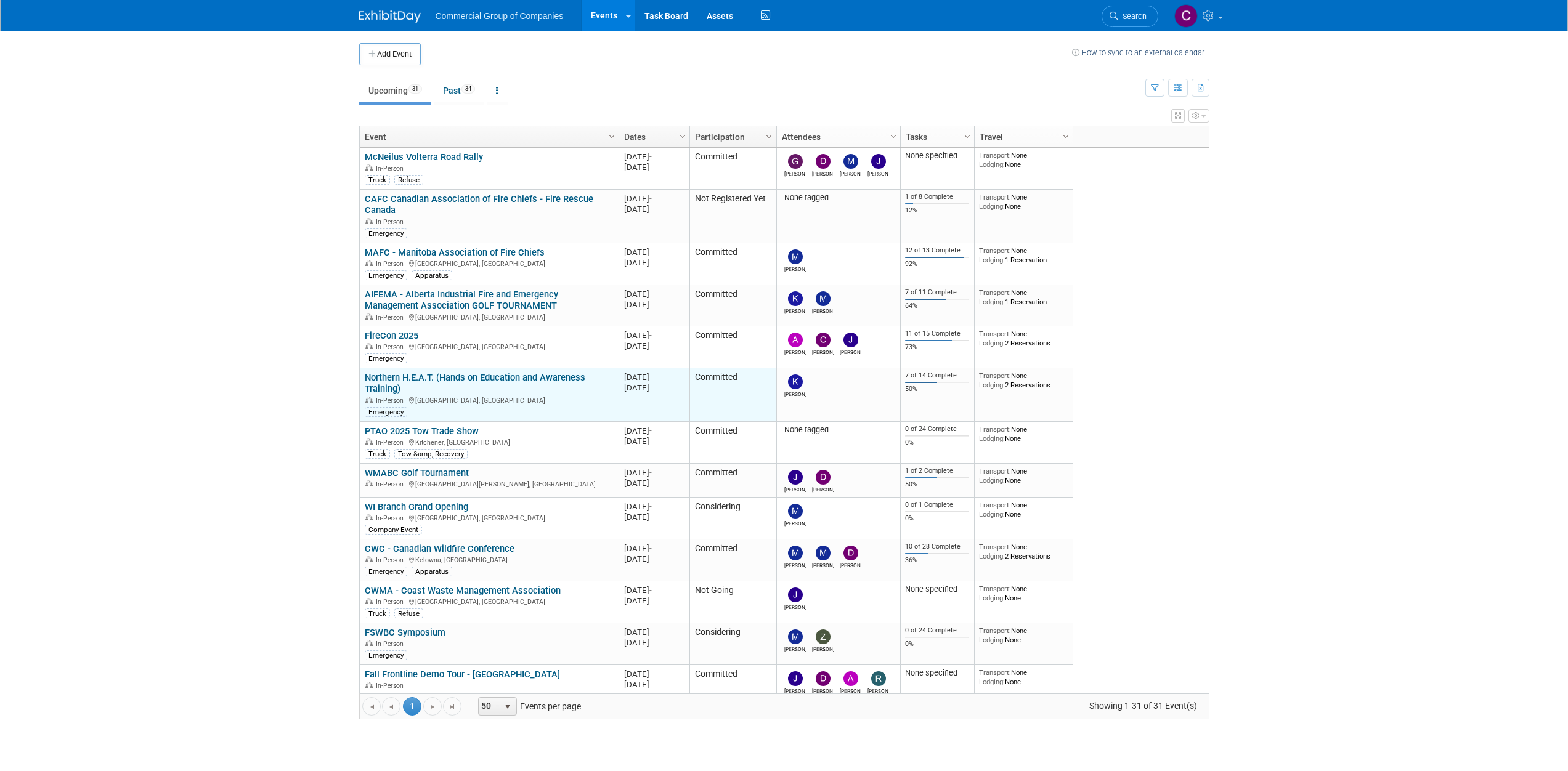
click at [487, 375] on link "Northern H.E.A.T. (Hands on Education and Awareness Training)" at bounding box center [475, 383] width 221 height 23
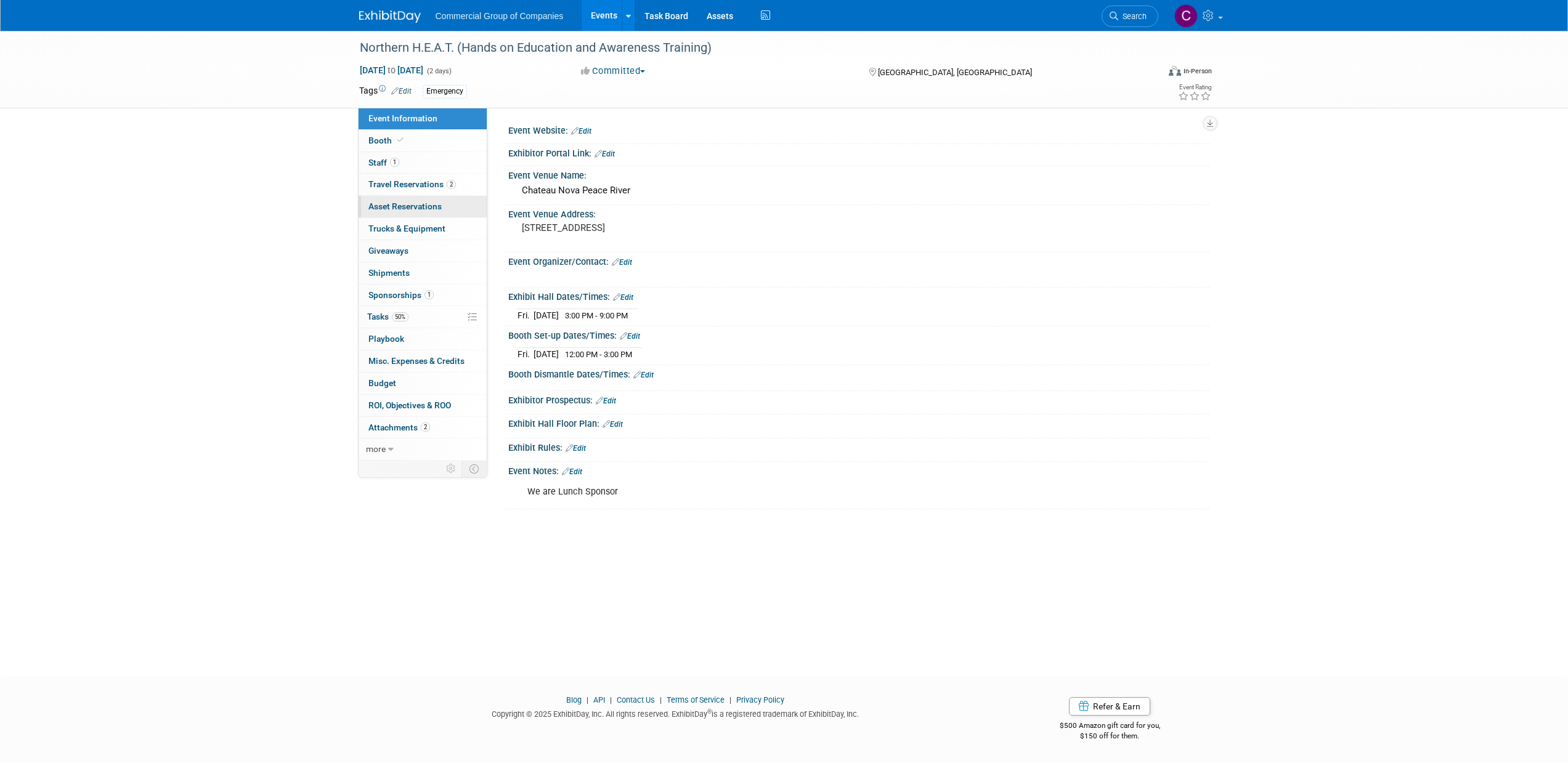
click at [445, 206] on link "0 Asset Reservations 0" at bounding box center [422, 206] width 128 height 21
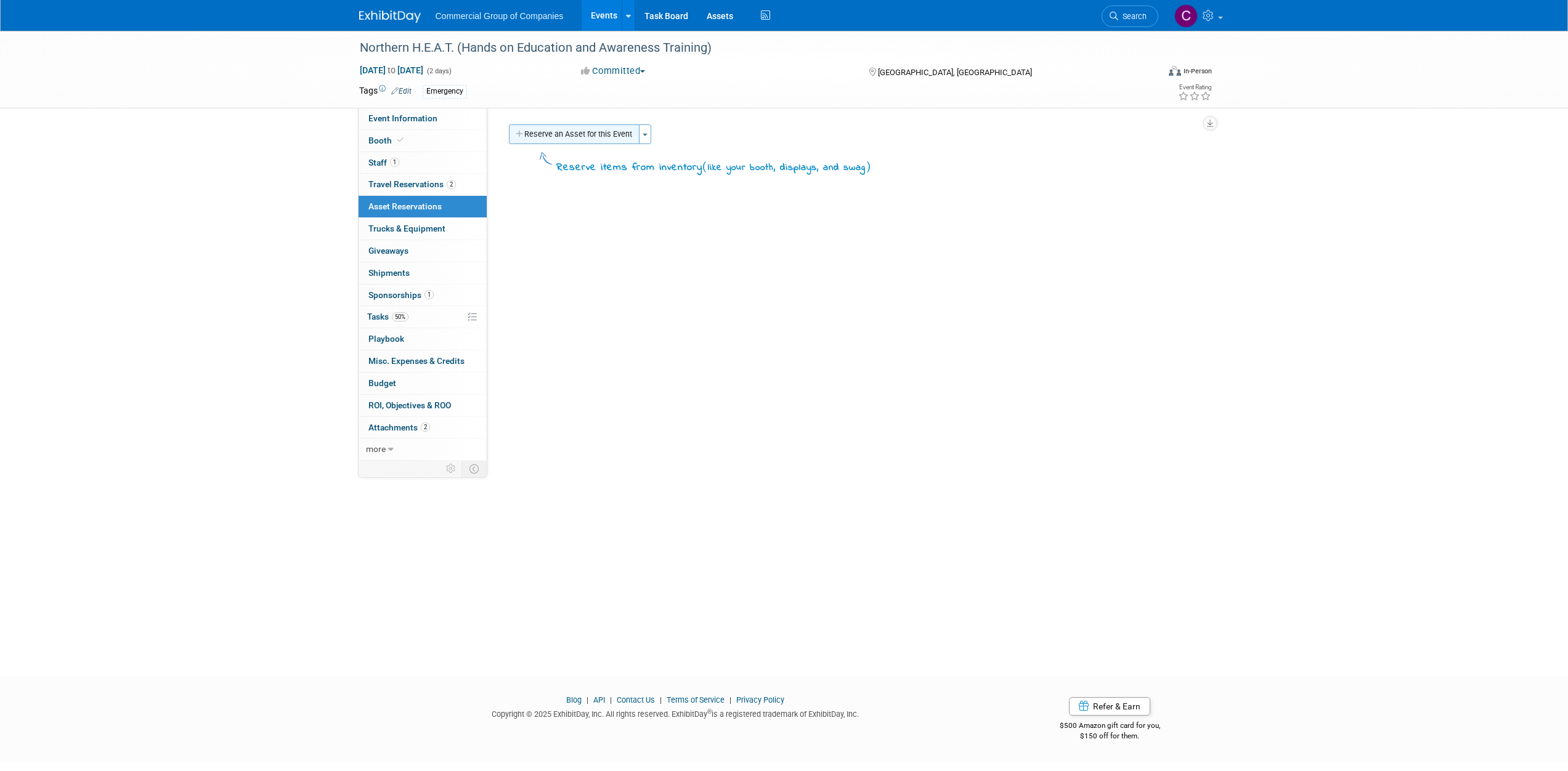
click at [611, 137] on button "Reserve an Asset for this Event" at bounding box center [574, 134] width 131 height 20
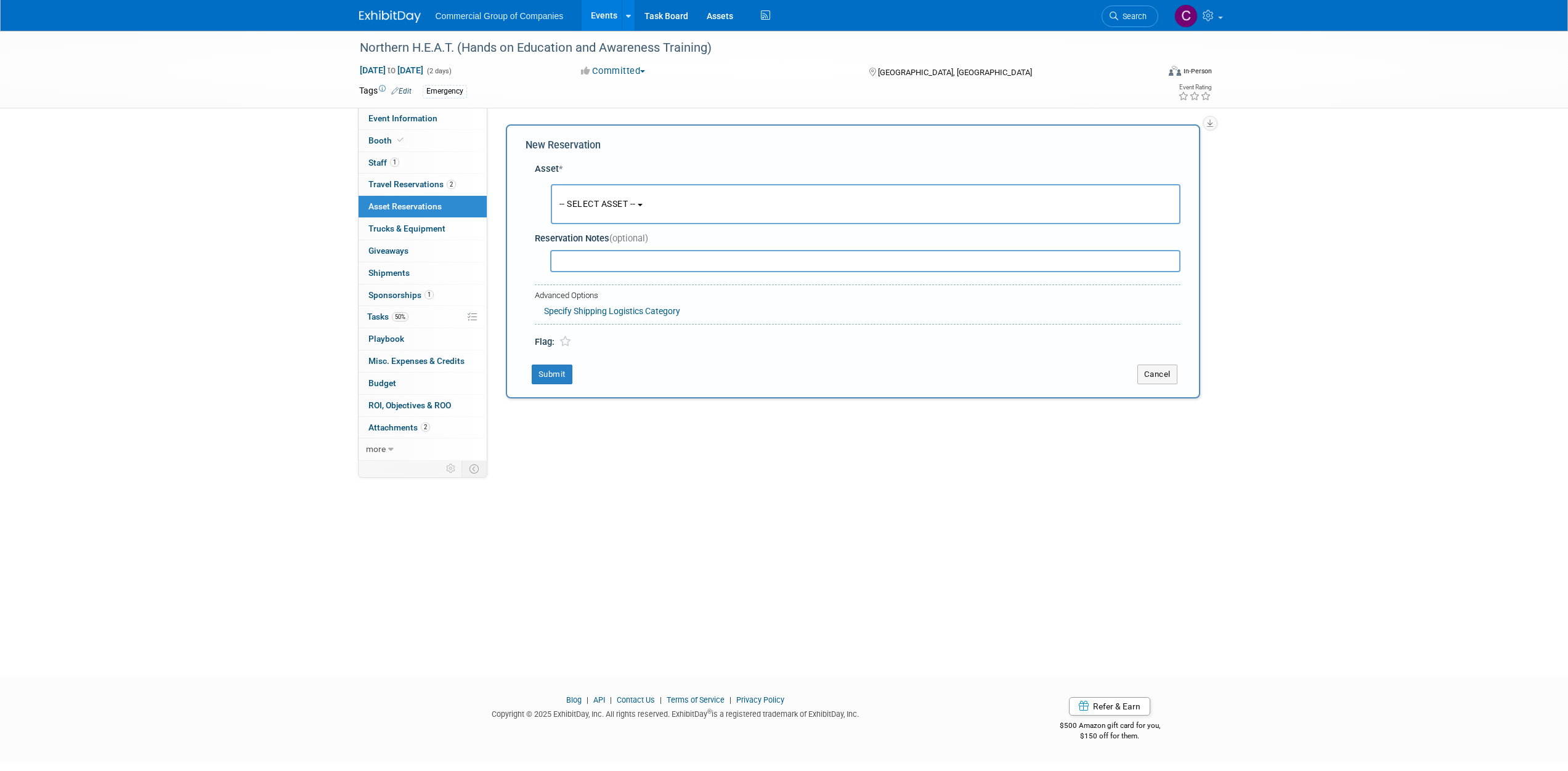
click at [584, 222] on button "-- SELECT ASSET --" at bounding box center [865, 204] width 630 height 40
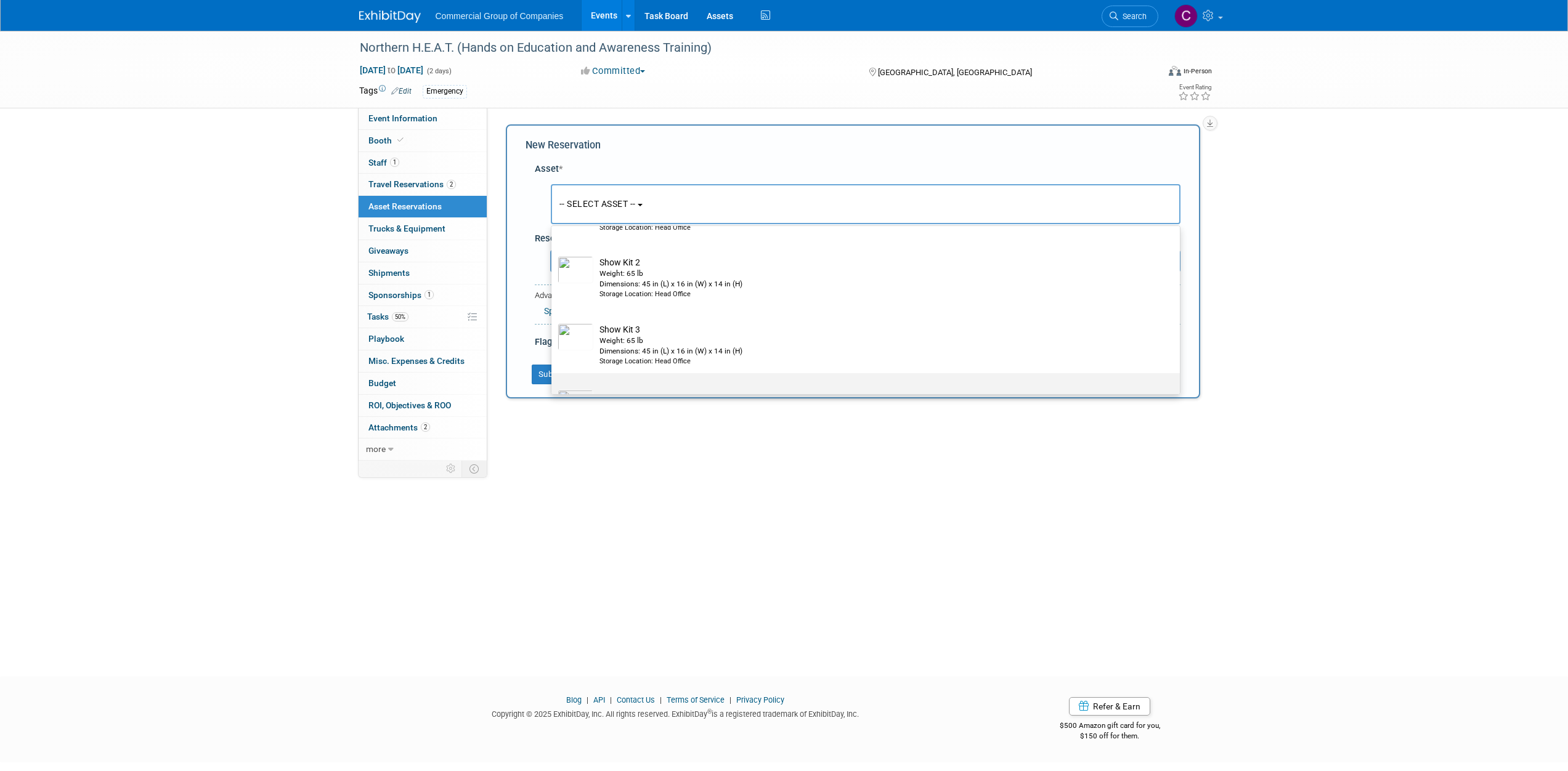
scroll to position [206, 0]
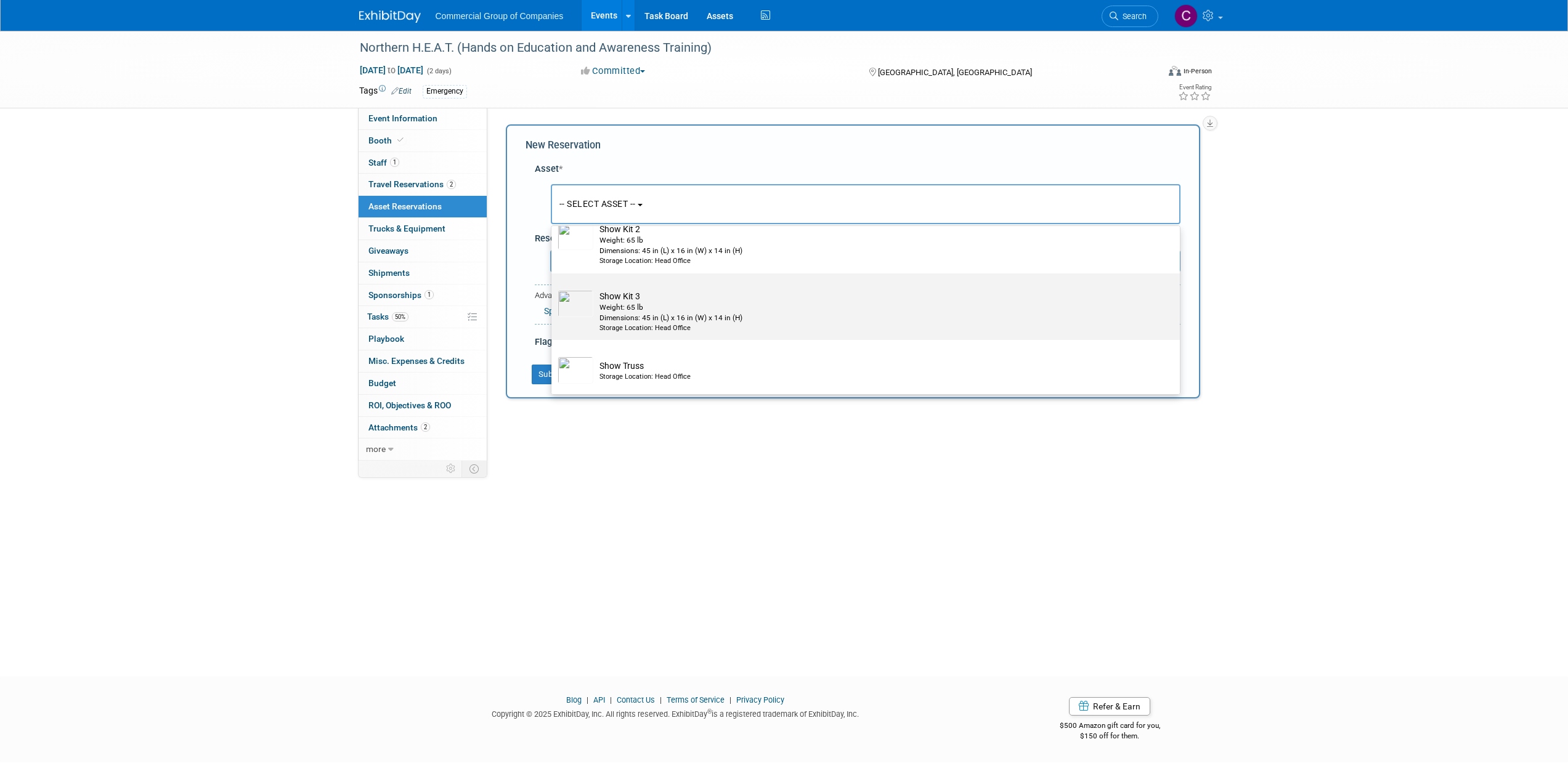
click at [642, 308] on div "Weight: 65 lb" at bounding box center [877, 307] width 556 height 10
click at [553, 289] on input "Show Kit 3 Weight: 65 lb Dimensions: 45 in (L) x 16 in (W) x 14 in (H) Storage …" at bounding box center [549, 284] width 8 height 8
select select "10723850"
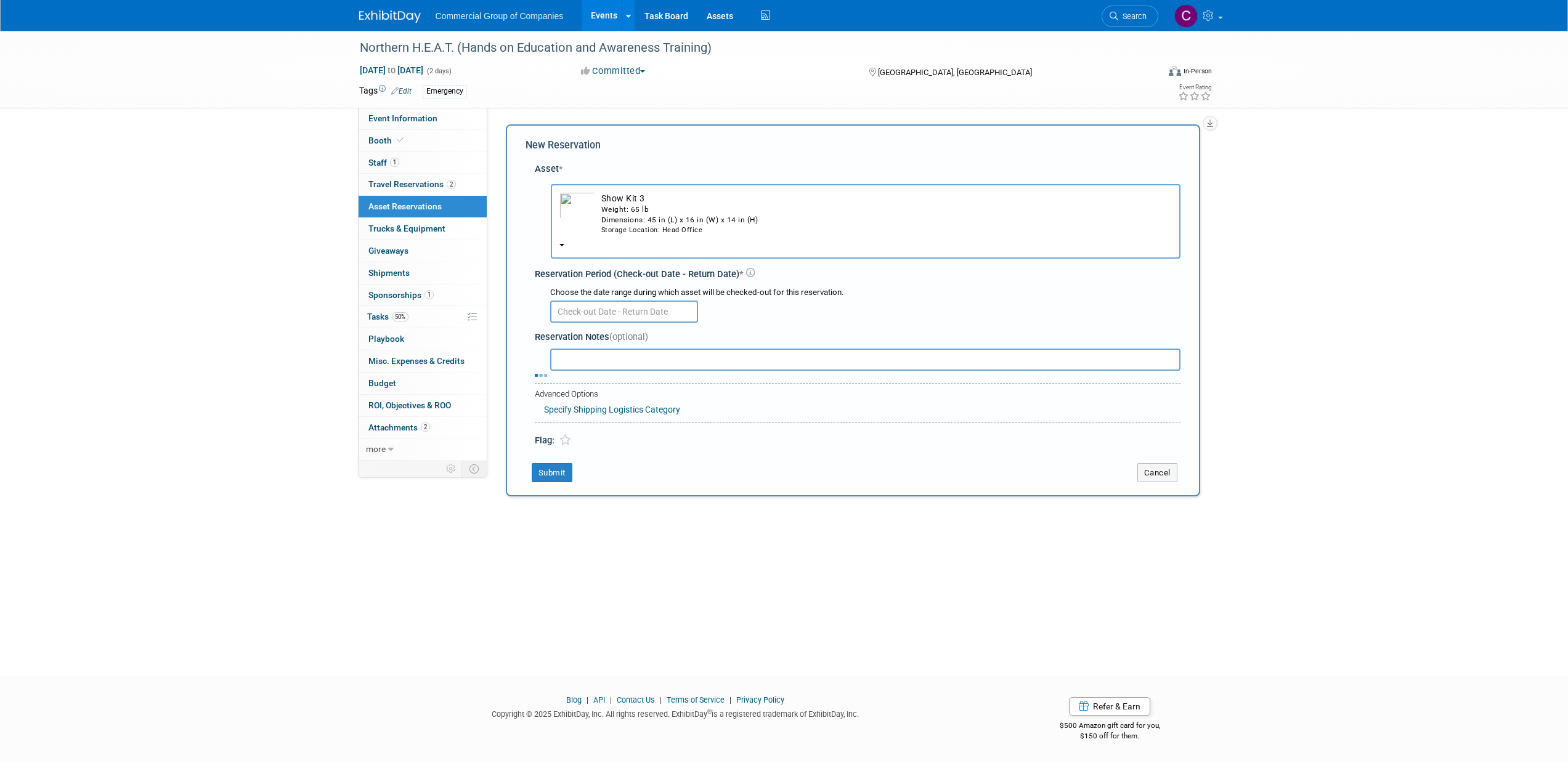
click at [623, 304] on input "text" at bounding box center [624, 312] width 148 height 22
click at [616, 374] on span "2" at bounding box center [618, 377] width 24 height 24
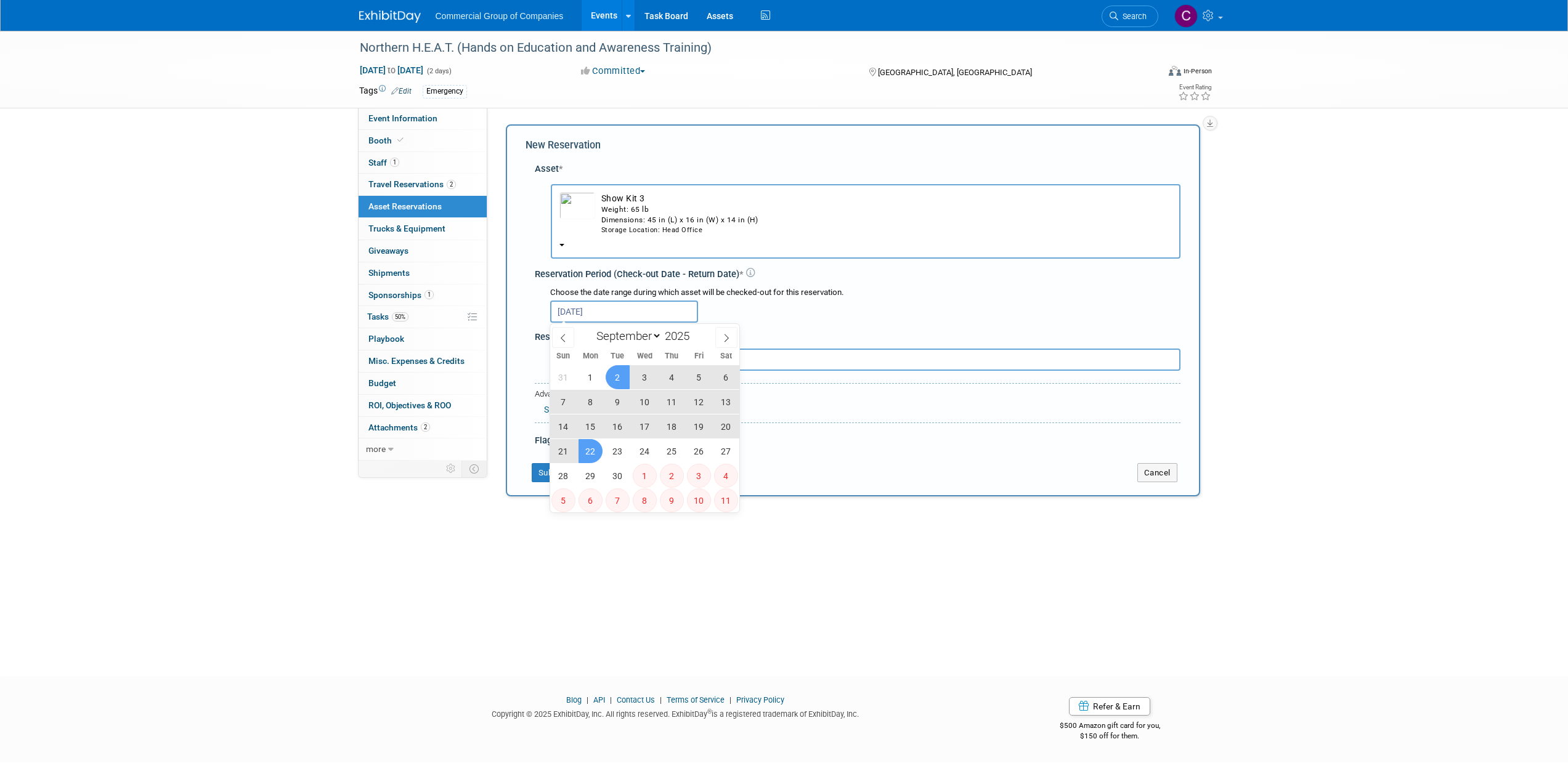
click at [594, 449] on span "22" at bounding box center [590, 451] width 24 height 24
type input "Sep 2, 2025 to Sep 22, 2025"
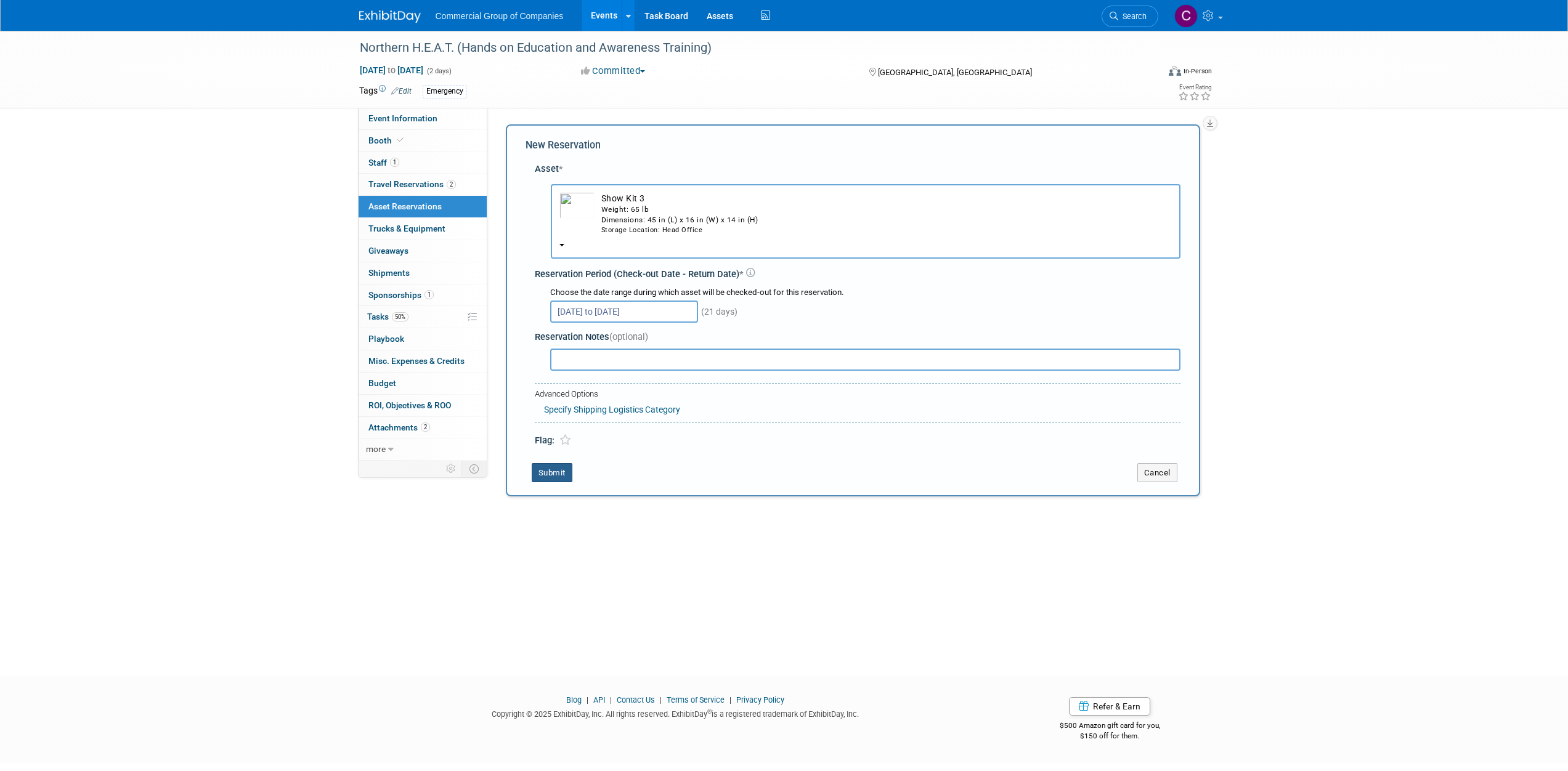
click at [543, 467] on button "Submit" at bounding box center [551, 473] width 40 height 20
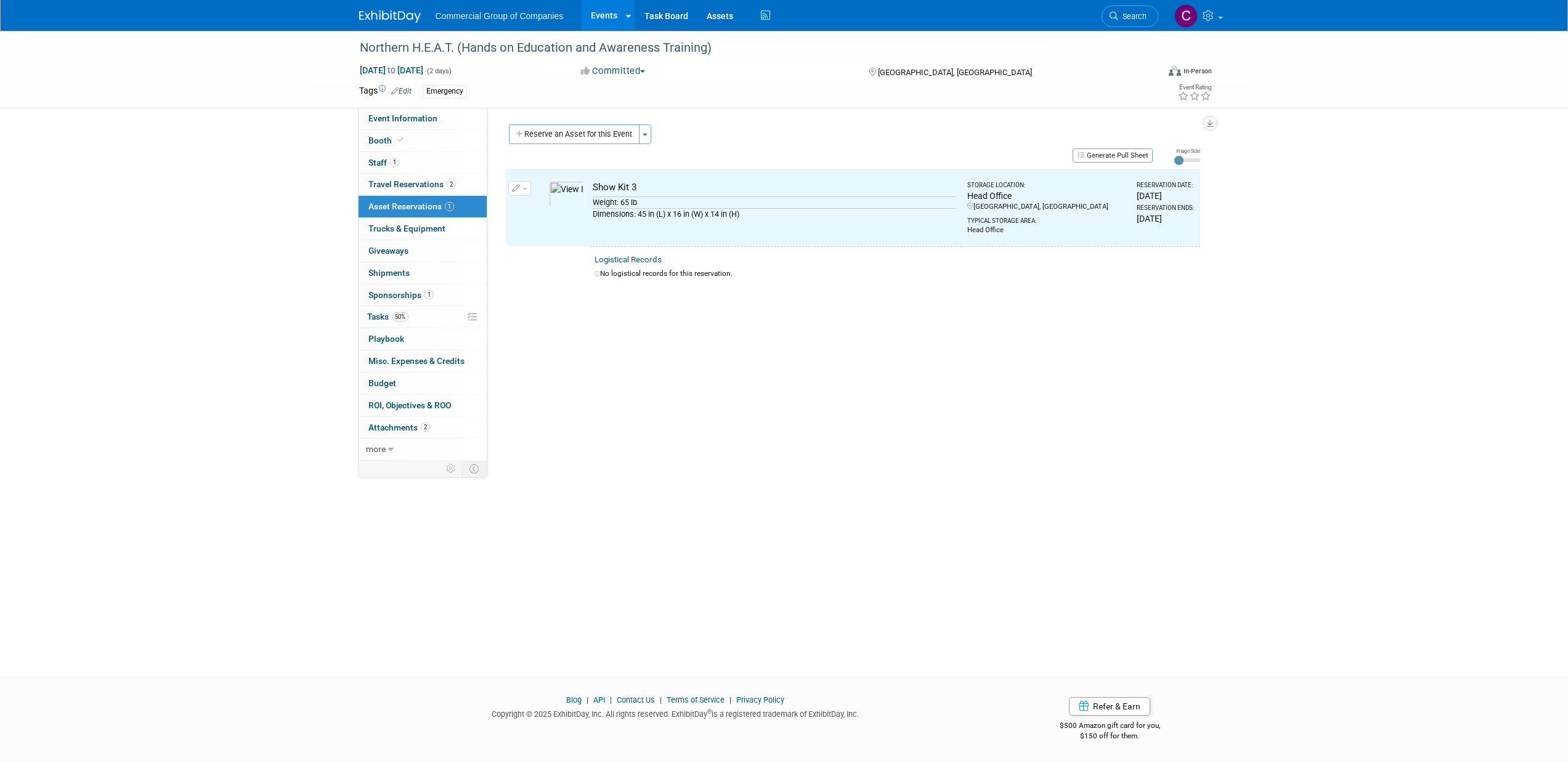
click at [381, 20] on img at bounding box center [390, 17] width 62 height 13
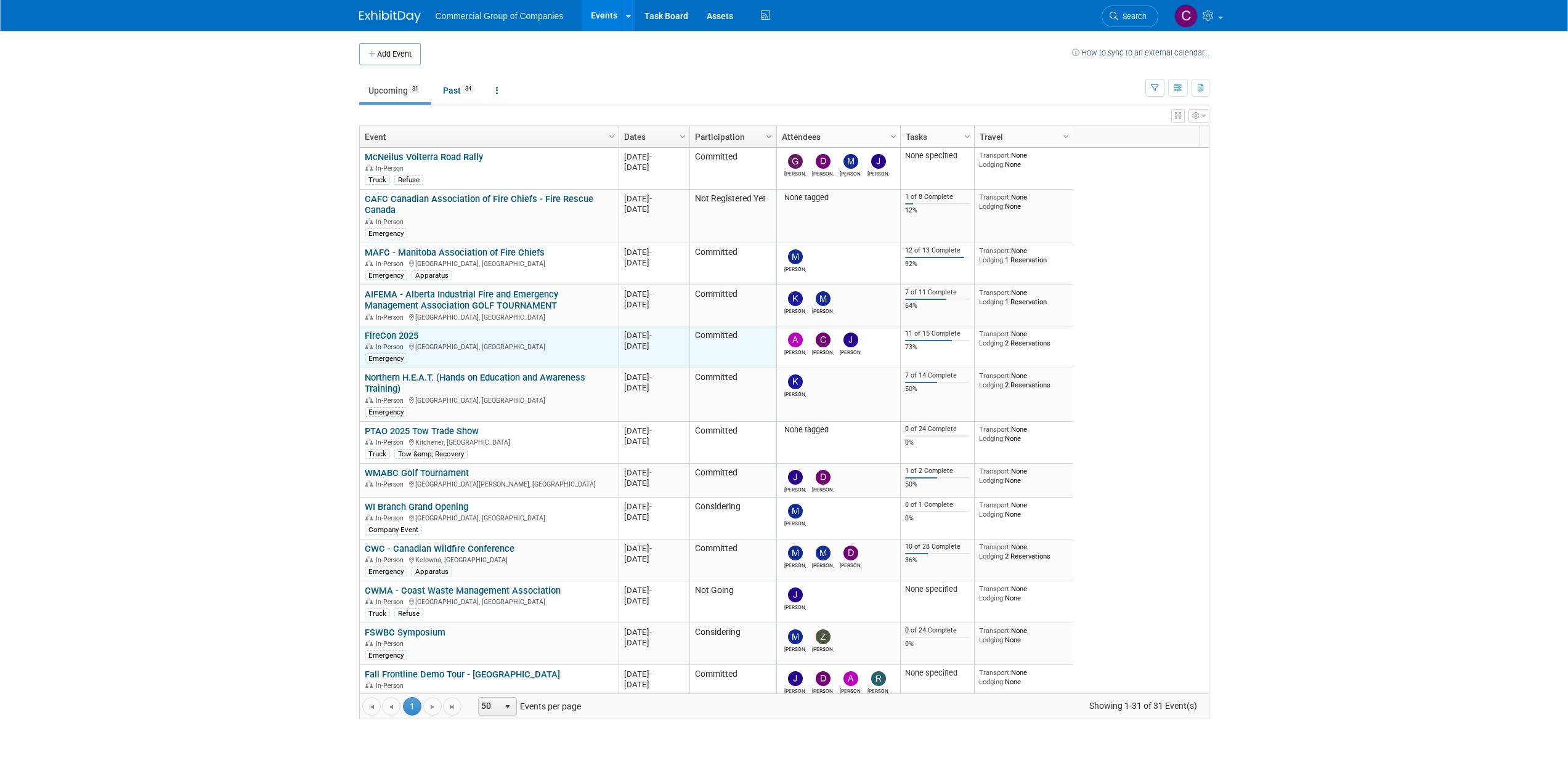
click at [411, 339] on link "FireCon 2025" at bounding box center [392, 335] width 54 height 11
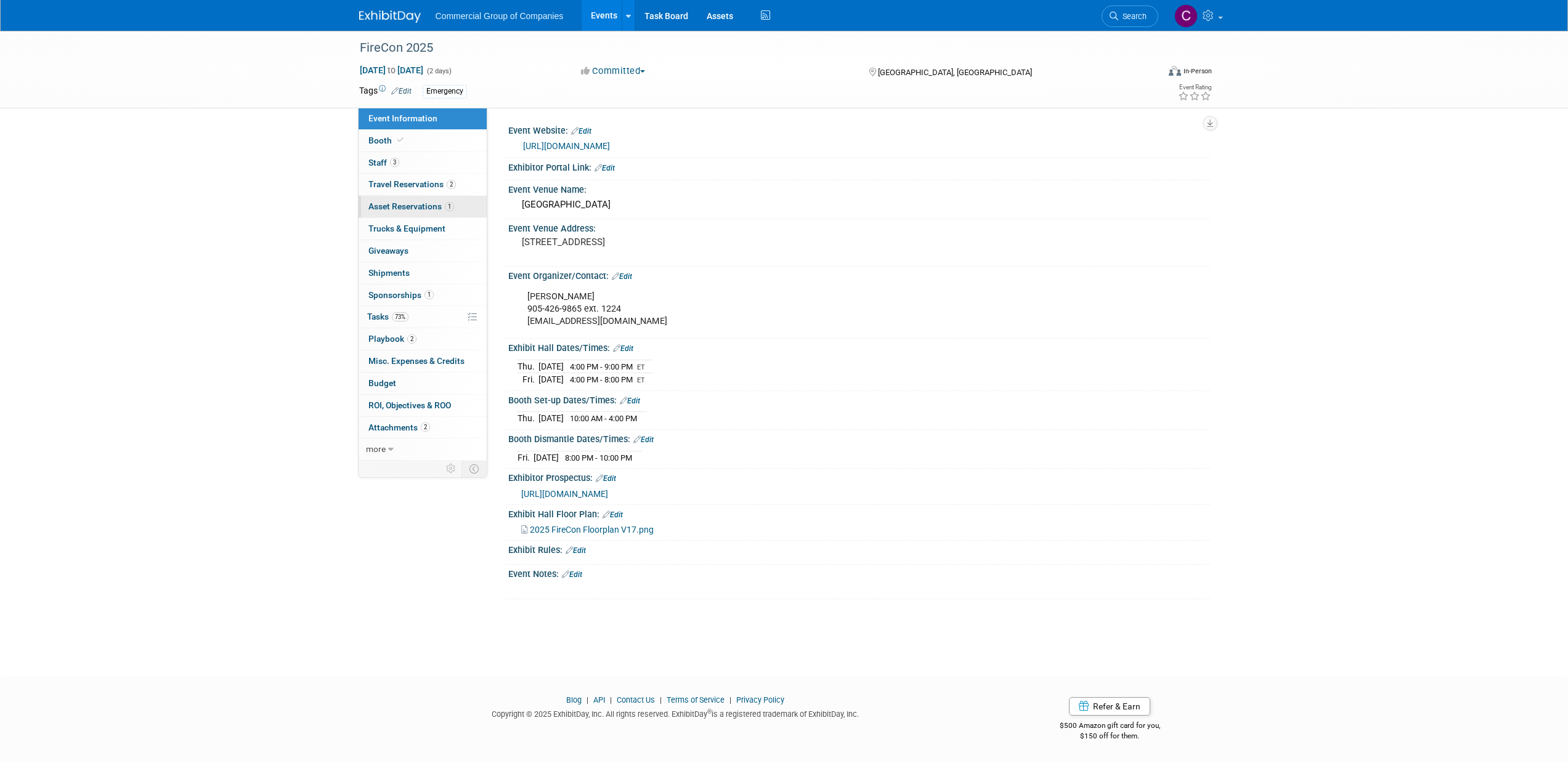
click at [436, 199] on link "1 Asset Reservations 1" at bounding box center [422, 206] width 128 height 21
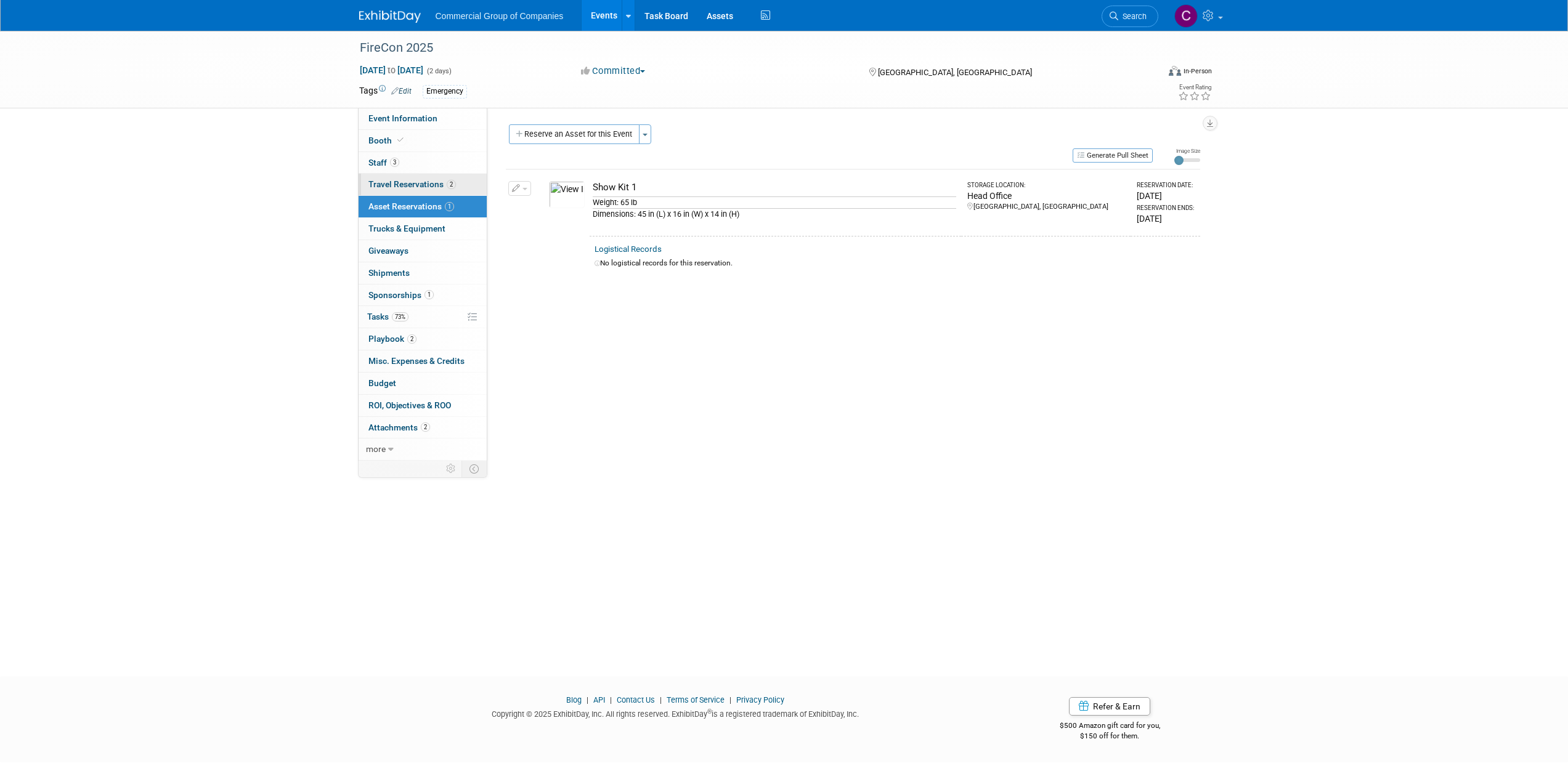
click at [429, 187] on span "Travel Reservations 2" at bounding box center [412, 184] width 88 height 9
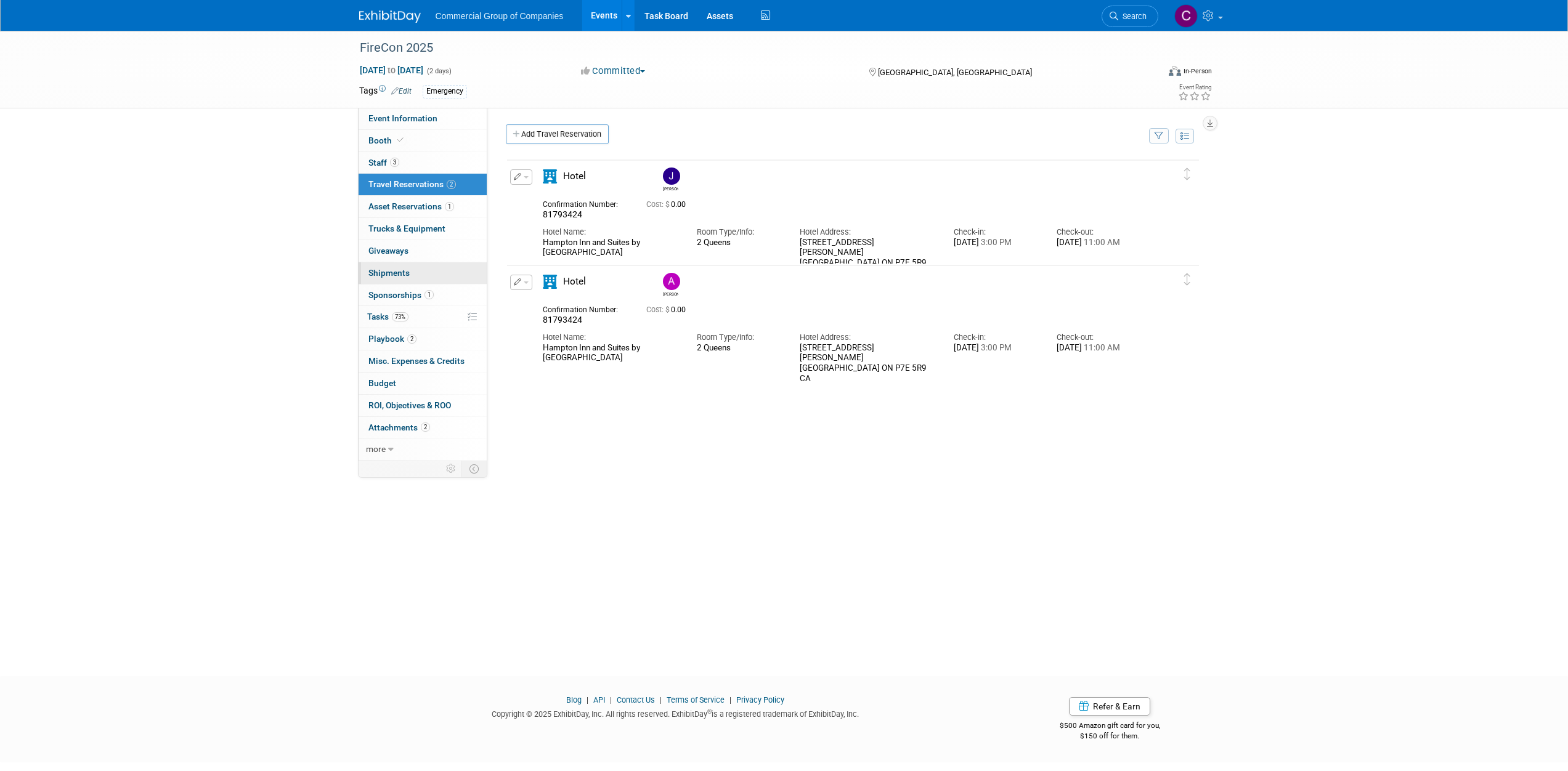
click at [396, 271] on span "Shipments 0" at bounding box center [389, 273] width 41 height 9
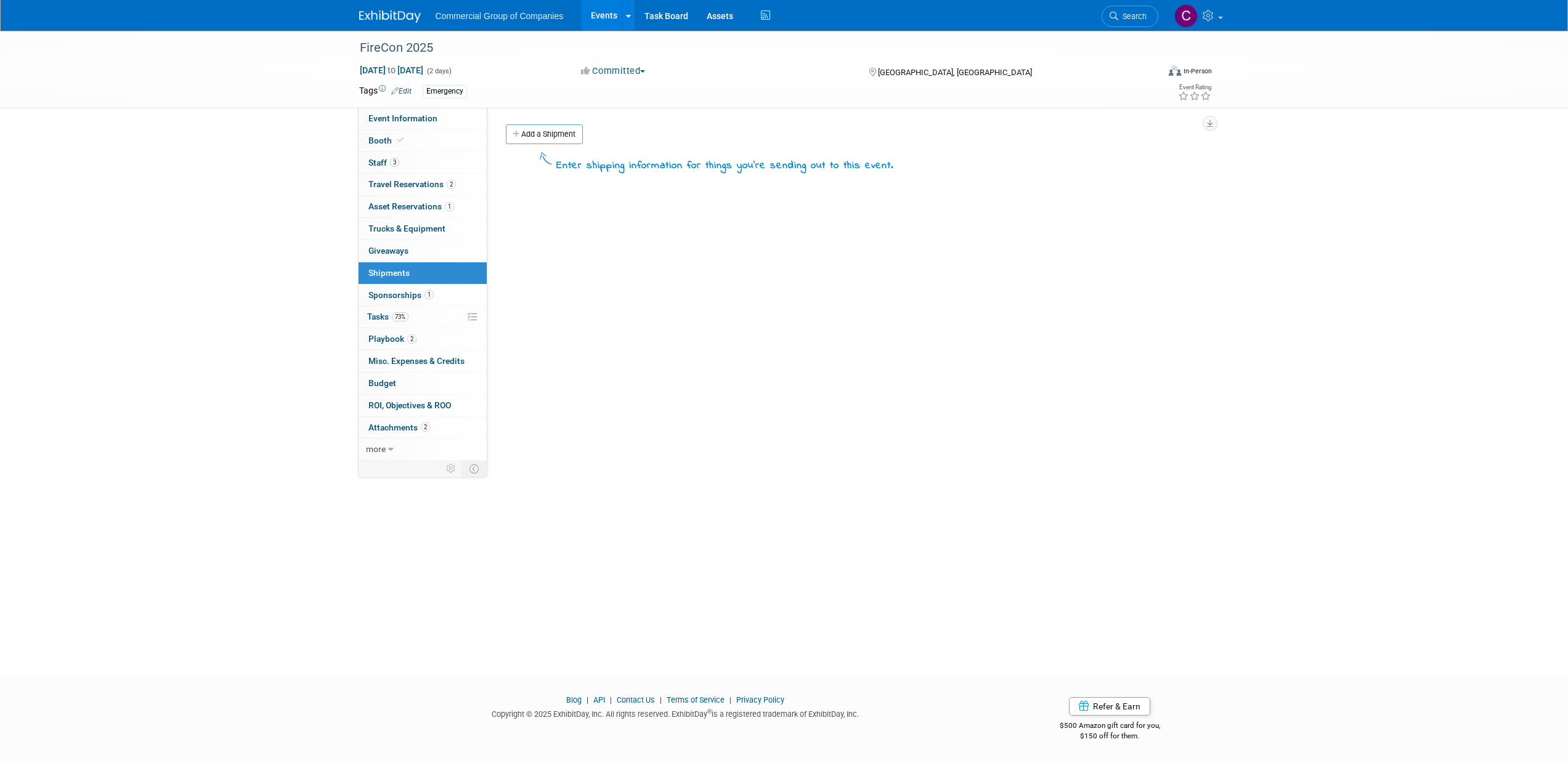
click at [531, 144] on div "Add a Shipment" at bounding box center [856, 135] width 706 height 23
click at [552, 129] on link "Add a Shipment" at bounding box center [543, 134] width 77 height 20
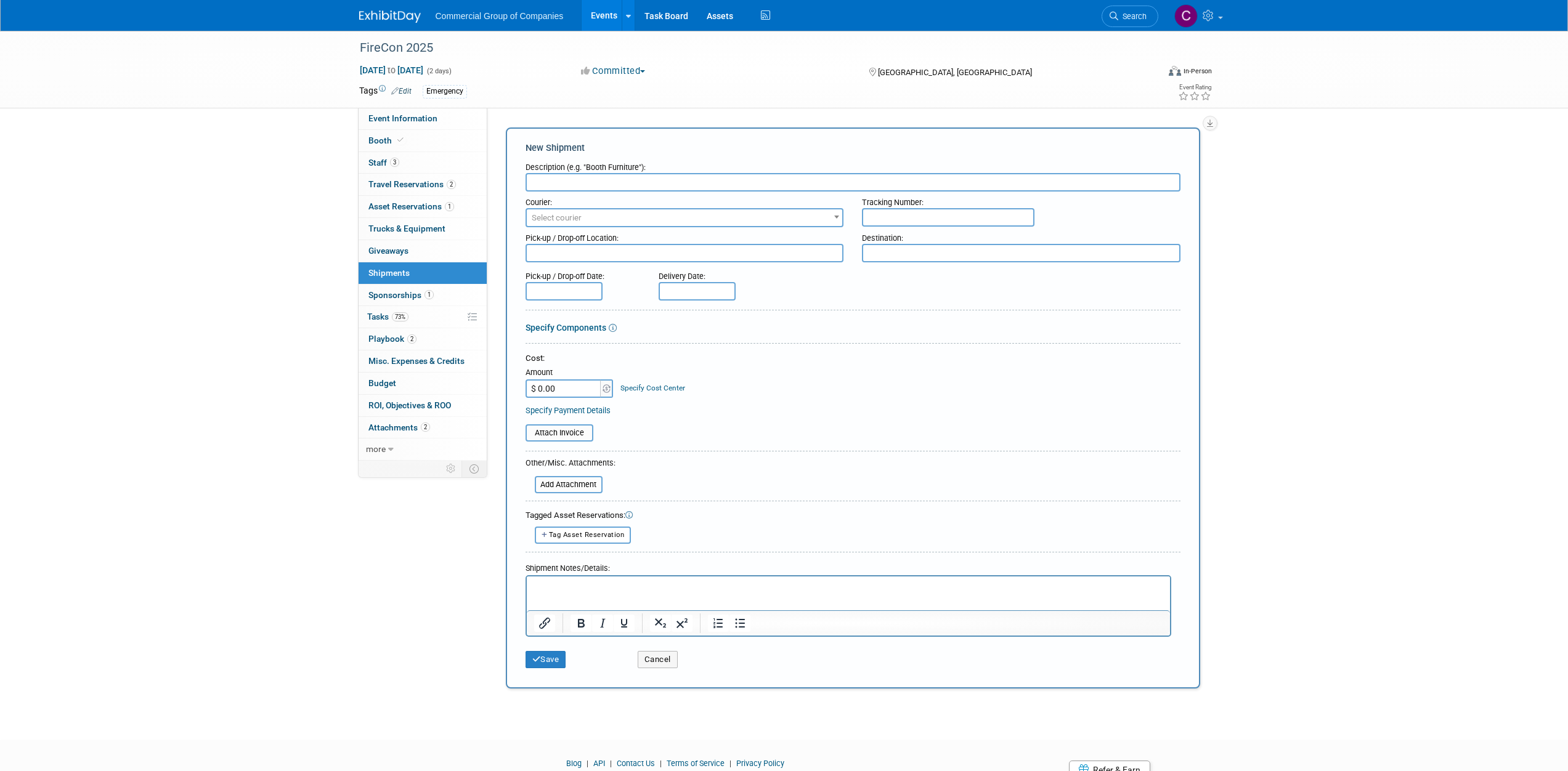
click at [892, 223] on input "text" at bounding box center [949, 217] width 172 height 18
paste input "1ZR5889W9191626995"
type input "1ZR5889W9191626995"
click at [672, 220] on span "Select courier" at bounding box center [685, 218] width 316 height 17
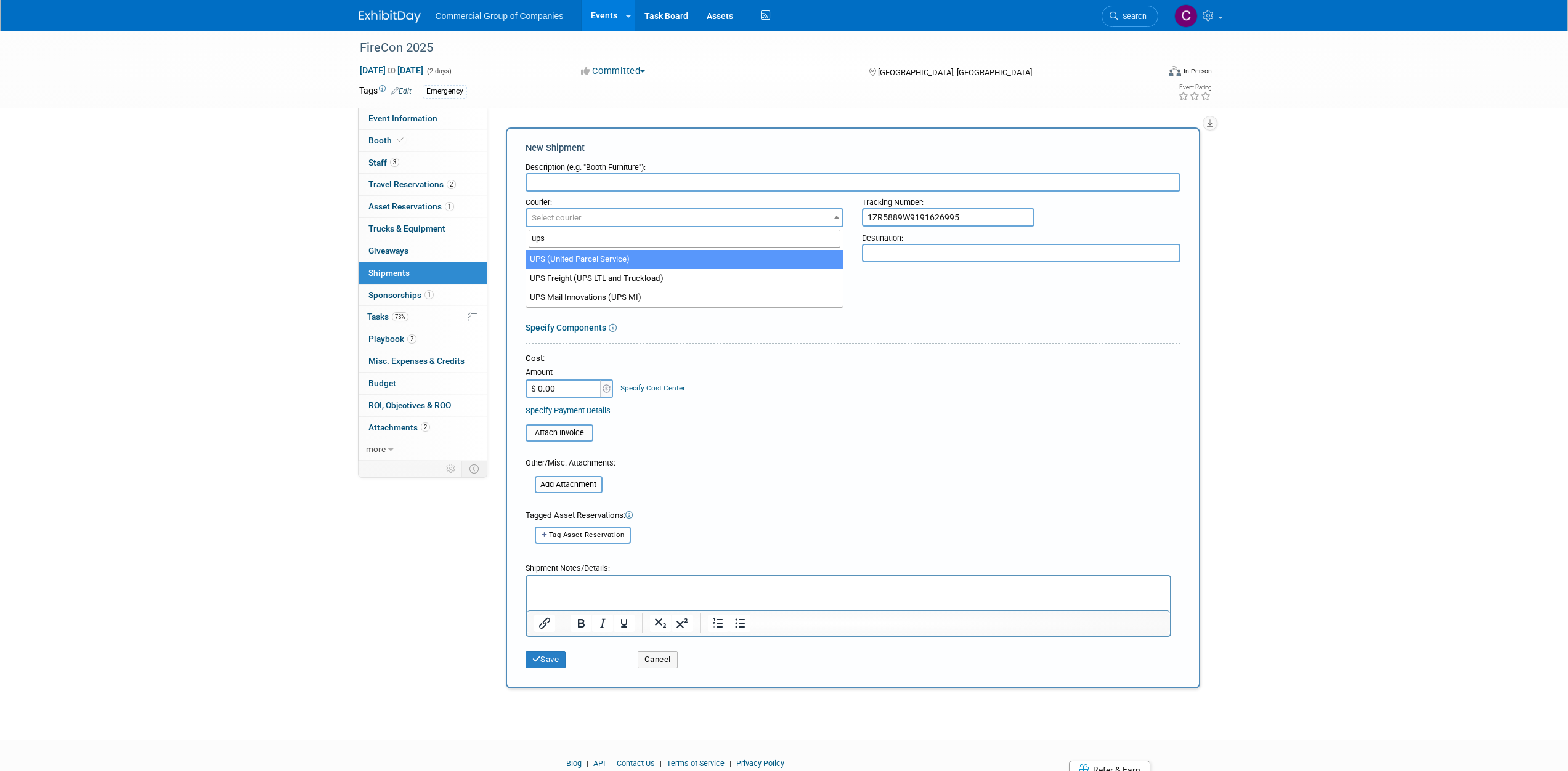
type input "ups"
select select "508"
click at [608, 185] on input "text" at bounding box center [853, 182] width 655 height 18
type input "R"
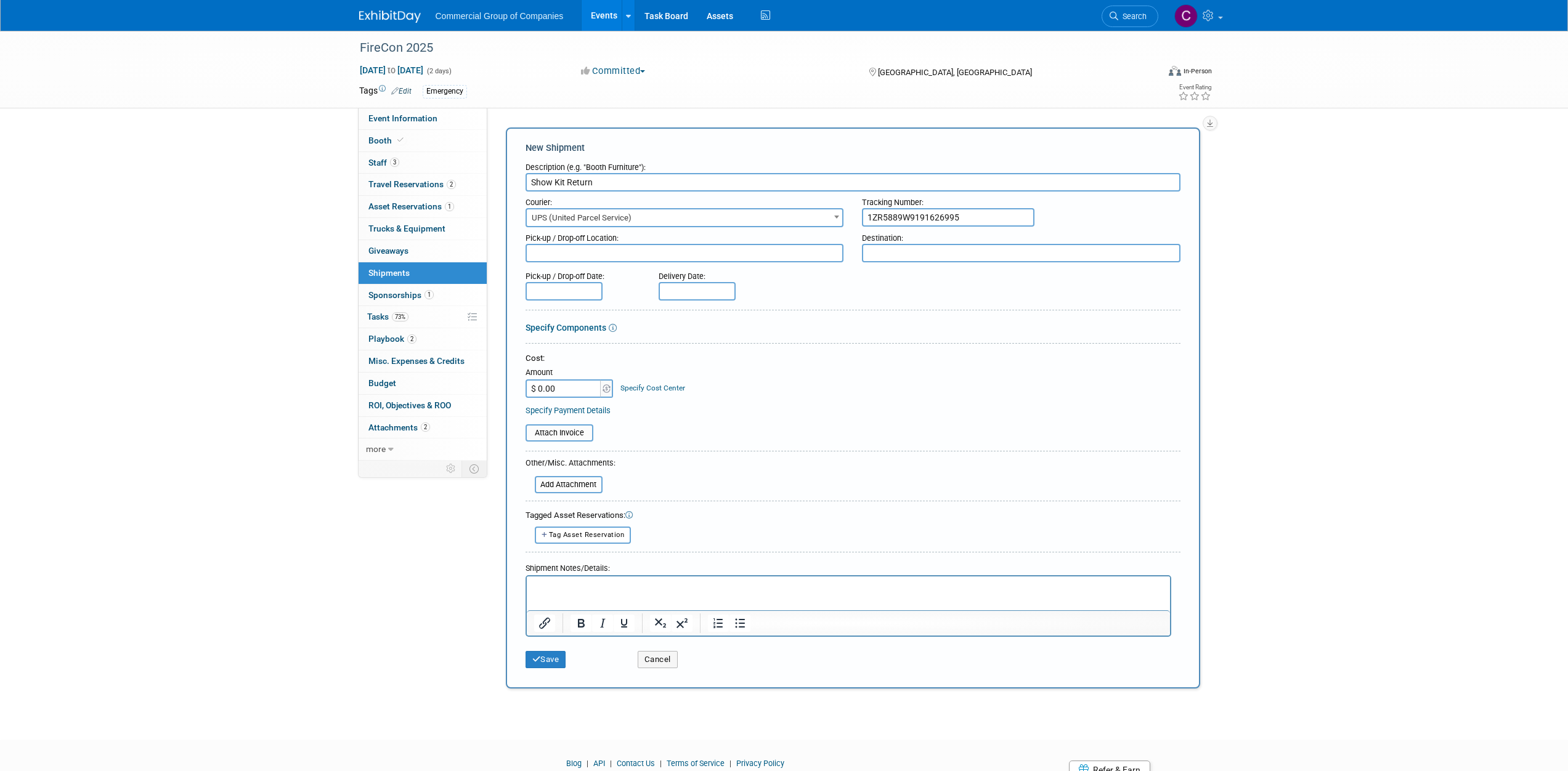
type input "Show Kit Return"
click at [547, 283] on input "text" at bounding box center [563, 291] width 77 height 18
click at [563, 406] on span "15" at bounding box center [566, 403] width 24 height 24
type input "Sep 15, 2025"
click at [718, 297] on body "Commercial Group of Companies Events Add Event Bulk Upload Events Shareable Eve…" at bounding box center [784, 385] width 1568 height 771
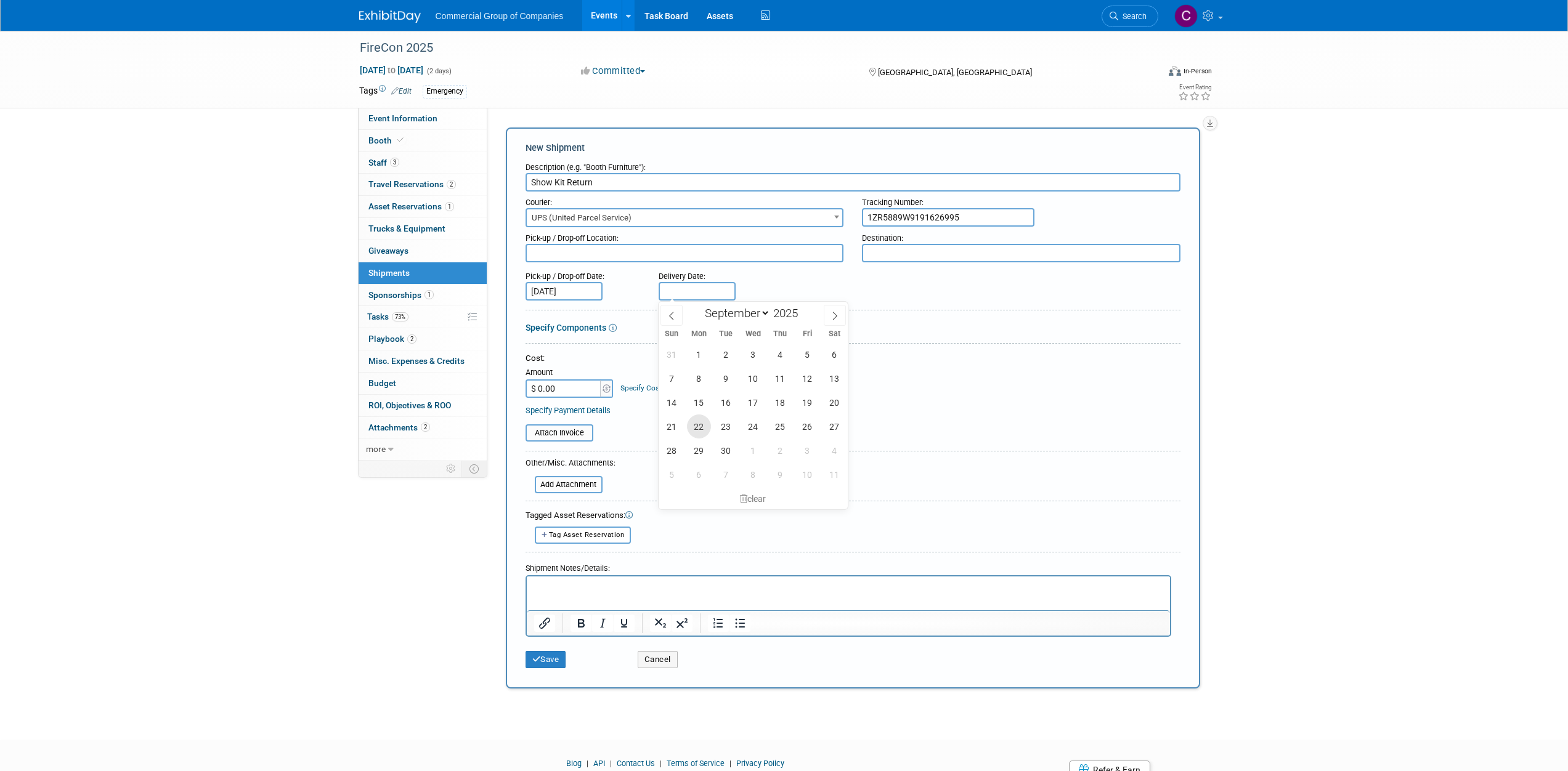
click at [695, 434] on span "22" at bounding box center [699, 426] width 24 height 24
type input "Sep 22, 2025"
click at [542, 661] on button "Save" at bounding box center [545, 660] width 40 height 17
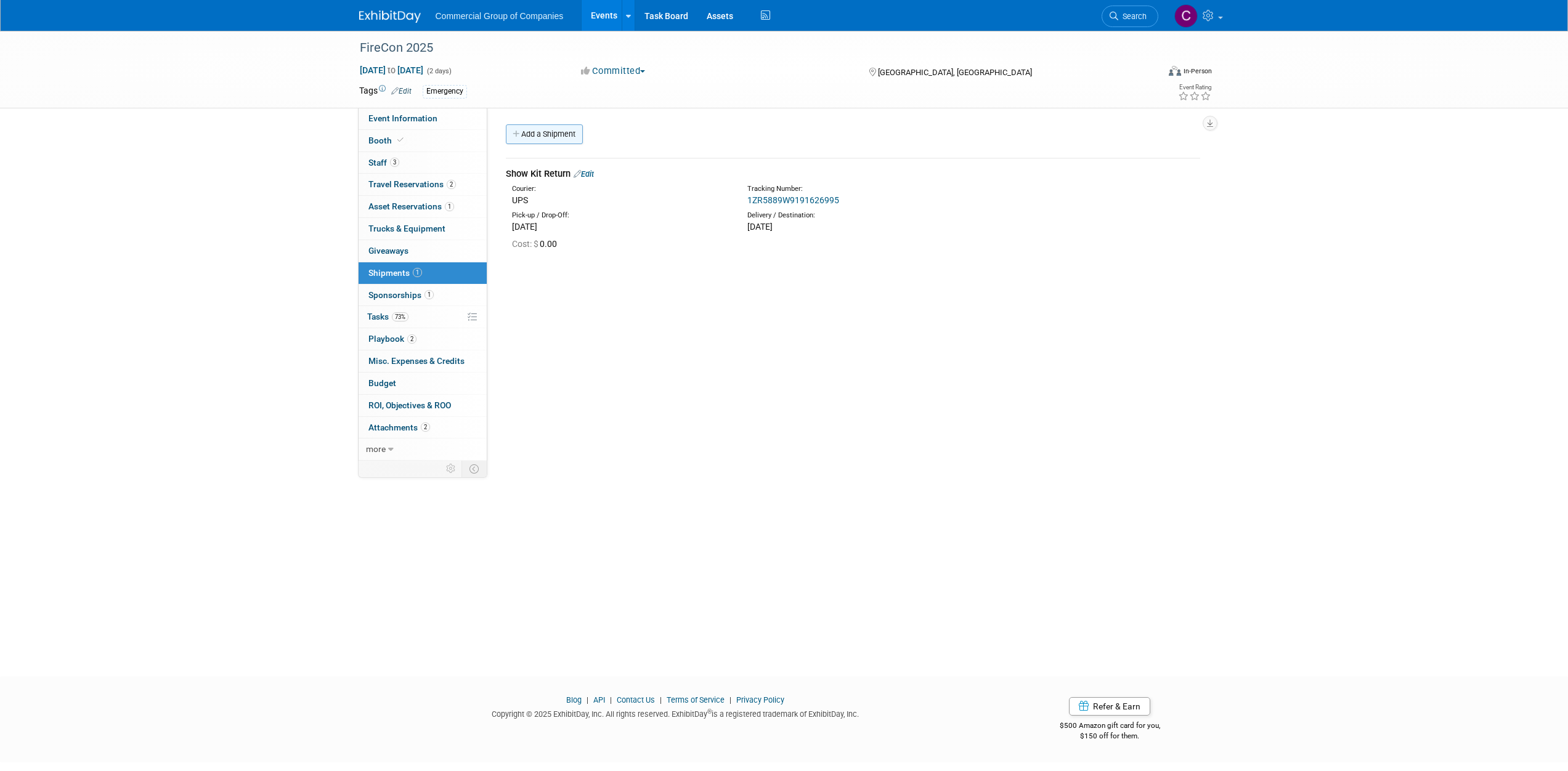
click at [555, 133] on link "Add a Shipment" at bounding box center [543, 134] width 77 height 20
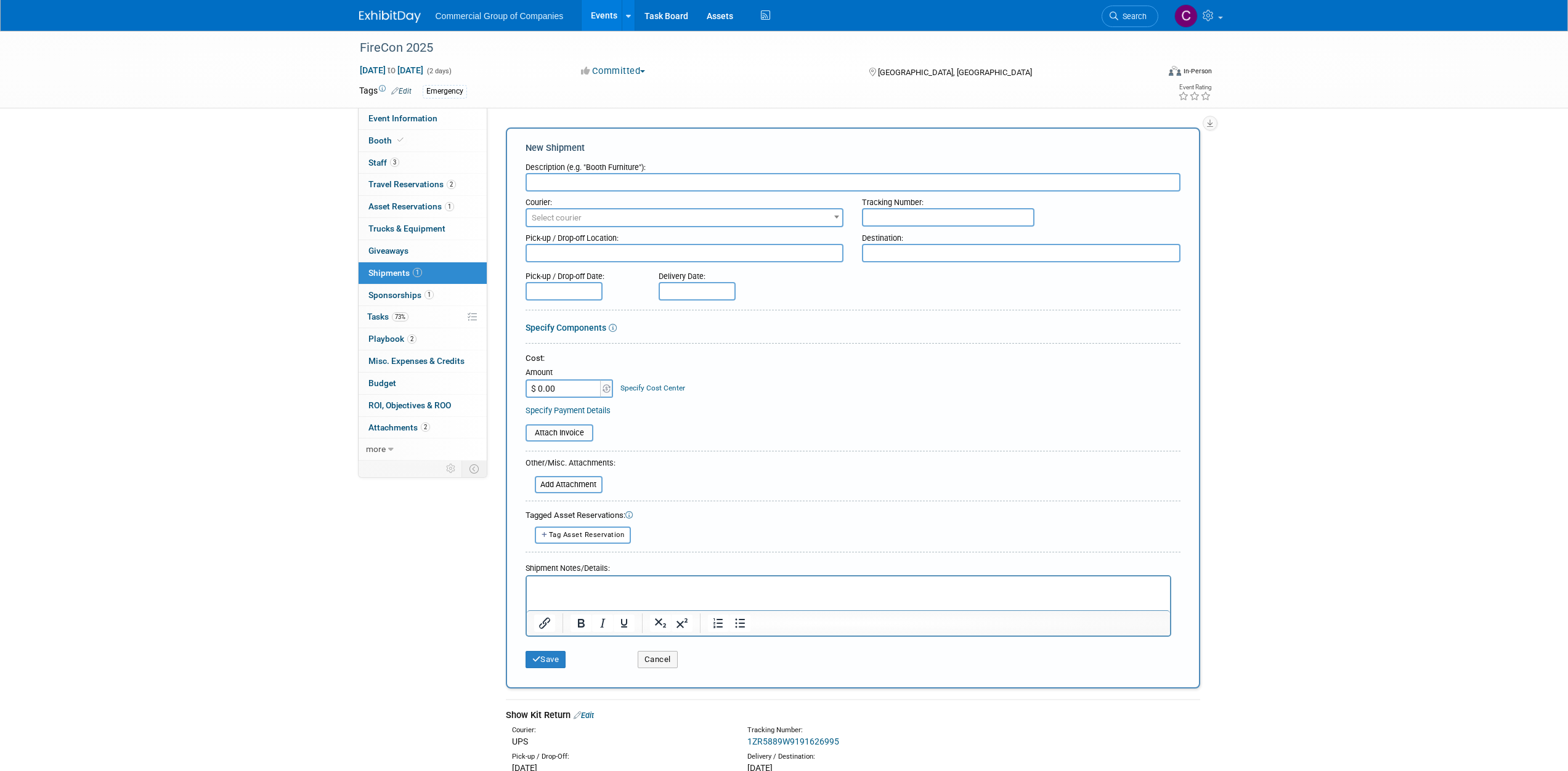
click at [551, 176] on input "text" at bounding box center [853, 182] width 655 height 18
type input "Show Kit + Giveaway Kit Shipment"
click at [579, 218] on span "Select courier" at bounding box center [556, 217] width 50 height 9
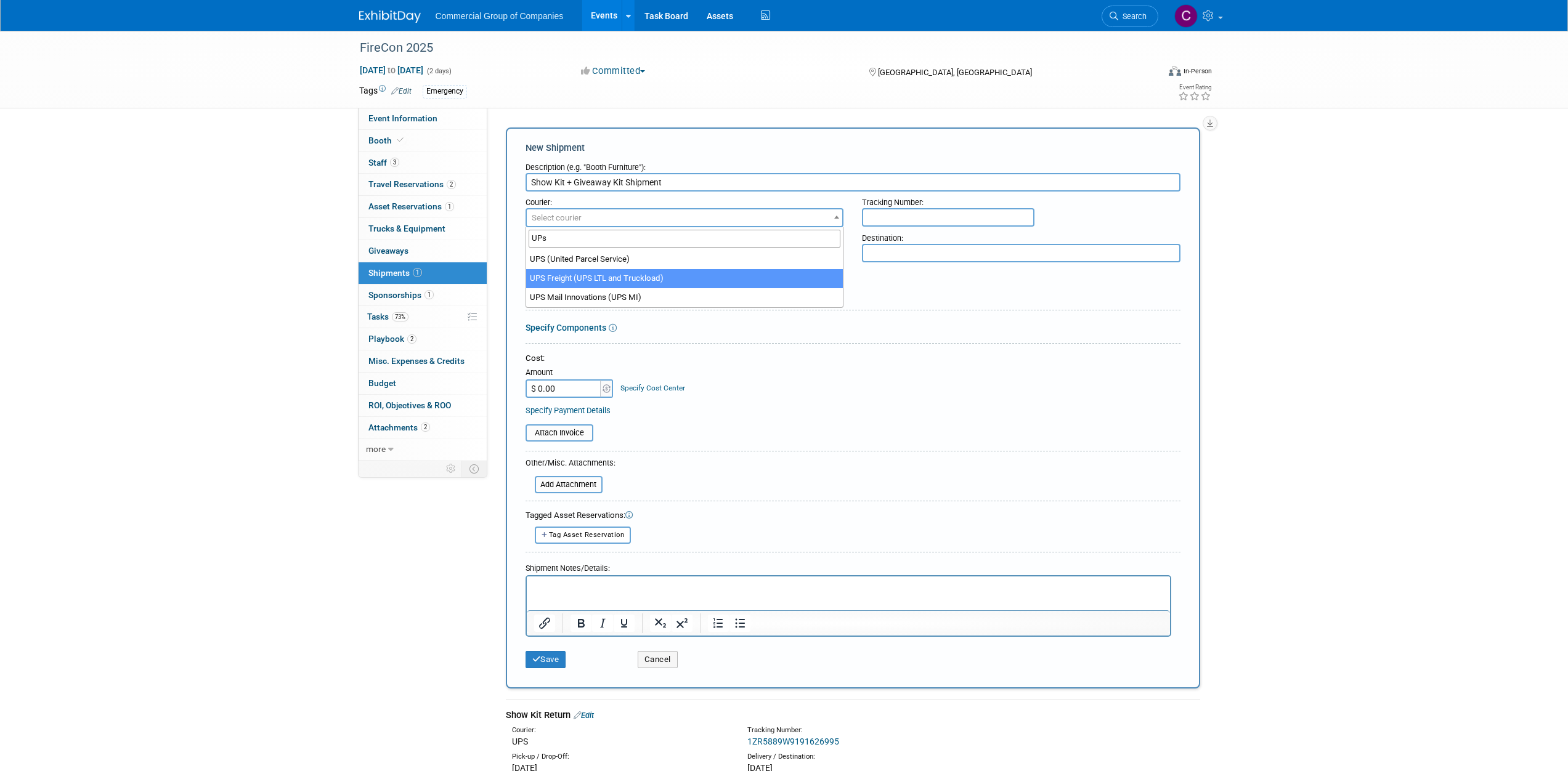
type input "UPs"
select select "508"
click at [882, 206] on div "Tracking Number:" at bounding box center [1021, 199] width 319 height 17
click at [883, 213] on input "text" at bounding box center [949, 217] width 172 height 18
paste input "1ZR5889W2096957476"
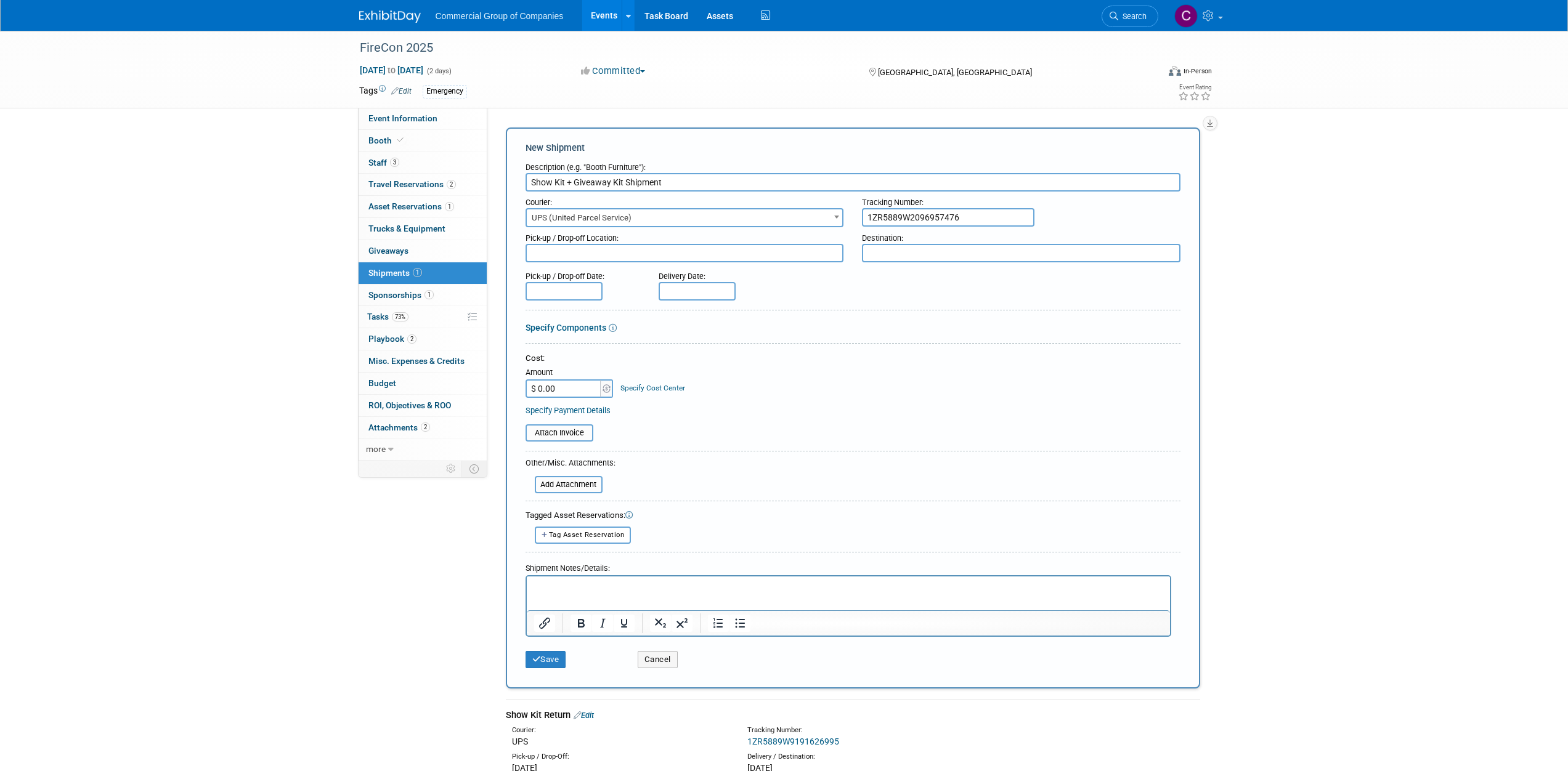
type input "1ZR5889W2096957476"
click at [843, 258] on textarea at bounding box center [684, 252] width 319 height 18
click at [831, 257] on textarea at bounding box center [684, 252] width 319 height 18
type textarea "d"
type textarea "DE"
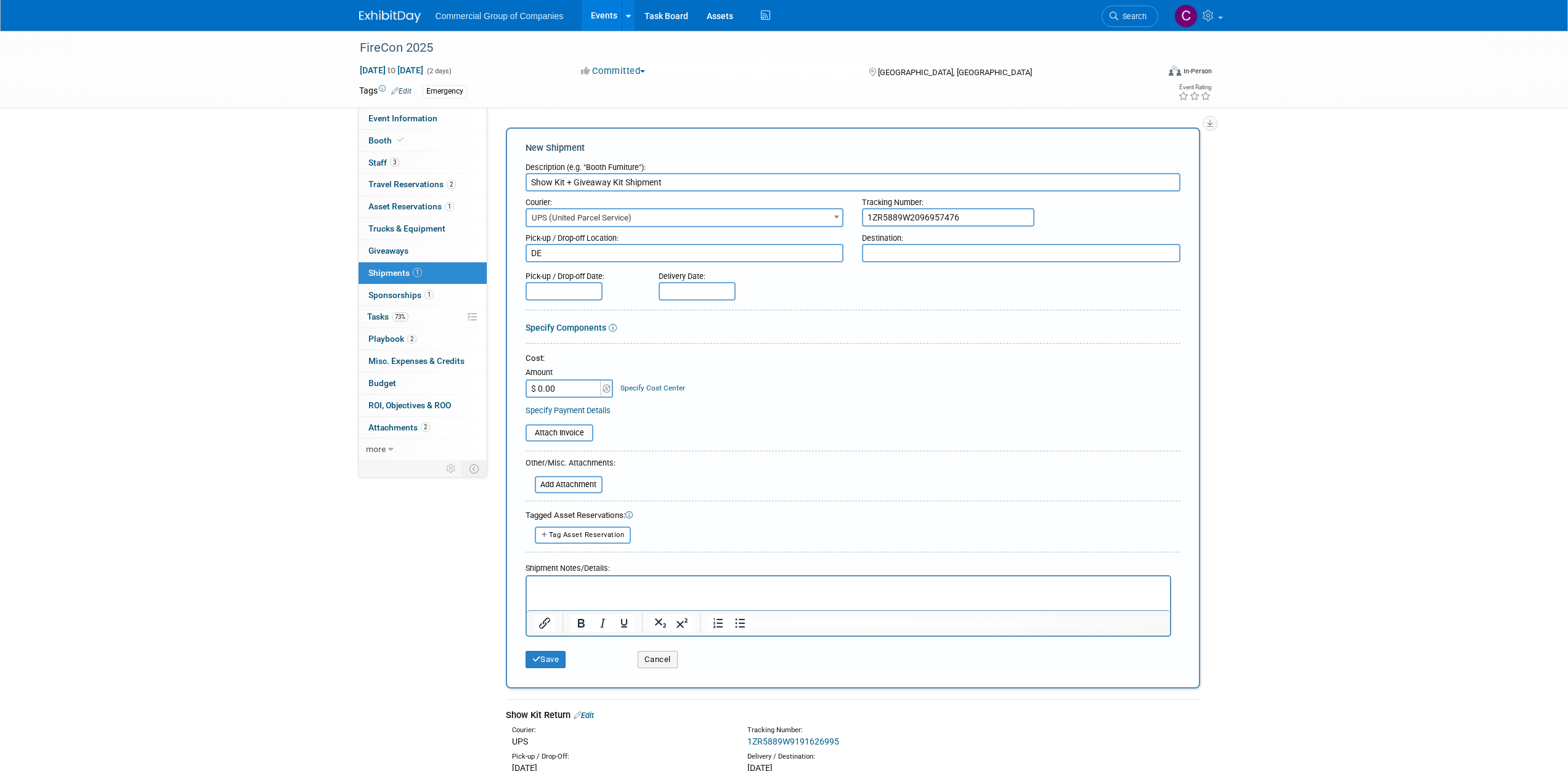
click at [979, 255] on textarea at bounding box center [1021, 252] width 319 height 18
type textarea "Thunder Bay"
click at [586, 291] on input "text" at bounding box center [563, 291] width 77 height 18
click at [539, 308] on span at bounding box center [539, 316] width 22 height 21
select select "7"
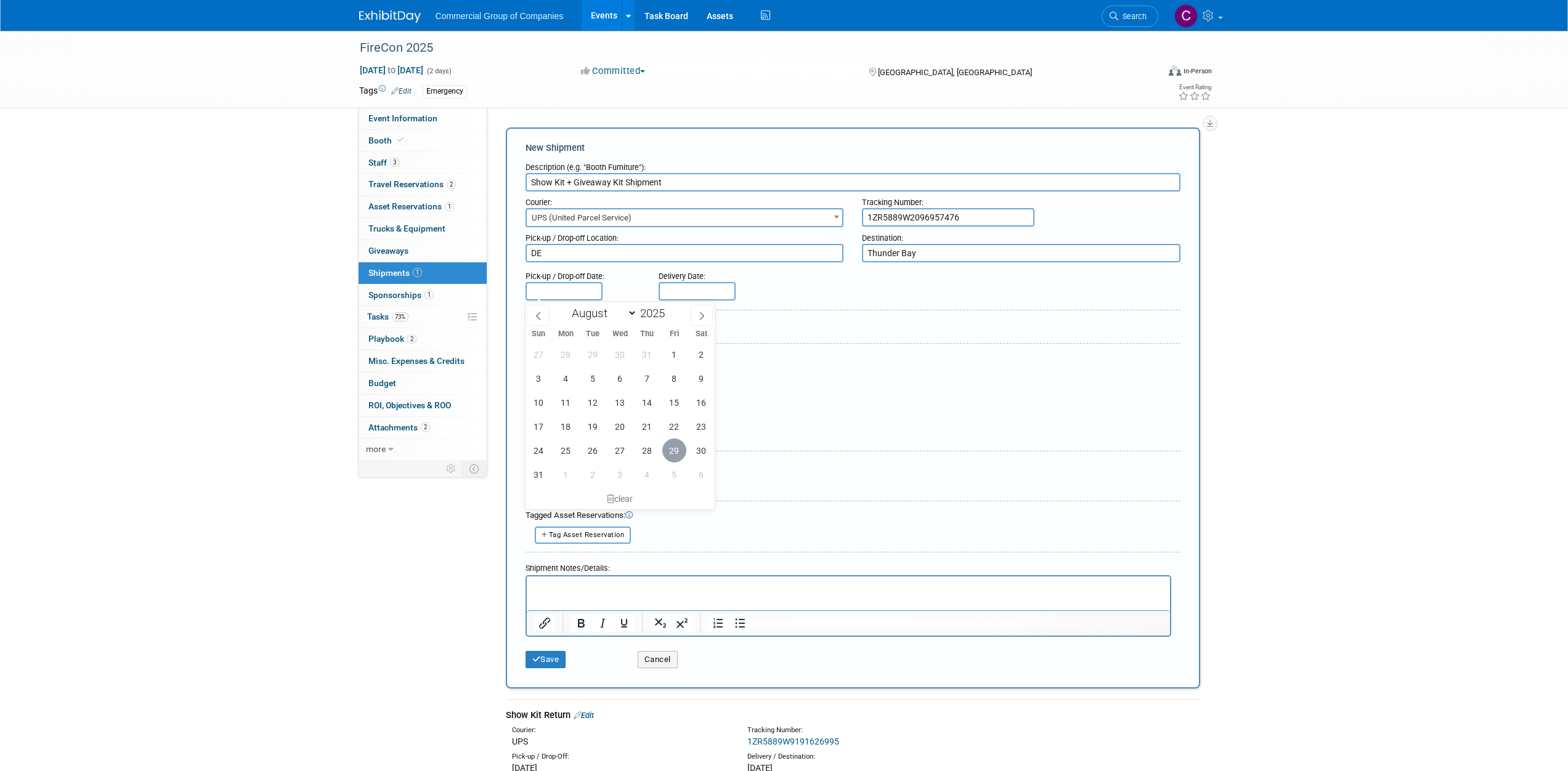
click at [680, 455] on span "29" at bounding box center [674, 451] width 24 height 24
type input "Aug 29, 2025"
click at [669, 297] on input "text" at bounding box center [697, 291] width 77 height 18
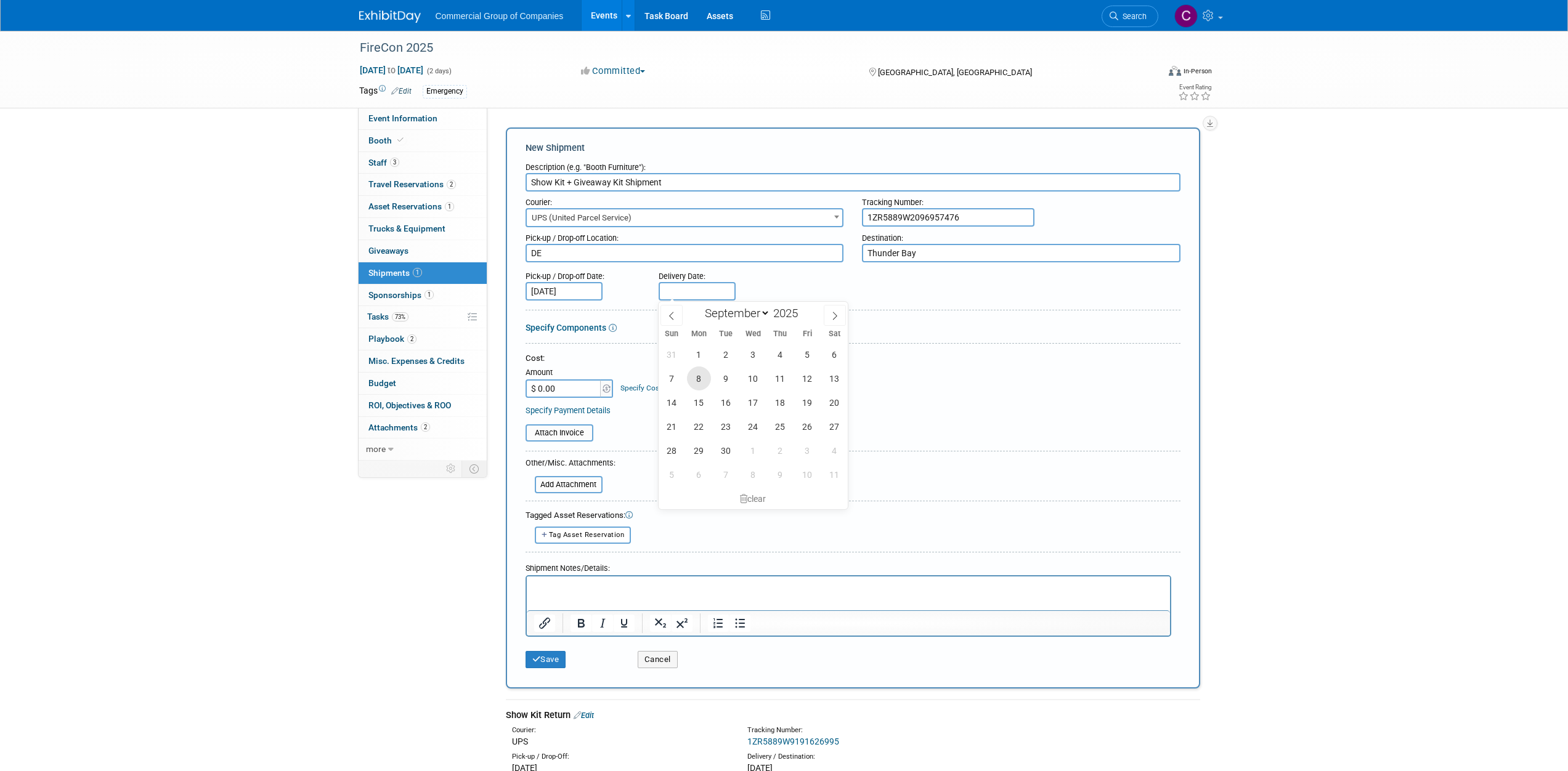
click at [703, 380] on span "8" at bounding box center [699, 378] width 24 height 24
type input "Sep 8, 2025"
click at [743, 338] on form "Description (e.g. "Booth Furniture"): Show Kit + Giveaway Kit Shipment Courier:…" at bounding box center [853, 415] width 655 height 518
click at [550, 671] on div "Save Cancel" at bounding box center [853, 656] width 655 height 38
click at [552, 657] on button "Save" at bounding box center [545, 660] width 40 height 17
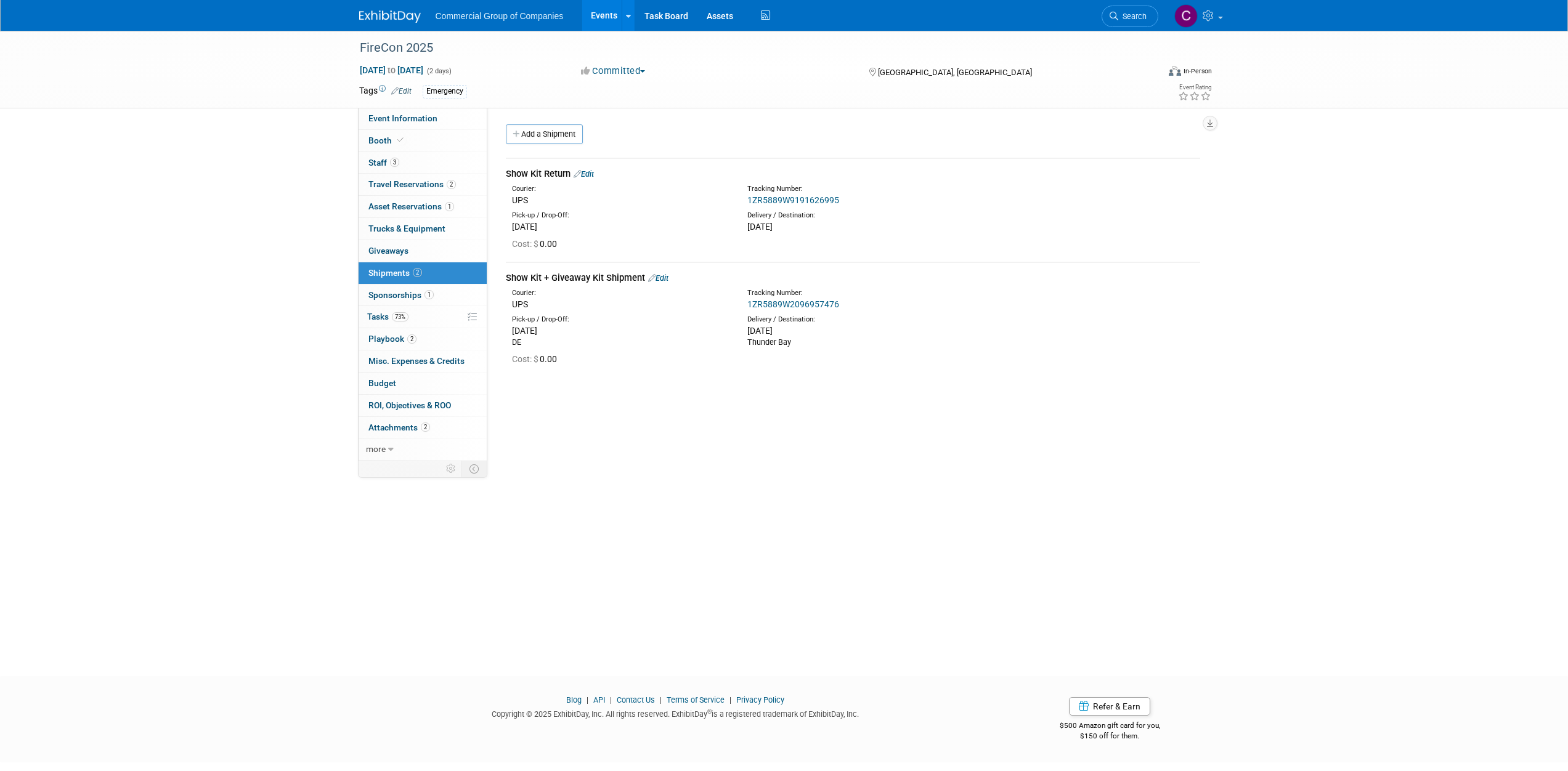
click at [371, 21] on img at bounding box center [390, 17] width 62 height 13
